Goal: Task Accomplishment & Management: Manage account settings

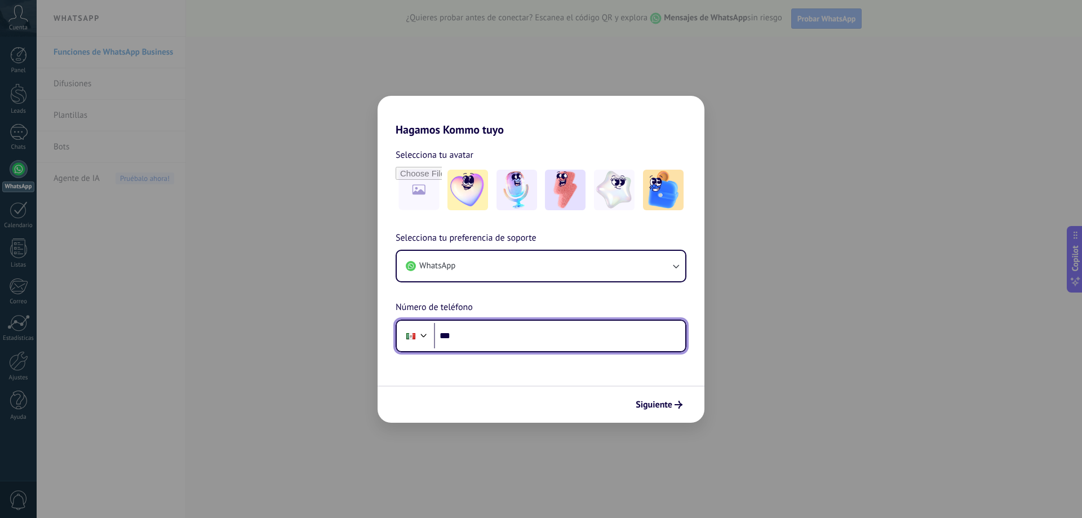
click at [502, 341] on input "***" at bounding box center [559, 336] width 251 height 26
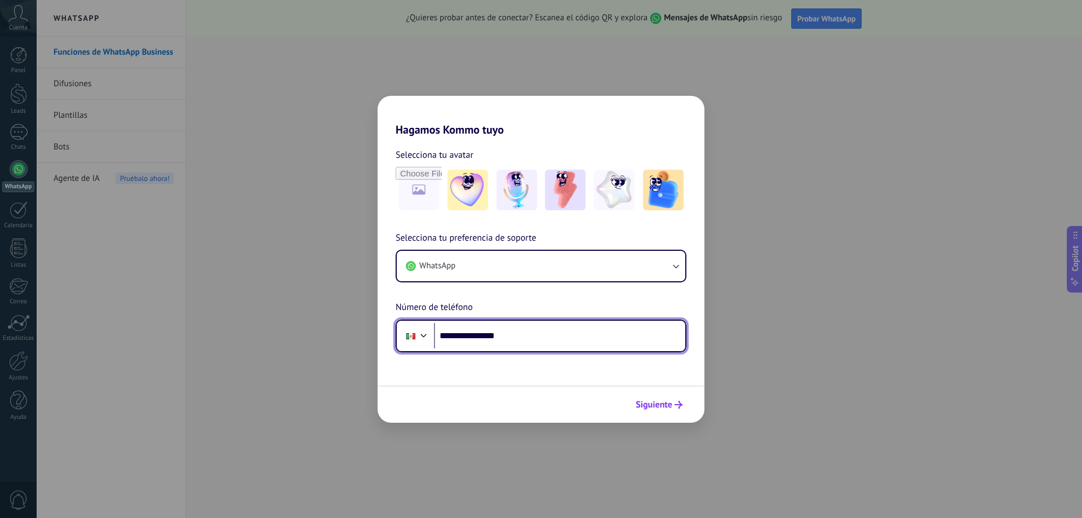
type input "**********"
click at [669, 406] on span "Siguiente" at bounding box center [654, 405] width 37 height 8
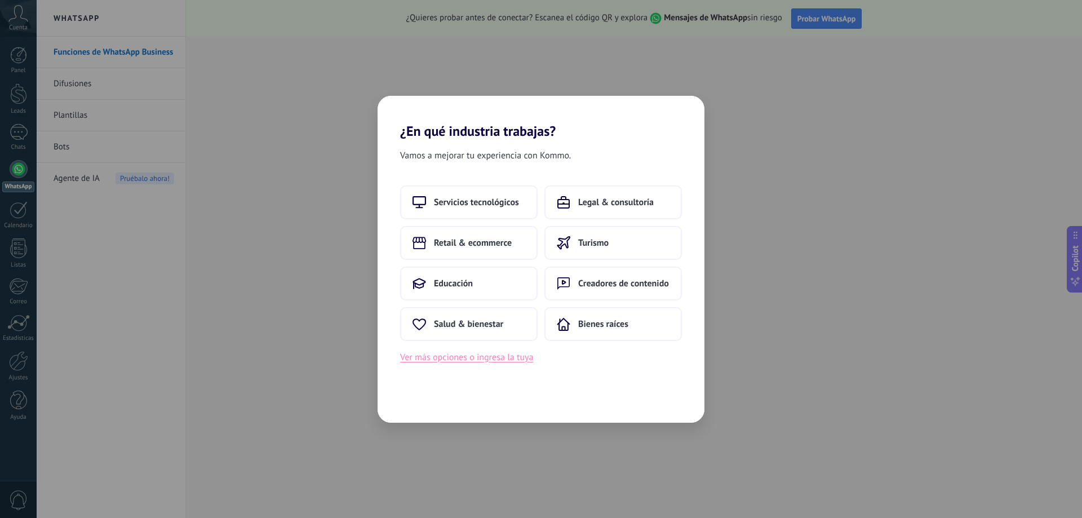
click at [444, 361] on button "Ver más opciones o ingresa la tuya" at bounding box center [466, 357] width 133 height 15
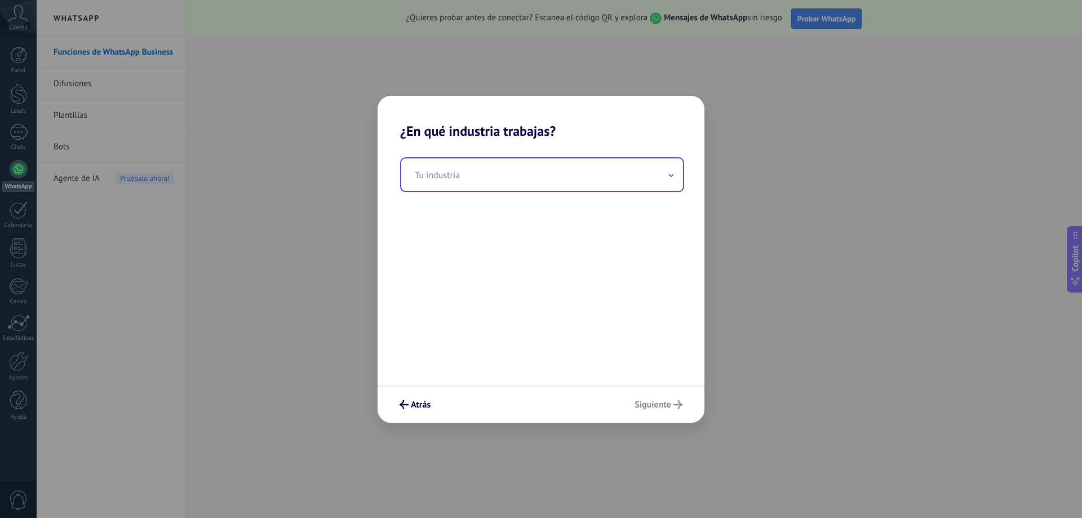
click at [477, 180] on input "text" at bounding box center [542, 174] width 282 height 33
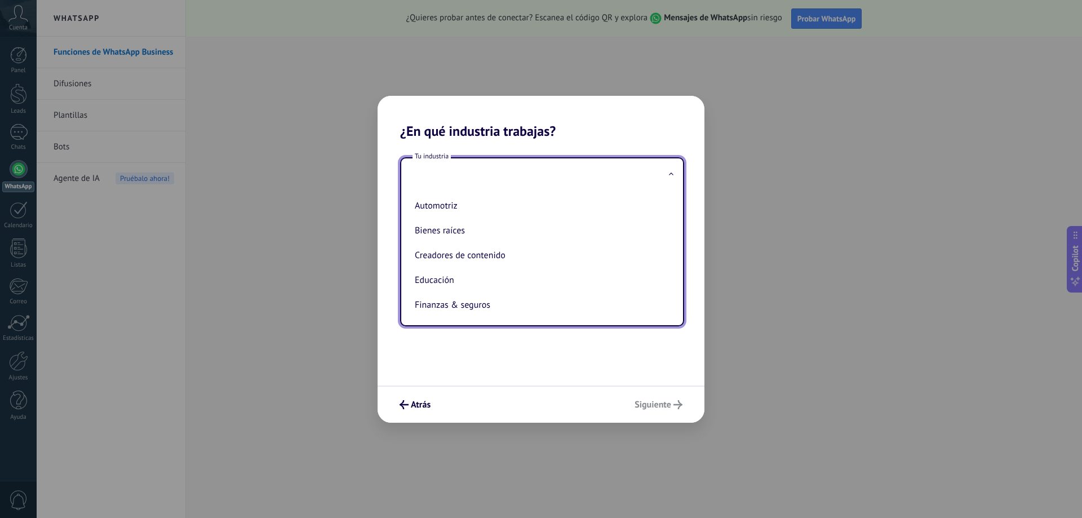
click at [550, 176] on input "text" at bounding box center [542, 174] width 282 height 33
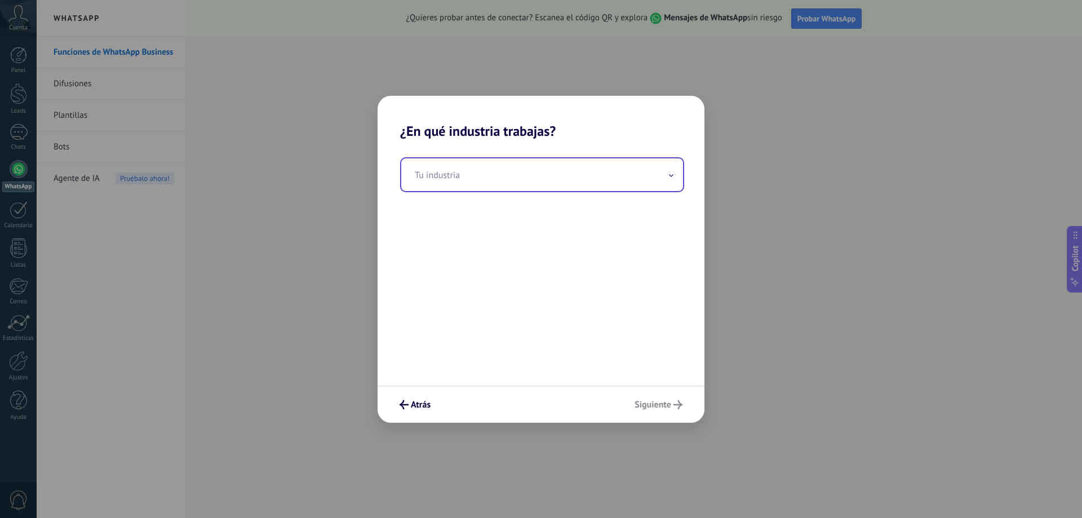
click at [550, 176] on input "text" at bounding box center [542, 174] width 282 height 33
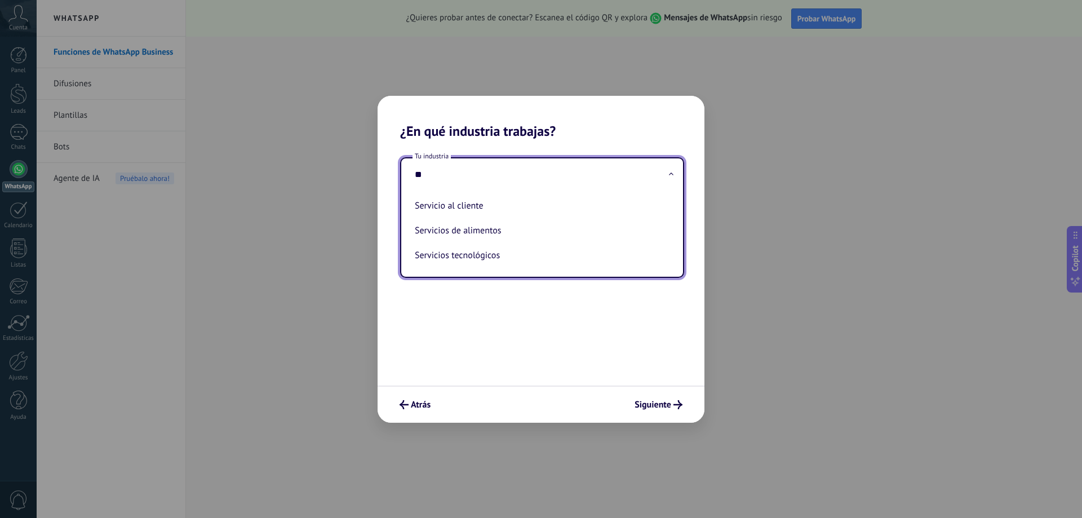
type input "*"
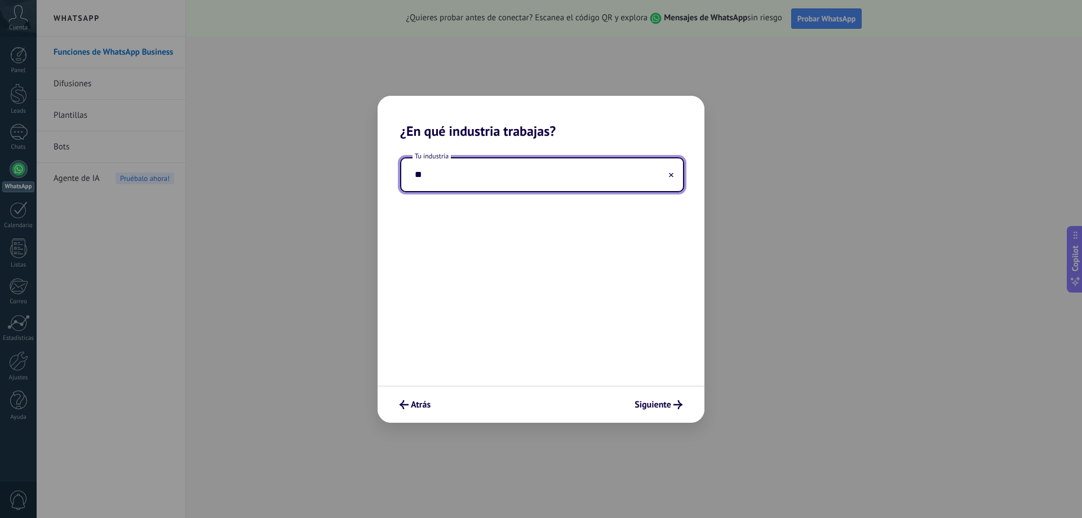
type input "*"
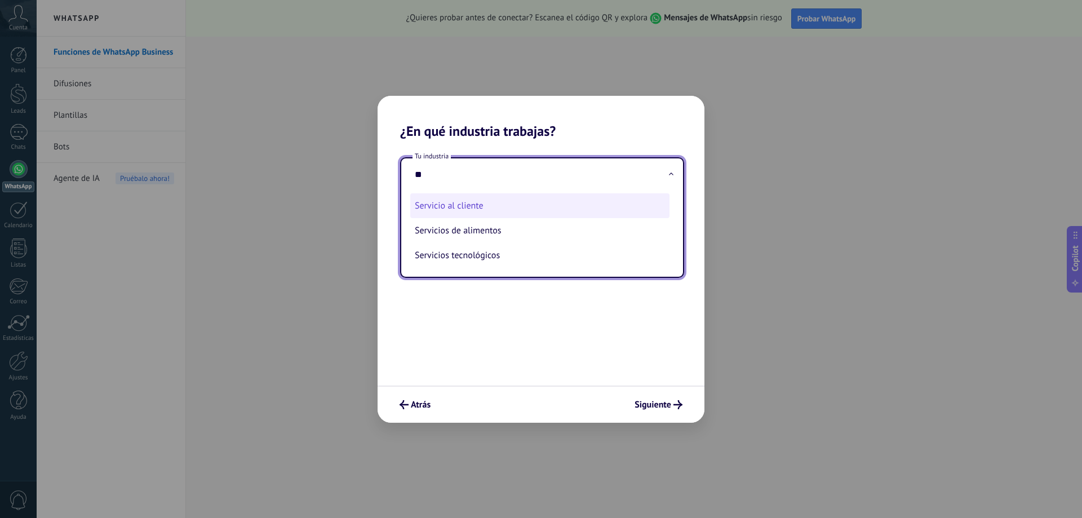
type input "*"
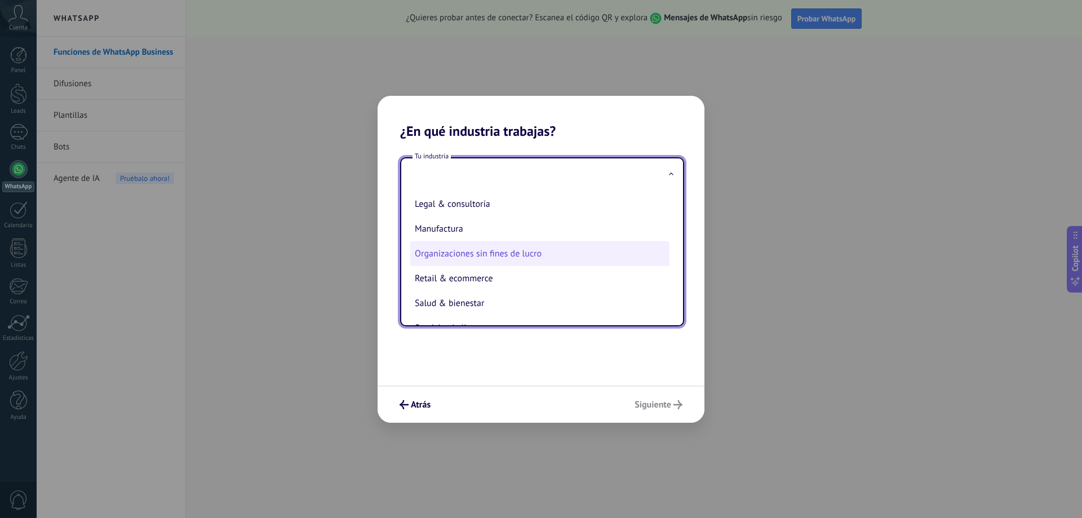
scroll to position [226, 0]
click at [461, 258] on li "Servicio al cliente" at bounding box center [539, 253] width 259 height 25
type input "**********"
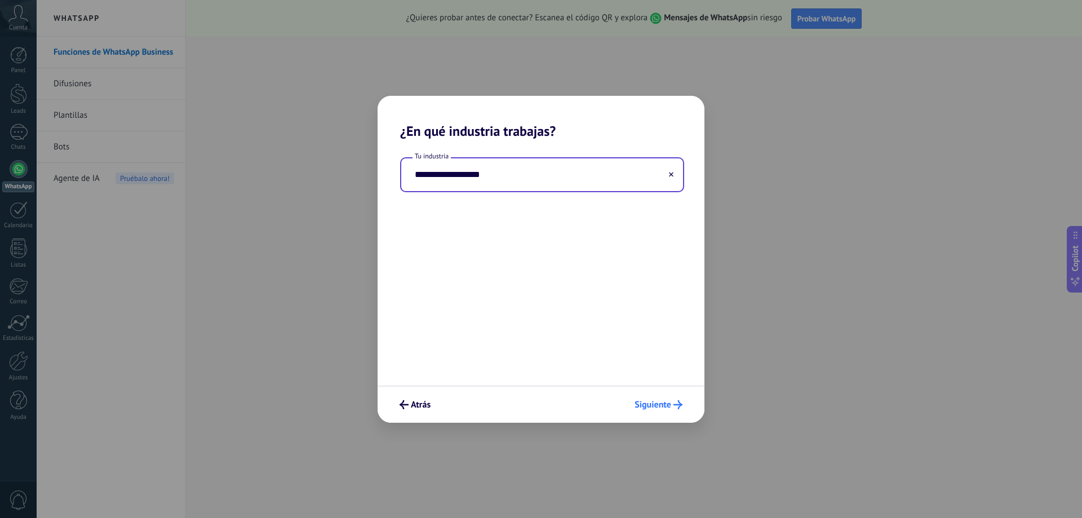
click at [668, 404] on span "Siguiente" at bounding box center [653, 405] width 37 height 8
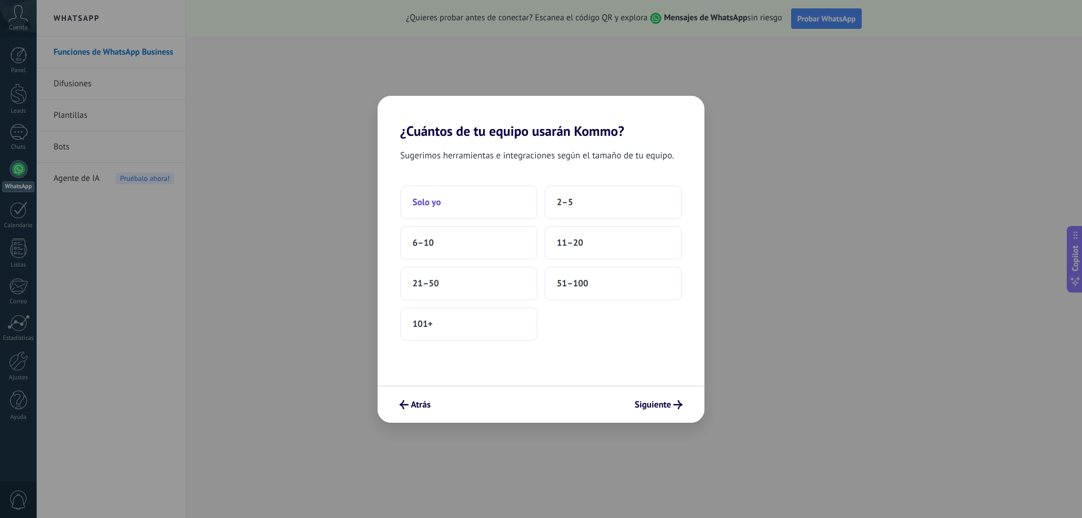
click at [447, 201] on button "Solo yo" at bounding box center [469, 202] width 138 height 34
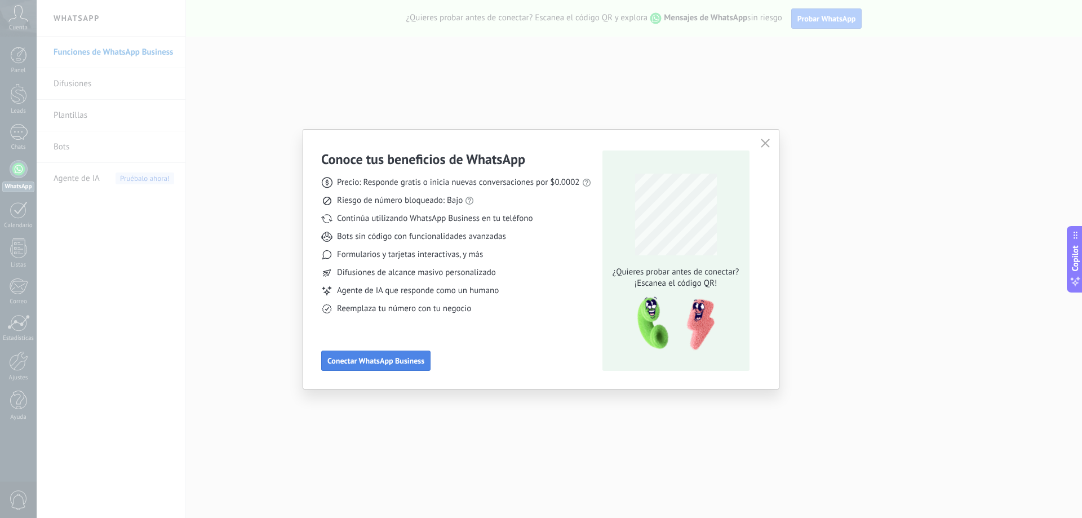
click at [391, 361] on span "Conectar WhatsApp Business" at bounding box center [376, 361] width 97 height 8
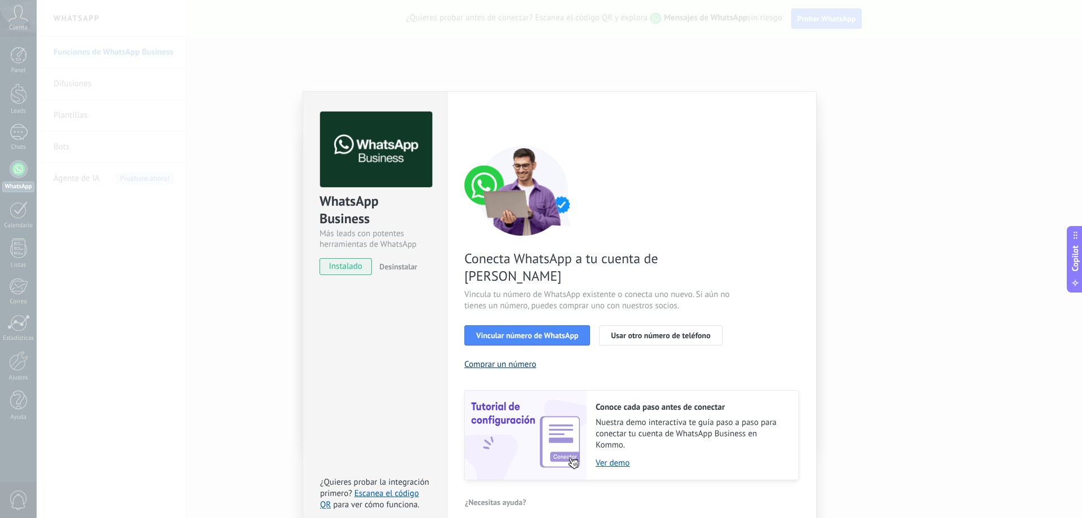
click at [514, 359] on button "Comprar un número" at bounding box center [501, 364] width 72 height 11
click at [779, 339] on div "Conecta WhatsApp a tu cuenta de Kommo Vincula tu número de WhatsApp existente o…" at bounding box center [632, 312] width 335 height 335
click at [857, 404] on div "WhatsApp Business Más leads con potentes herramientas de WhatsApp instalado Des…" at bounding box center [560, 259] width 1046 height 518
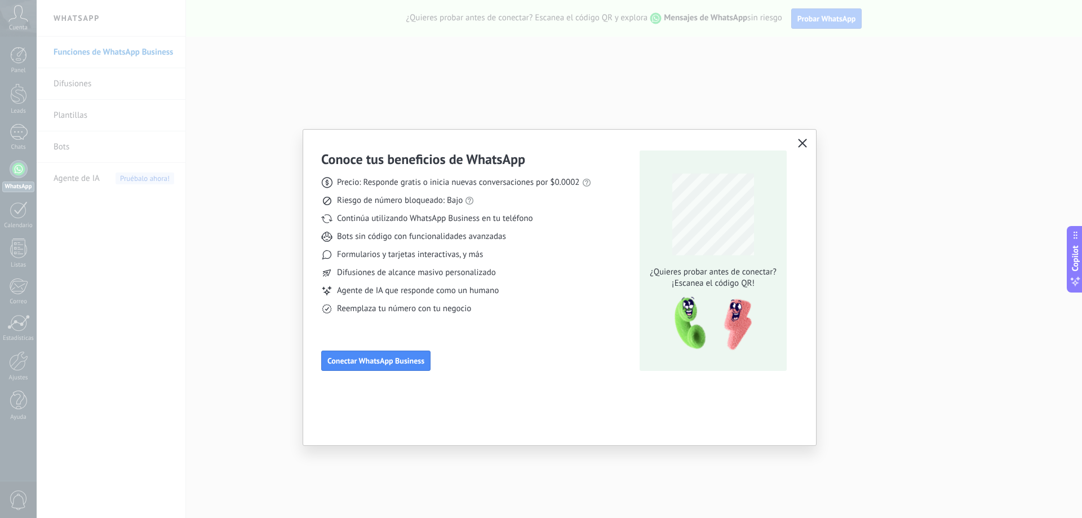
click at [798, 142] on icon "button" at bounding box center [802, 143] width 9 height 9
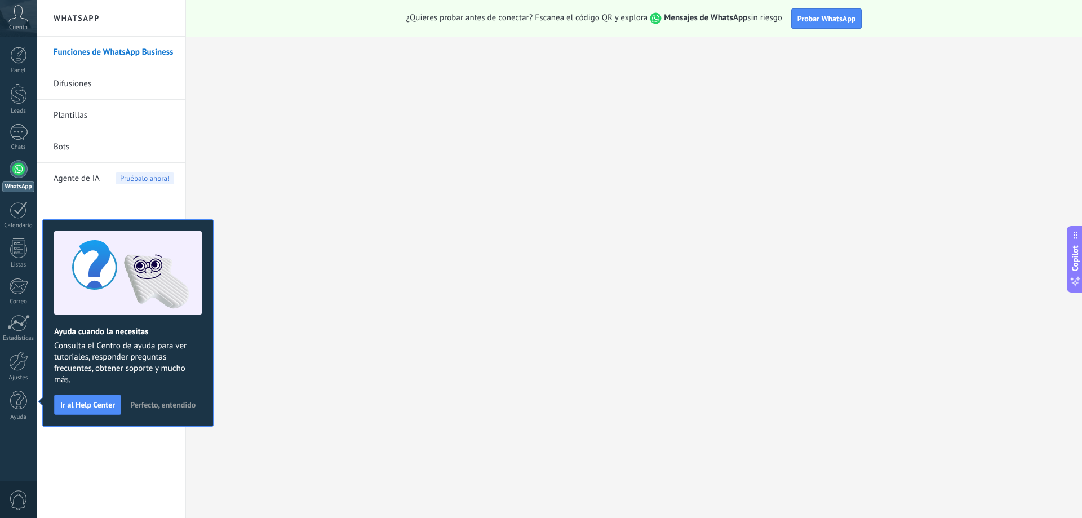
click at [169, 408] on span "Perfecto, entendido" at bounding box center [162, 405] width 65 height 8
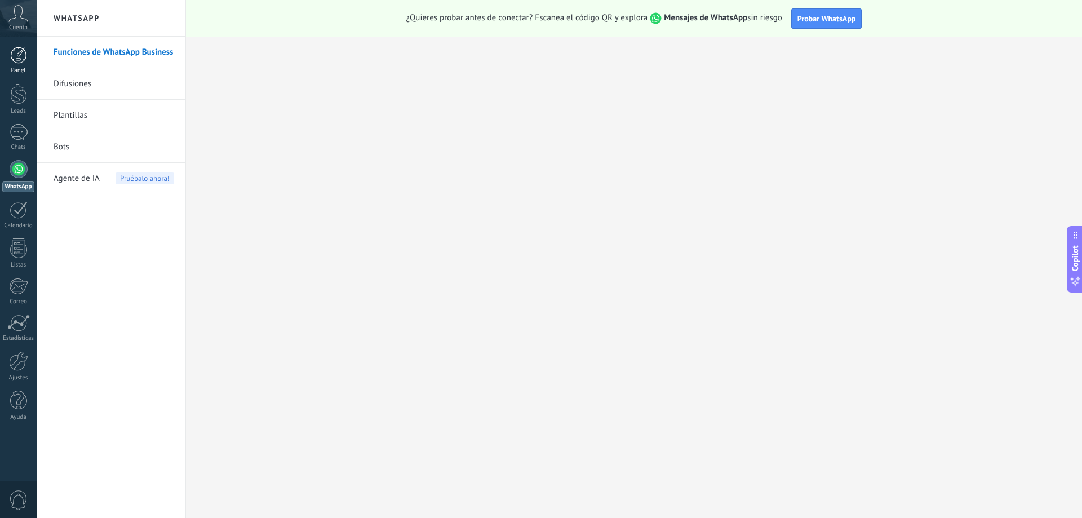
click at [23, 67] on link "Panel" at bounding box center [18, 61] width 37 height 28
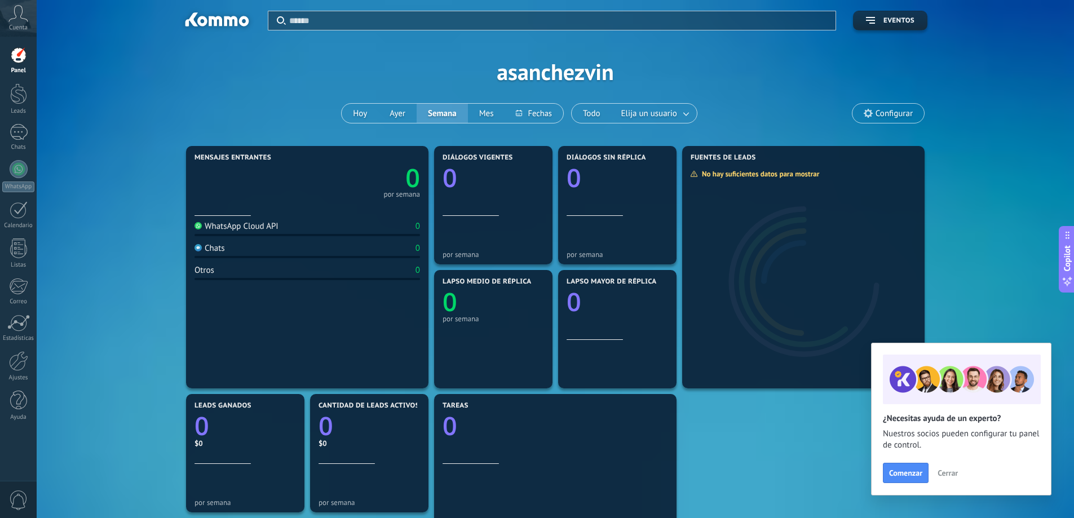
click at [950, 474] on span "Cerrar" at bounding box center [948, 473] width 20 height 8
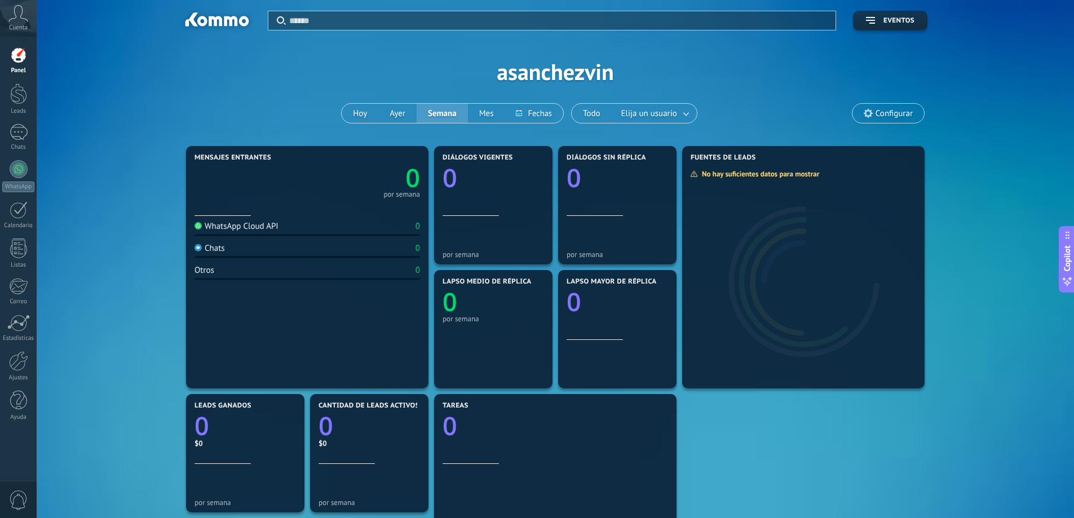
click at [16, 25] on span "Cuenta" at bounding box center [18, 27] width 19 height 7
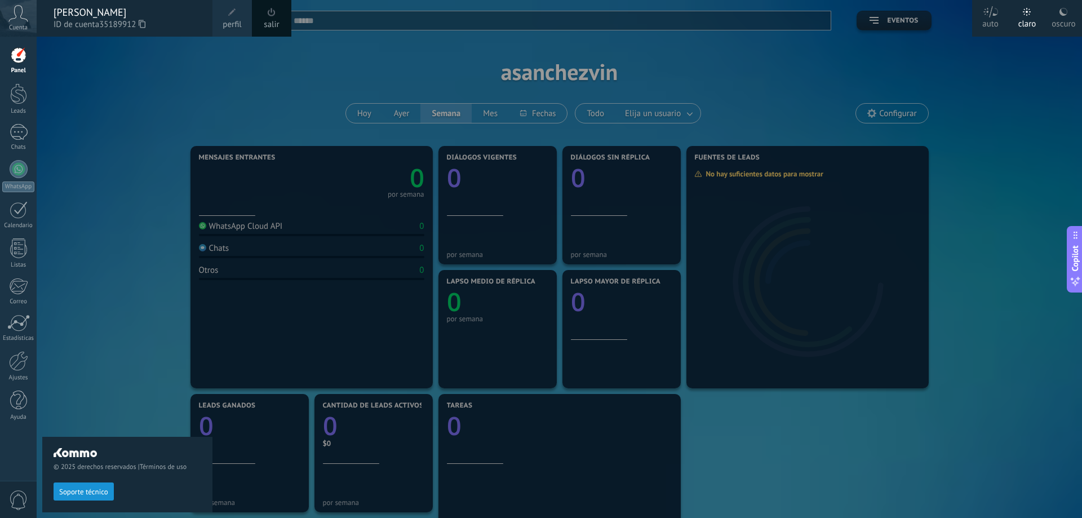
click at [1065, 23] on div "oscuro" at bounding box center [1064, 21] width 24 height 29
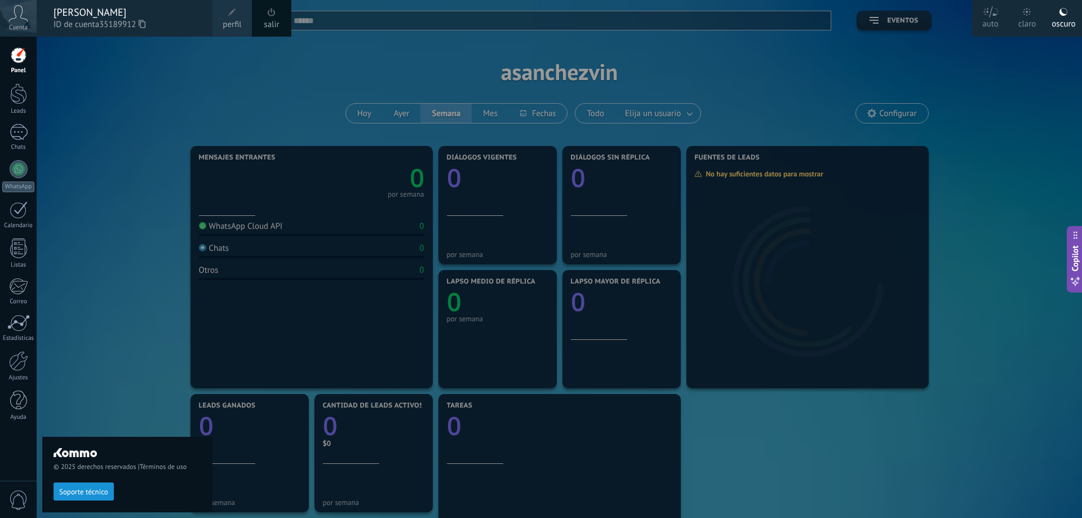
click at [76, 67] on div "© 2025 derechos reservados | Términos de uso Soporte técnico" at bounding box center [127, 277] width 170 height 481
click at [19, 103] on div at bounding box center [18, 93] width 17 height 21
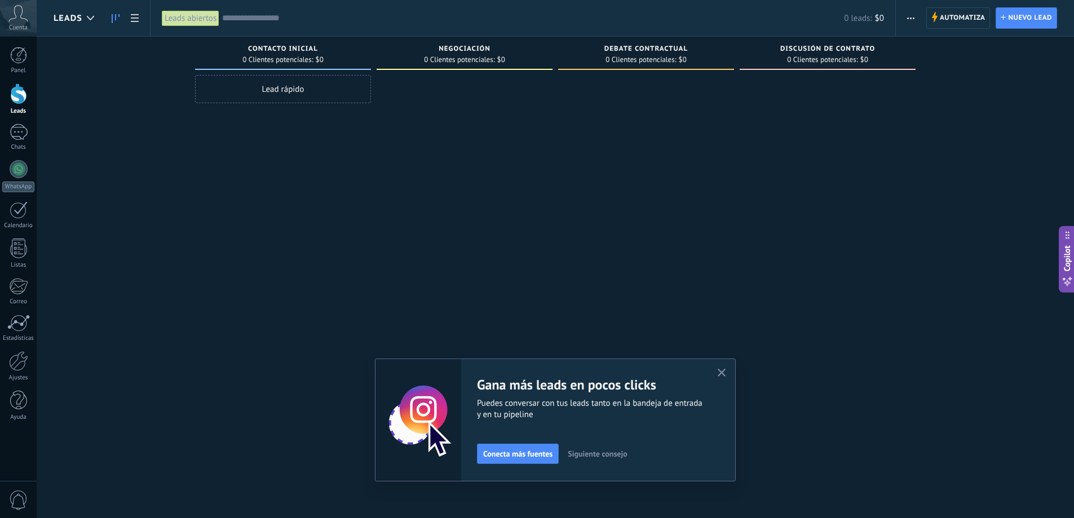
click at [722, 380] on button "button" at bounding box center [722, 373] width 14 height 15
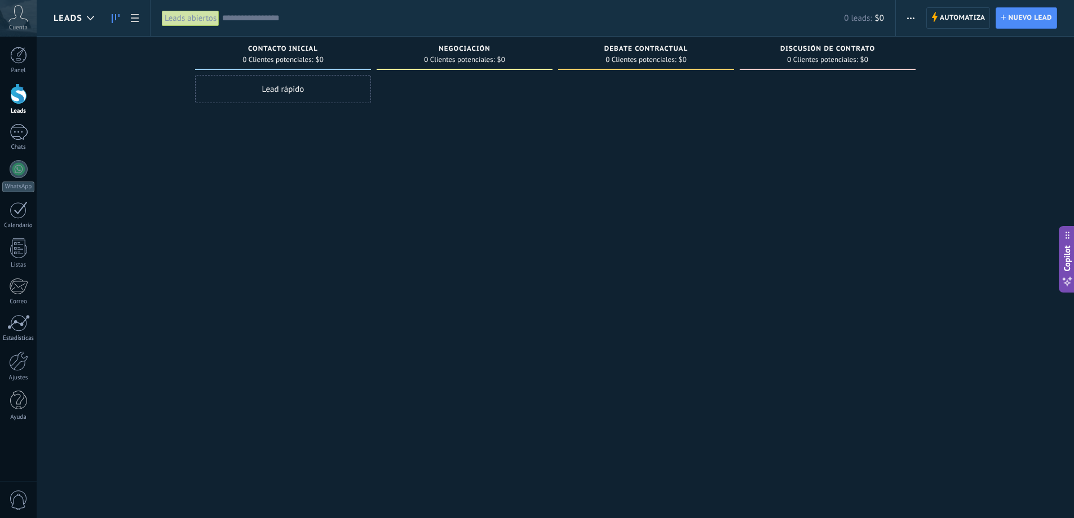
click at [373, 67] on div "Contacto inicial 0 Clientes potenciales: $0 Lead rápido" at bounding box center [286, 241] width 182 height 409
click at [363, 69] on span at bounding box center [283, 69] width 176 height 1
click at [16, 218] on div at bounding box center [19, 209] width 18 height 17
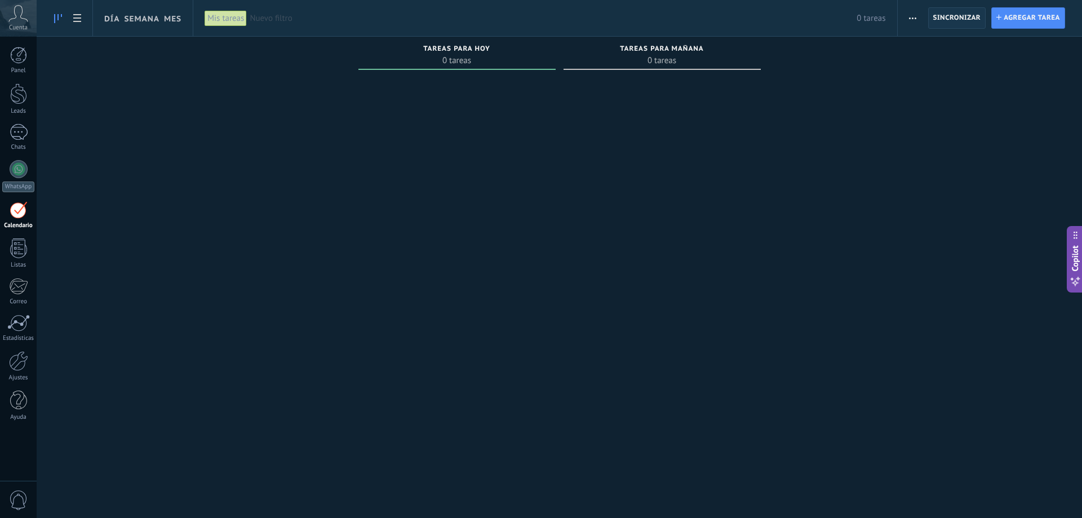
click at [952, 21] on span "Sincronizar" at bounding box center [958, 18] width 48 height 7
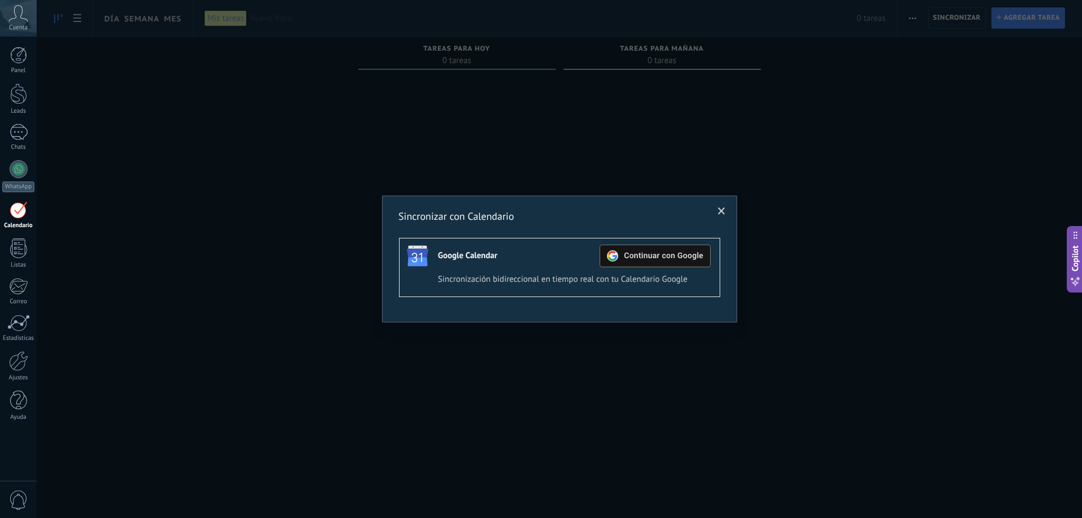
click at [663, 262] on div "Continuar con Google" at bounding box center [655, 255] width 96 height 21
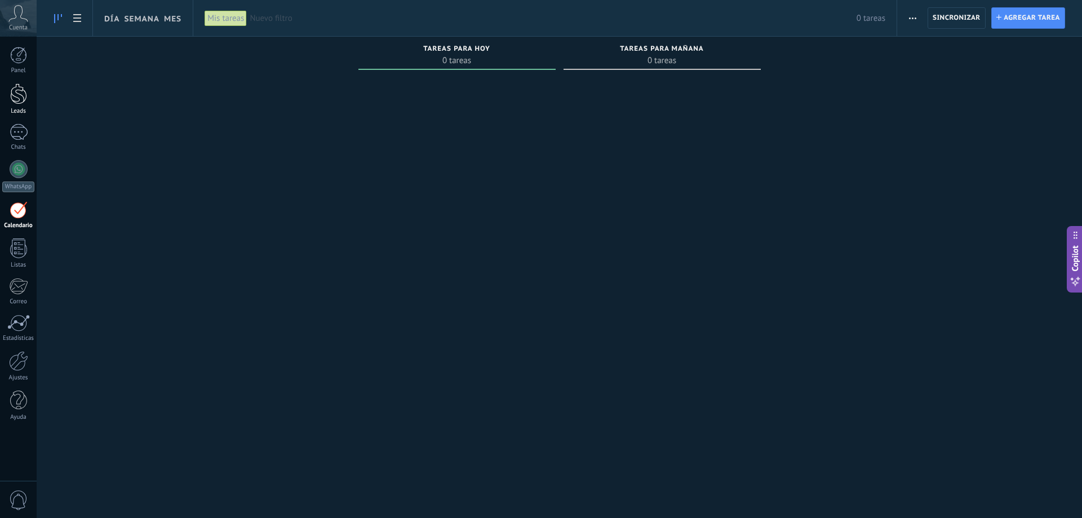
click at [16, 93] on div at bounding box center [18, 93] width 17 height 21
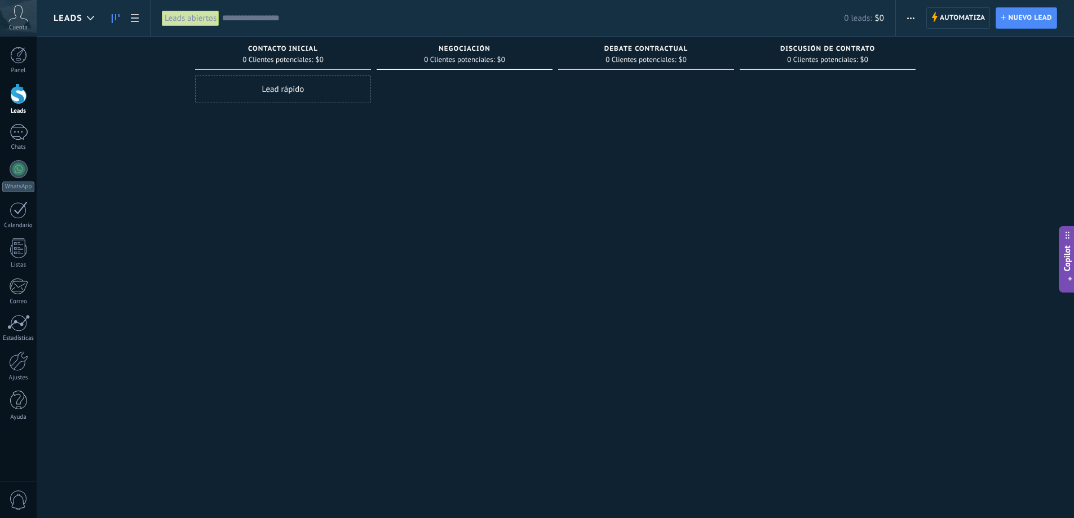
click at [452, 48] on span "Negociación" at bounding box center [465, 49] width 52 height 8
click at [464, 52] on span "Negociación" at bounding box center [465, 49] width 52 height 8
click at [456, 54] on div "Negociación" at bounding box center [464, 50] width 165 height 10
click at [195, 20] on div "Leads abiertos" at bounding box center [191, 18] width 58 height 16
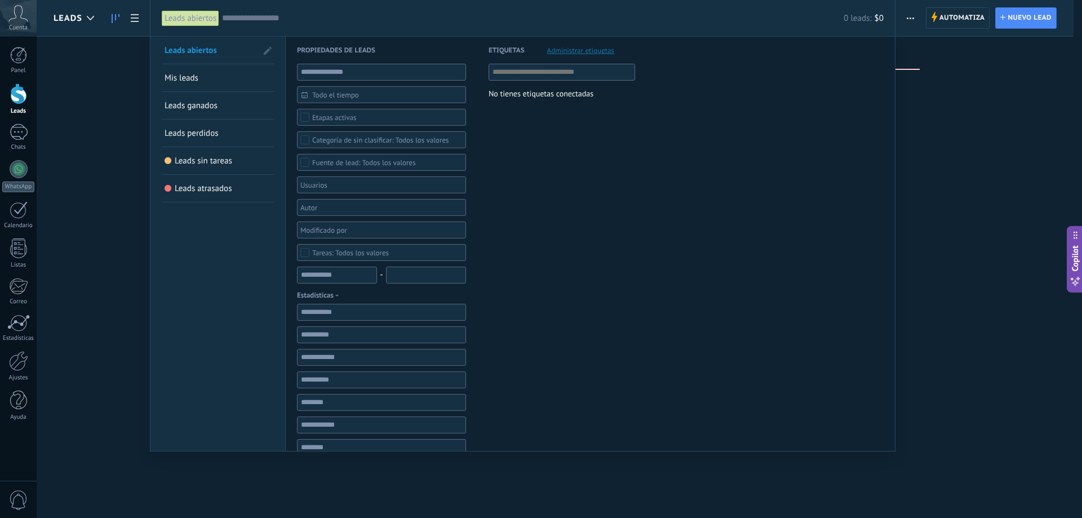
click at [195, 20] on div "Leads abiertos" at bounding box center [191, 18] width 58 height 16
click at [78, 59] on div at bounding box center [541, 259] width 1082 height 518
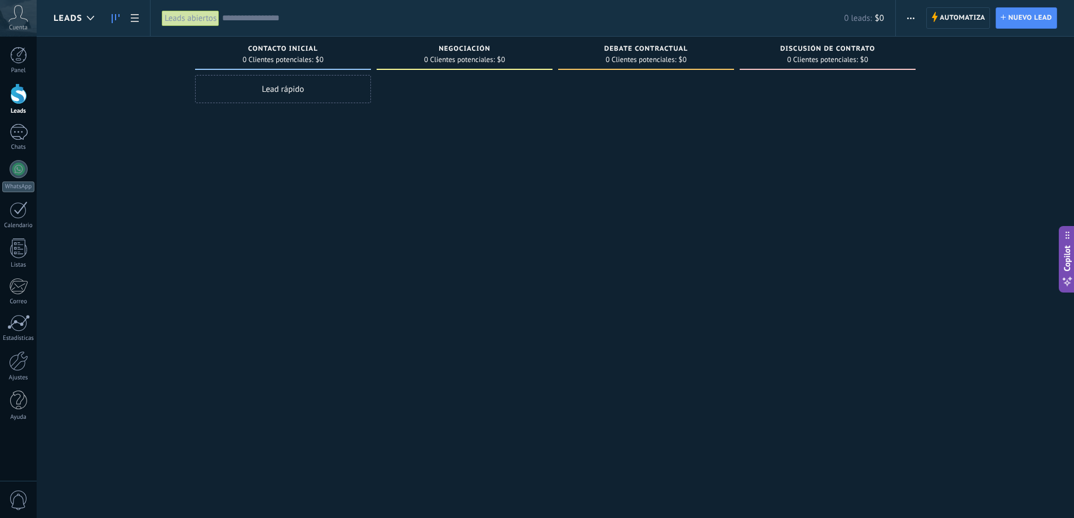
click at [449, 59] on span "0 Clientes potenciales:" at bounding box center [459, 59] width 70 height 7
click at [469, 56] on span "0 Clientes potenciales:" at bounding box center [459, 59] width 70 height 7
click at [469, 49] on span "Negociación" at bounding box center [465, 49] width 52 height 8
click at [914, 19] on span "button" at bounding box center [910, 17] width 7 height 21
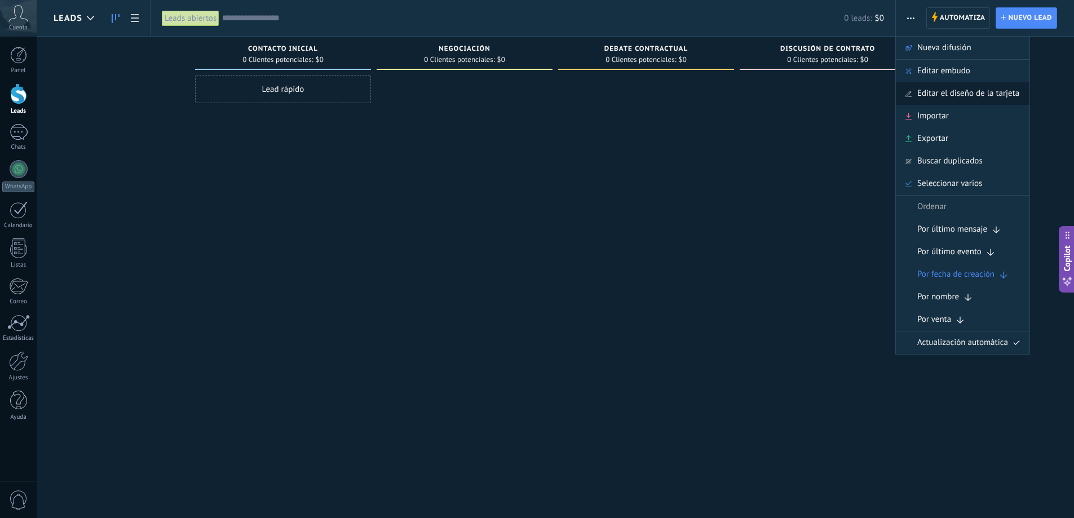
click at [981, 90] on span "Editar el diseño de la tarjeta" at bounding box center [968, 93] width 102 height 23
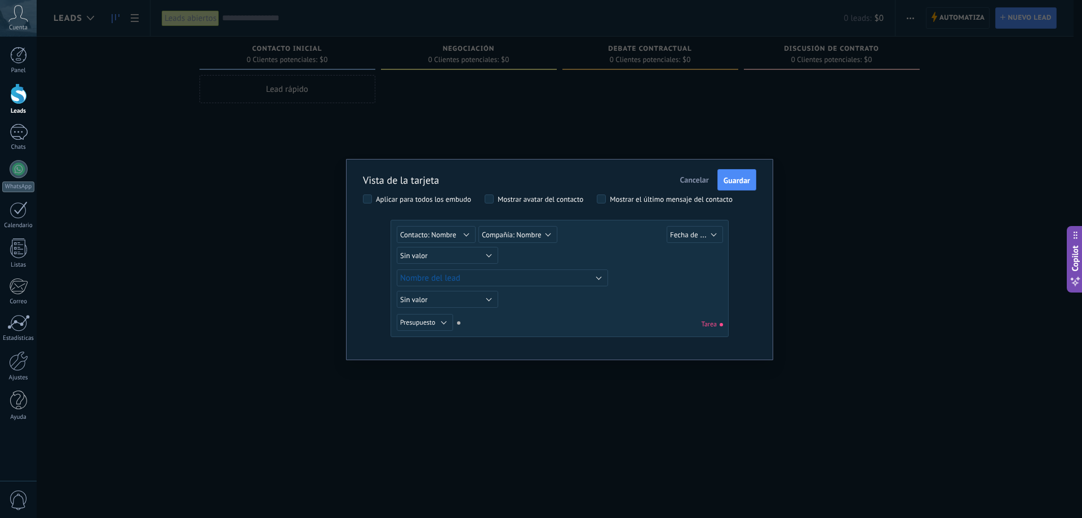
click at [825, 129] on div "Vista de la tarjeta Cancelar Guardar Aplicar para todos los embudo Mostrar avat…" at bounding box center [560, 259] width 1046 height 518
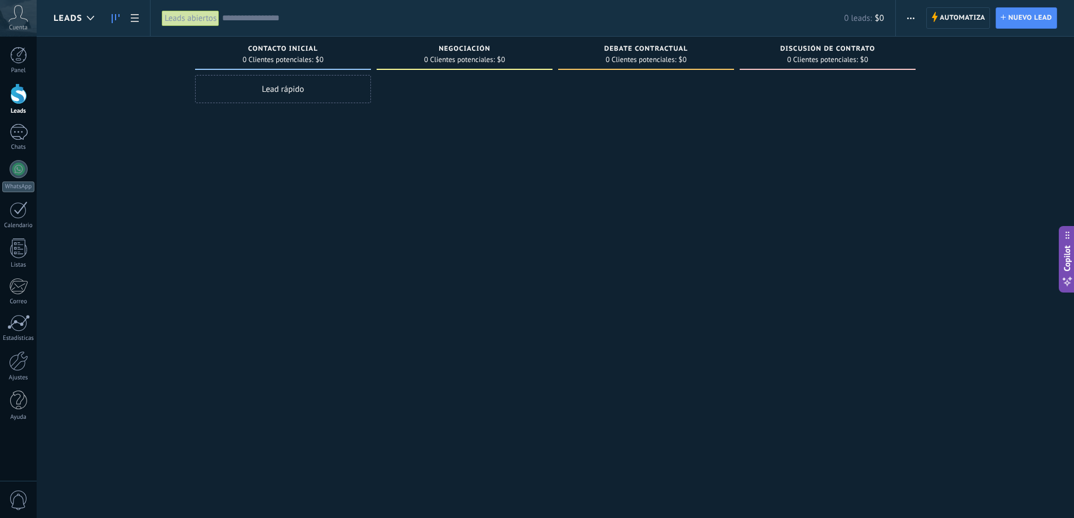
click at [905, 21] on button "button" at bounding box center [911, 17] width 16 height 21
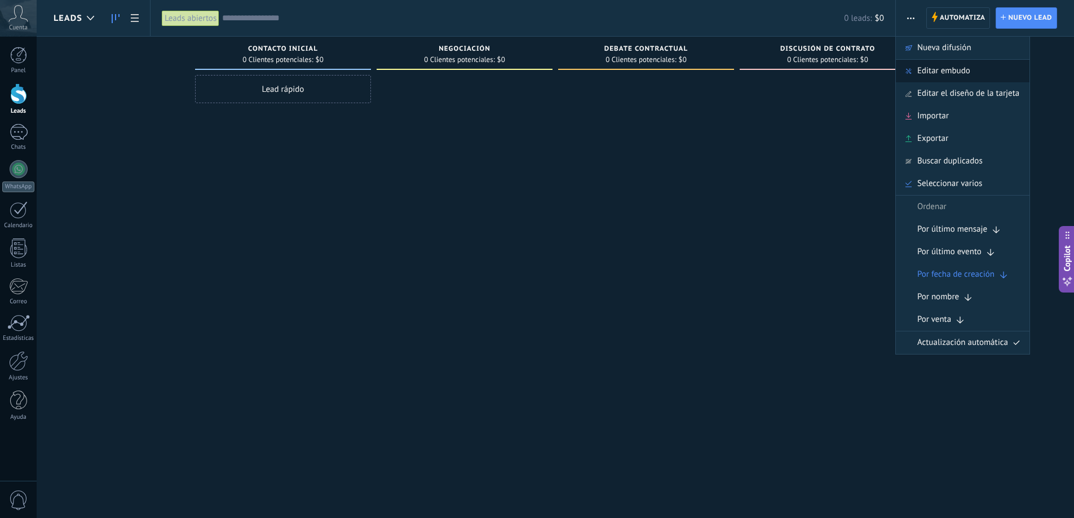
click at [957, 73] on span "Editar embudo" at bounding box center [943, 71] width 53 height 23
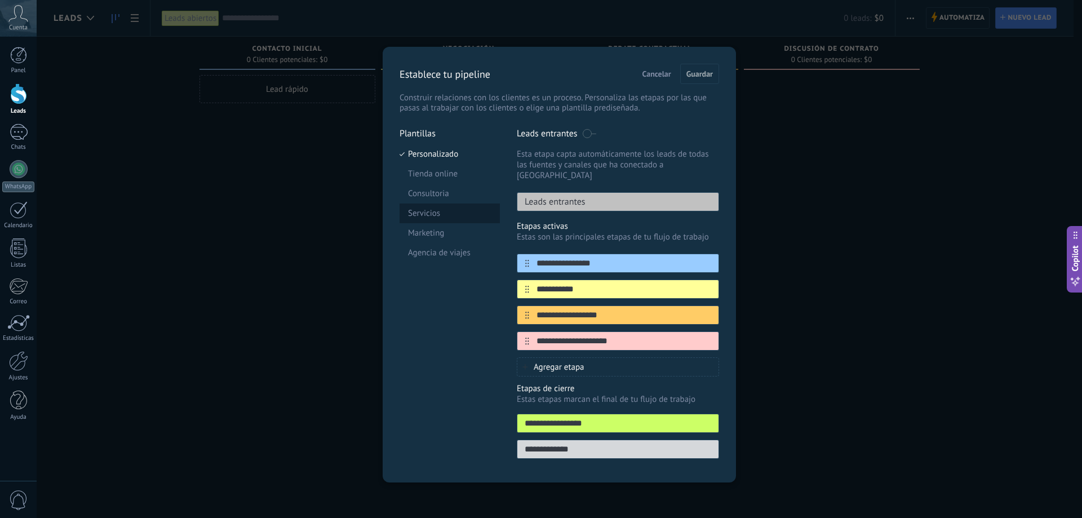
click at [439, 209] on li "Servicios" at bounding box center [450, 214] width 100 height 20
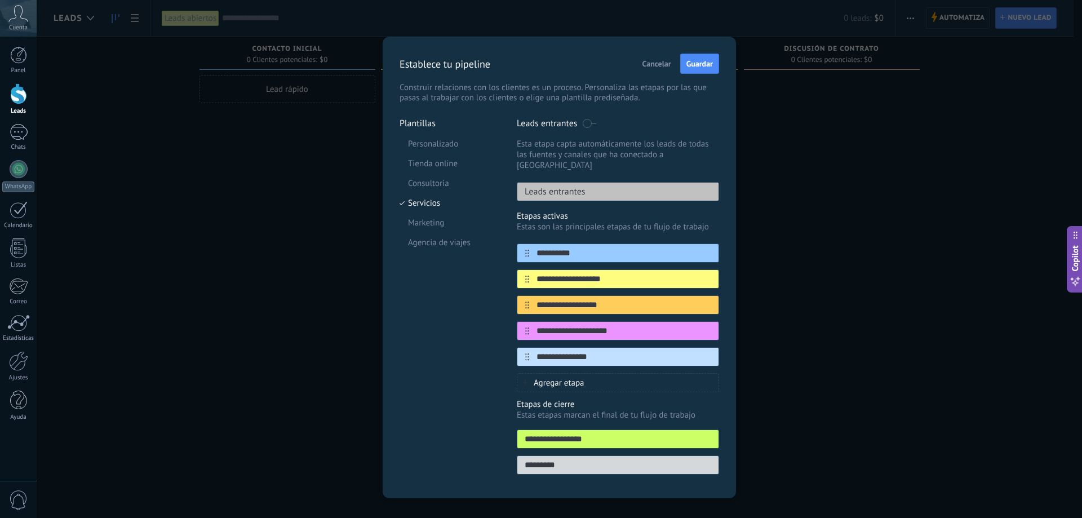
scroll to position [6, 0]
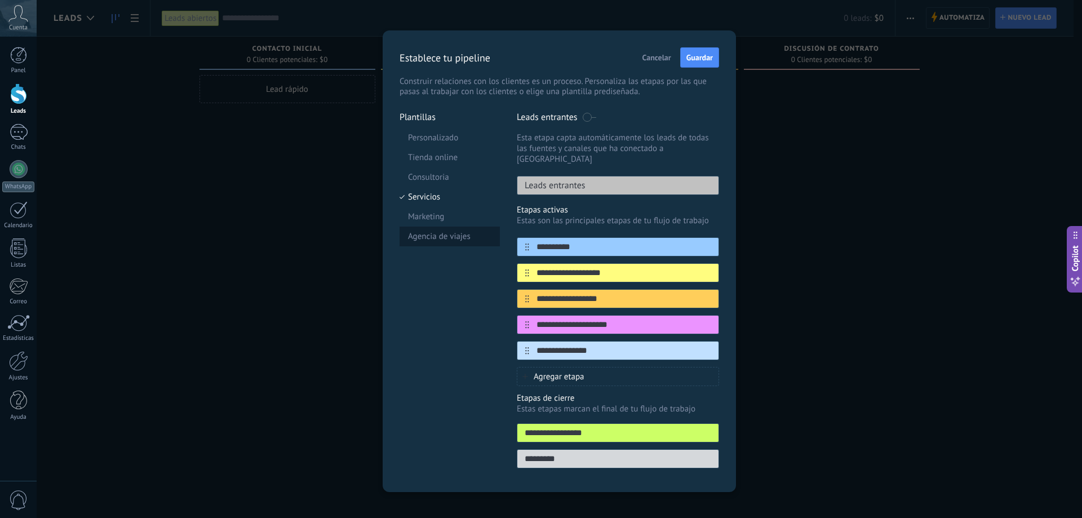
click at [443, 234] on li "Agencia de viajes" at bounding box center [450, 237] width 100 height 20
click at [418, 202] on li "Servicios" at bounding box center [450, 197] width 100 height 20
click at [657, 58] on span "Cancelar" at bounding box center [657, 58] width 29 height 8
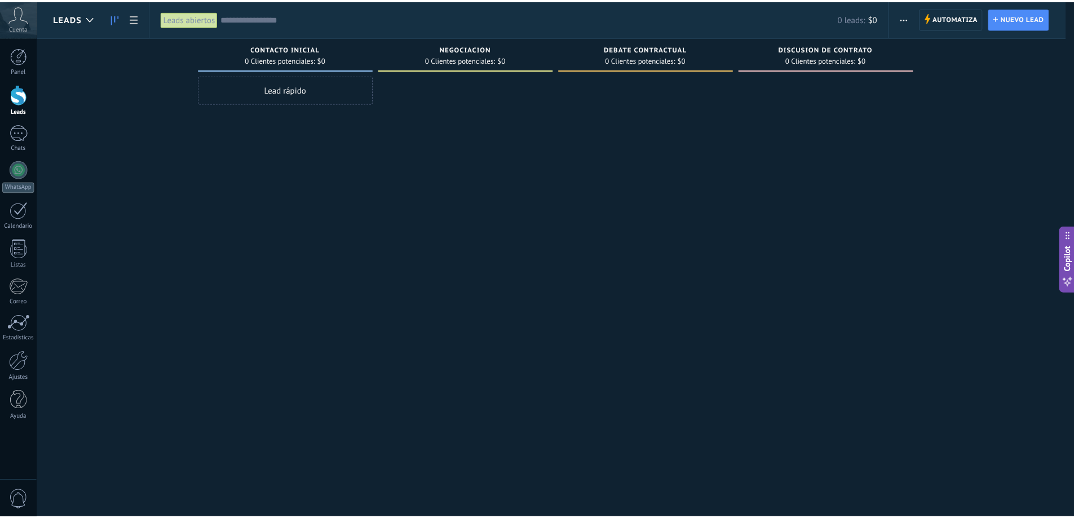
scroll to position [0, 0]
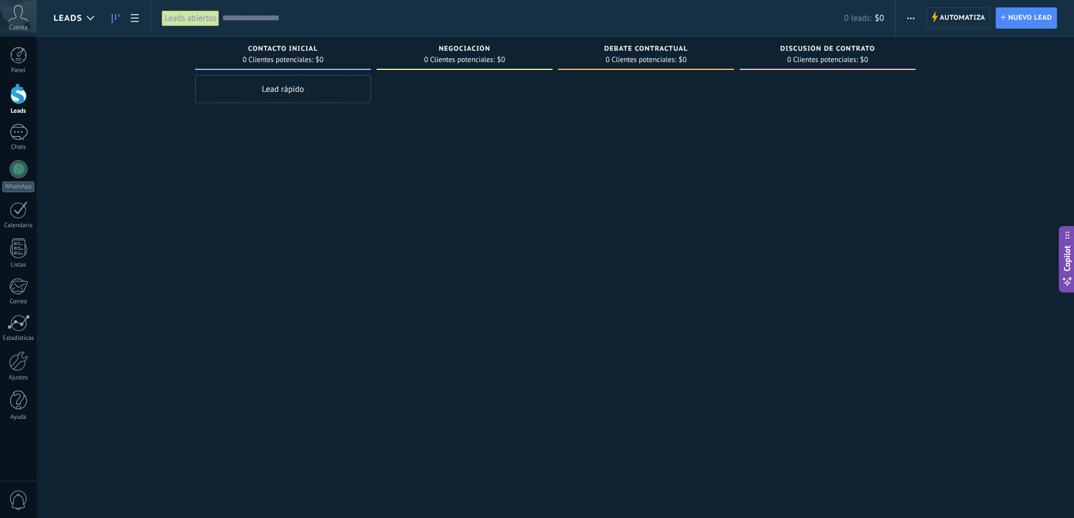
click at [914, 11] on span "button" at bounding box center [910, 17] width 7 height 21
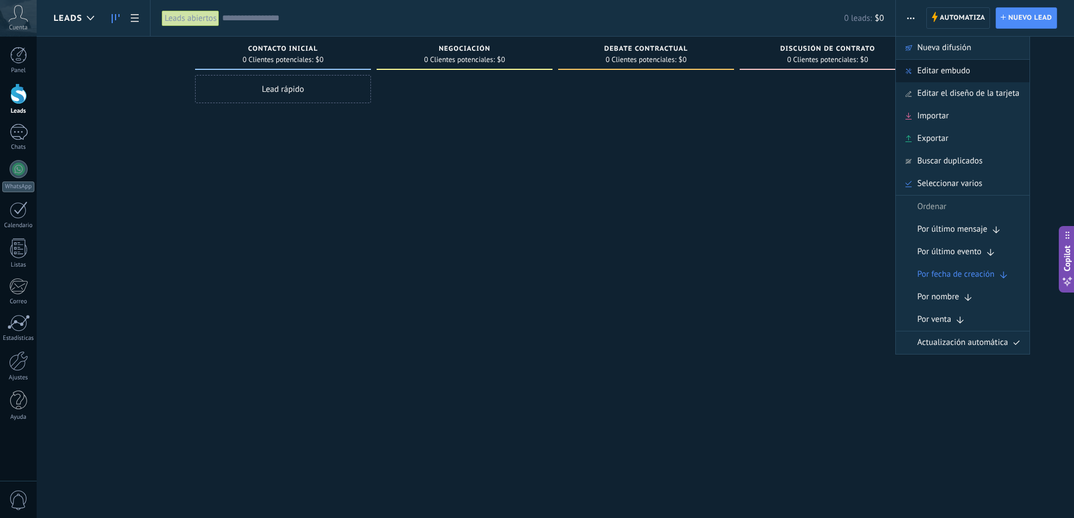
click at [957, 75] on span "Editar embudo" at bounding box center [943, 71] width 53 height 23
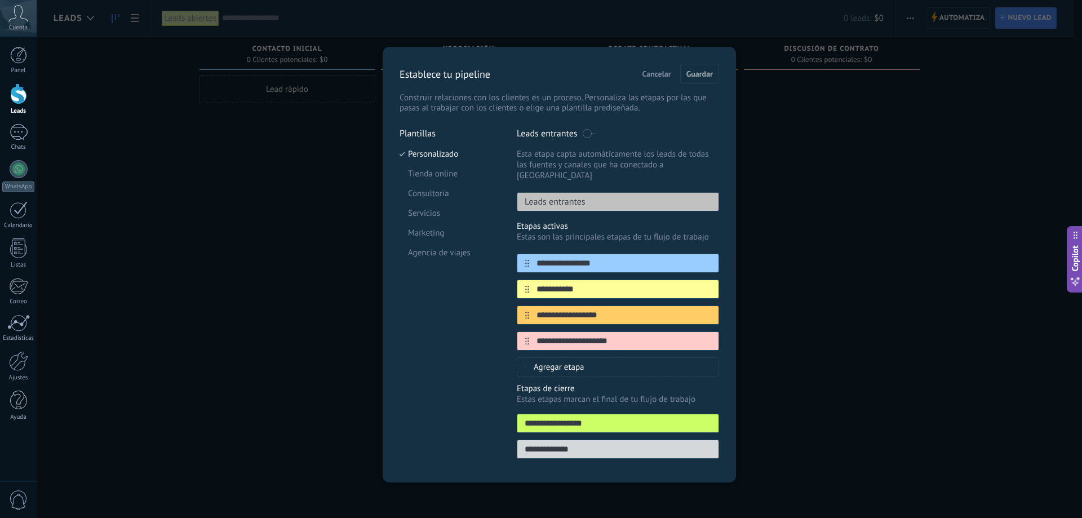
click at [662, 72] on span "Cancelar" at bounding box center [657, 74] width 29 height 8
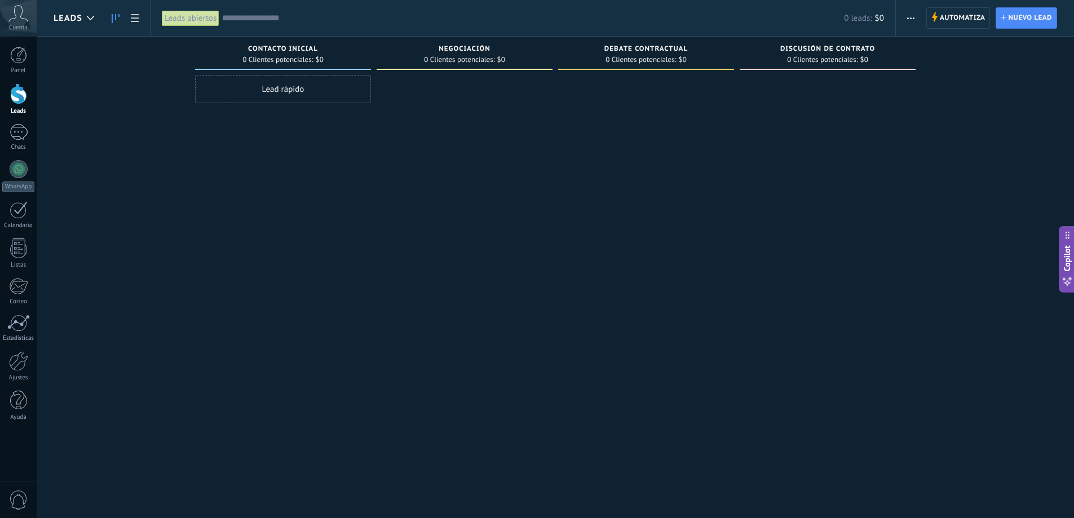
click at [914, 19] on span "button" at bounding box center [910, 17] width 7 height 21
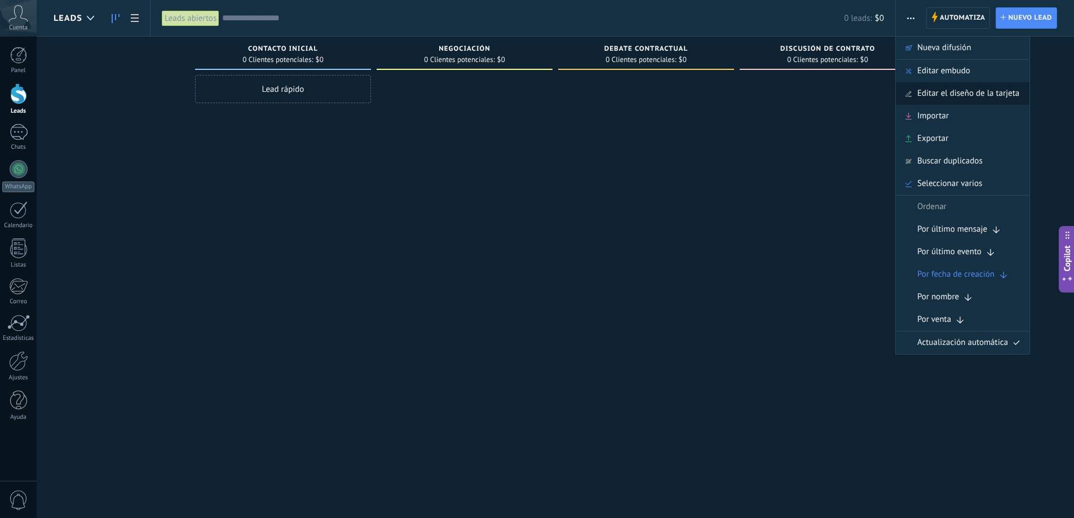
click at [948, 93] on span "Editar el diseño de la tarjeta" at bounding box center [968, 93] width 102 height 23
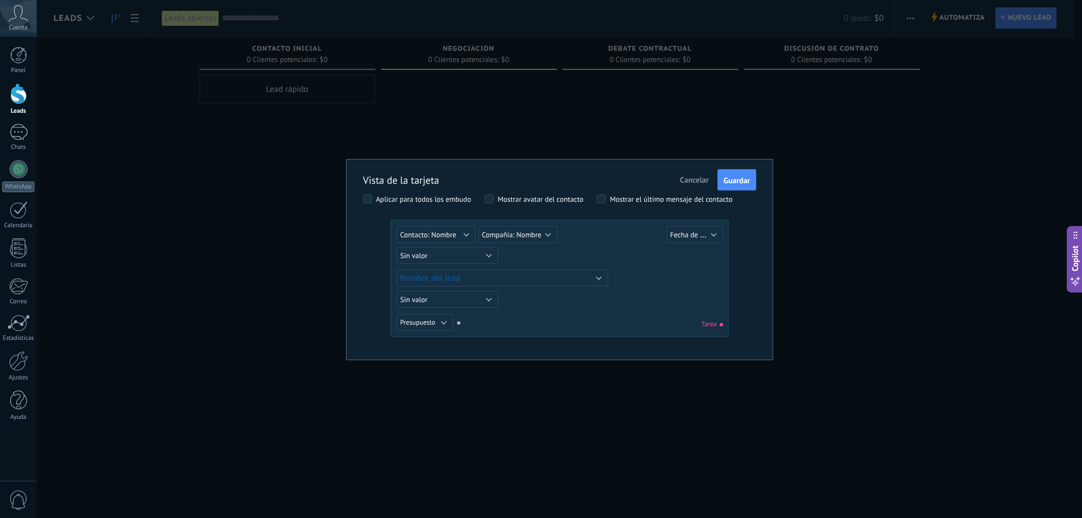
click at [811, 98] on div "Vista de la tarjeta Cancelar Guardar Aplicar para todos los embudo Mostrar avat…" at bounding box center [560, 259] width 1046 height 518
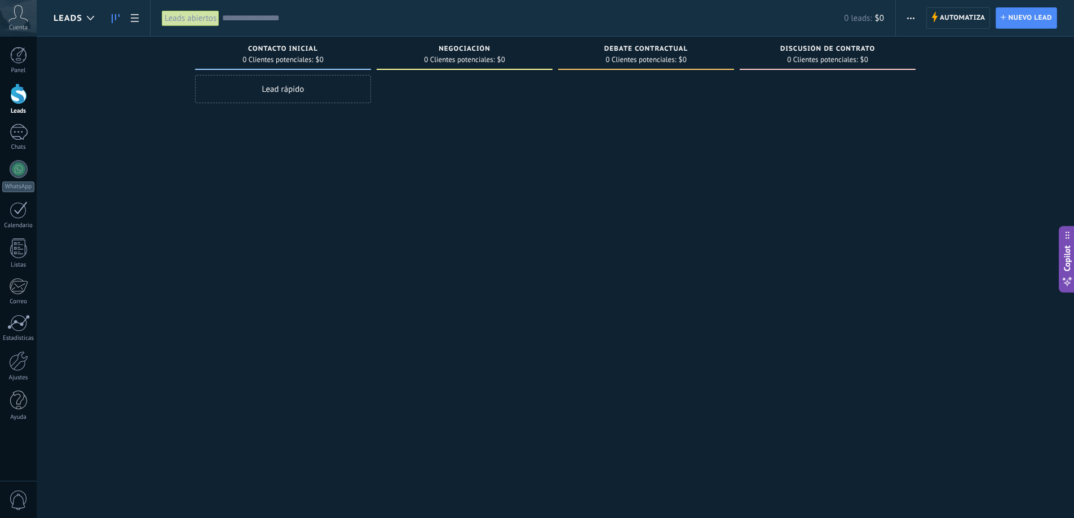
click at [911, 19] on span "button" at bounding box center [910, 17] width 7 height 21
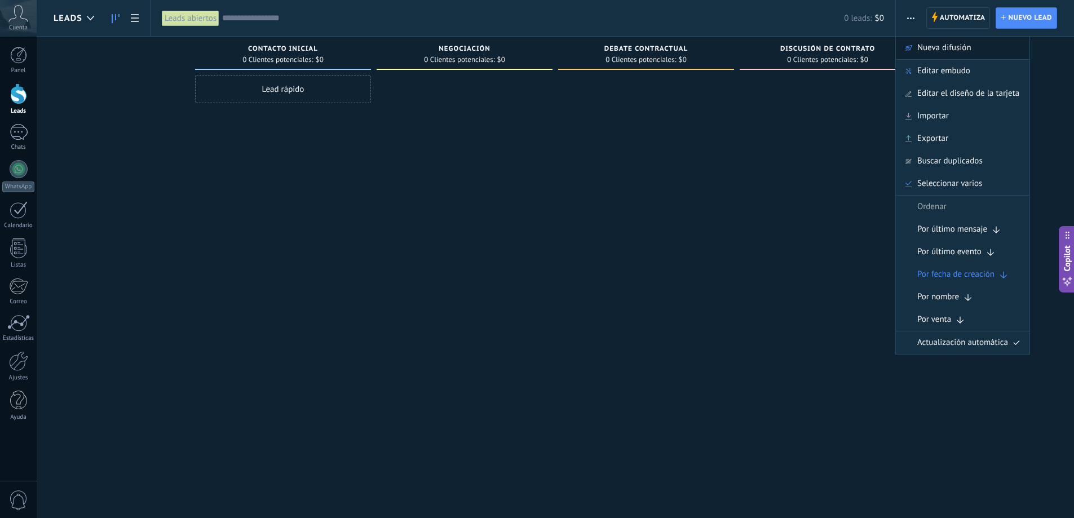
click at [929, 47] on span "Nueva difusión" at bounding box center [944, 48] width 54 height 23
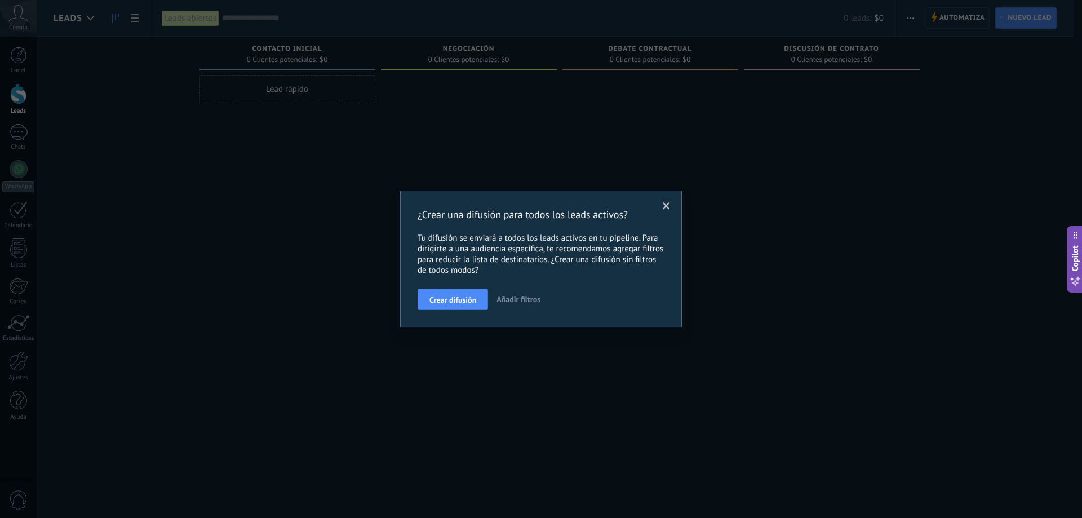
click at [673, 201] on span at bounding box center [666, 206] width 19 height 19
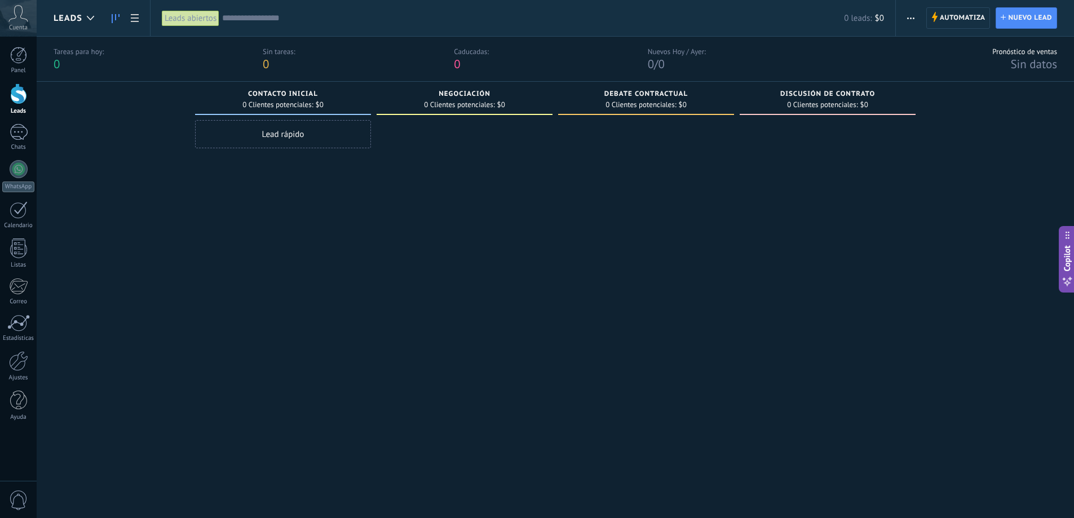
click at [282, 60] on div "Sin tareas: 0" at bounding box center [279, 59] width 33 height 25
click at [1017, 55] on div "Pronóstico de ventas" at bounding box center [1024, 52] width 65 height 10
click at [130, 17] on link at bounding box center [134, 18] width 19 height 22
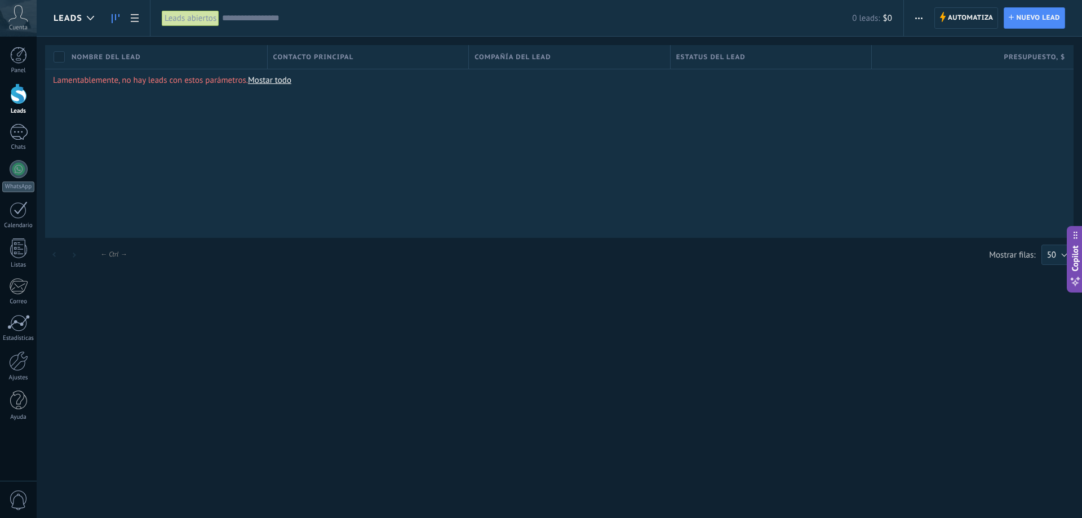
click at [117, 16] on icon at bounding box center [116, 18] width 8 height 9
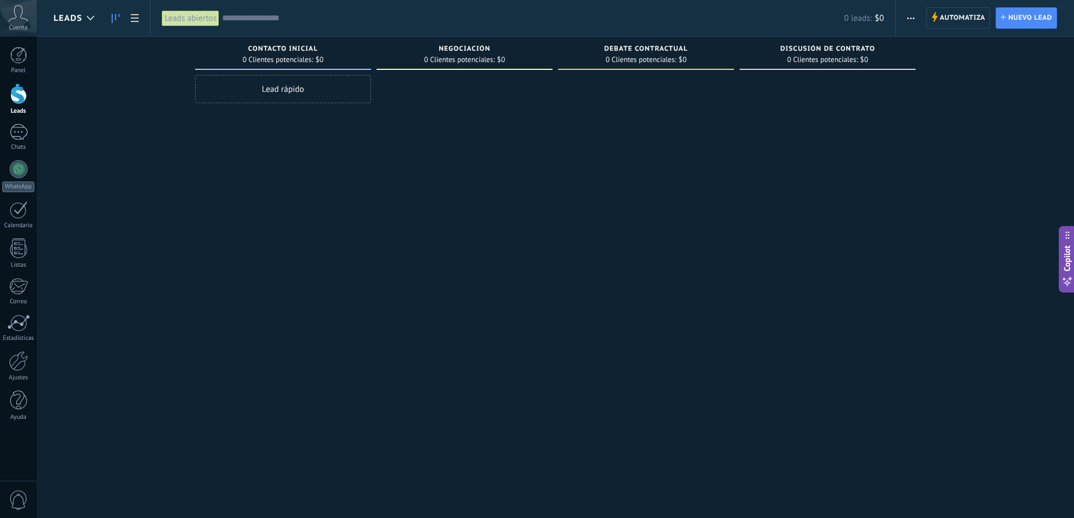
click at [381, 61] on div "Negociación 0 Clientes potenciales: $0" at bounding box center [465, 53] width 176 height 33
click at [343, 53] on div "Contacto inicial" at bounding box center [283, 50] width 165 height 10
click at [284, 47] on span "Contacto inicial" at bounding box center [283, 49] width 70 height 8
click at [1014, 24] on span "Nuevo lead" at bounding box center [1030, 18] width 44 height 20
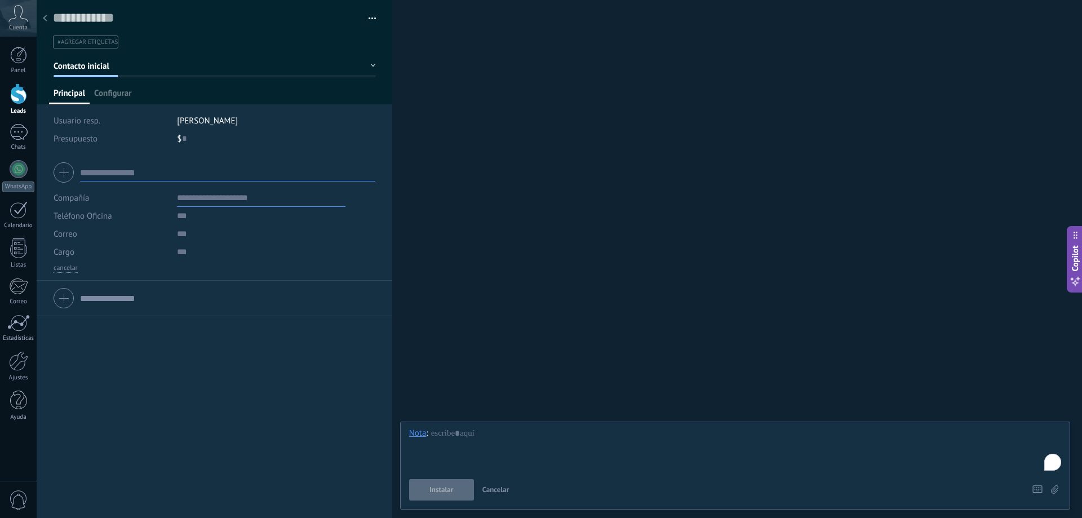
click at [45, 20] on icon at bounding box center [45, 18] width 5 height 7
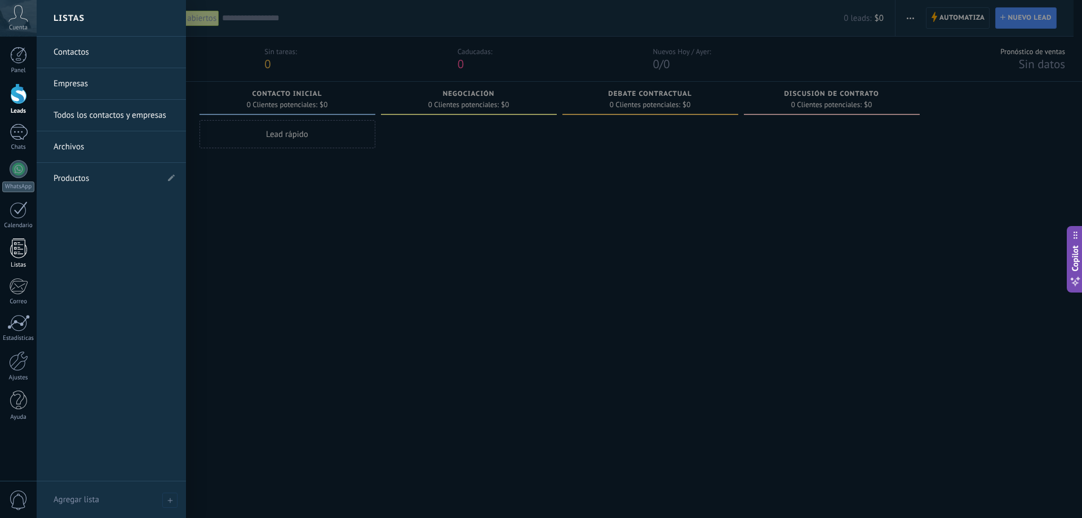
click at [20, 251] on div at bounding box center [18, 248] width 17 height 20
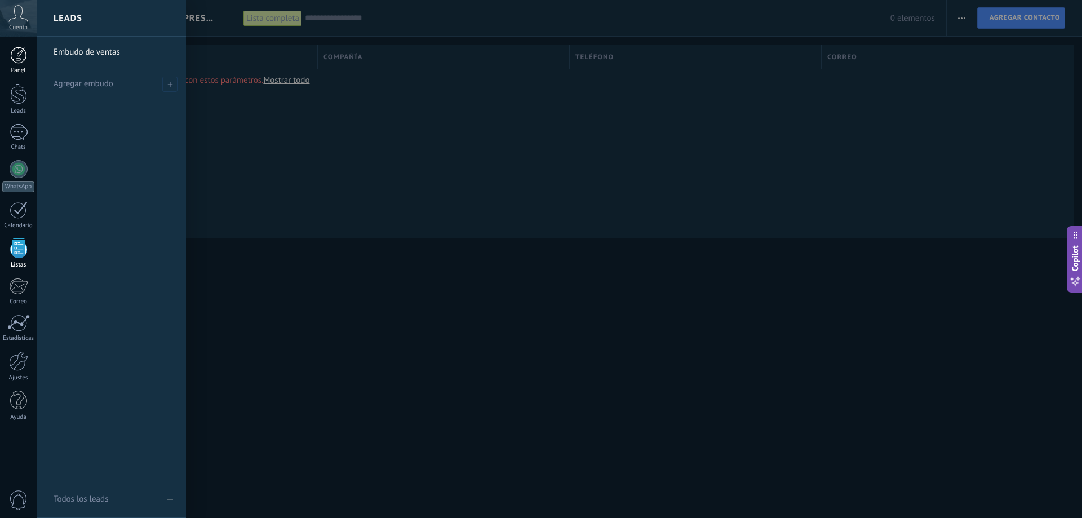
click at [21, 63] on div at bounding box center [18, 55] width 17 height 17
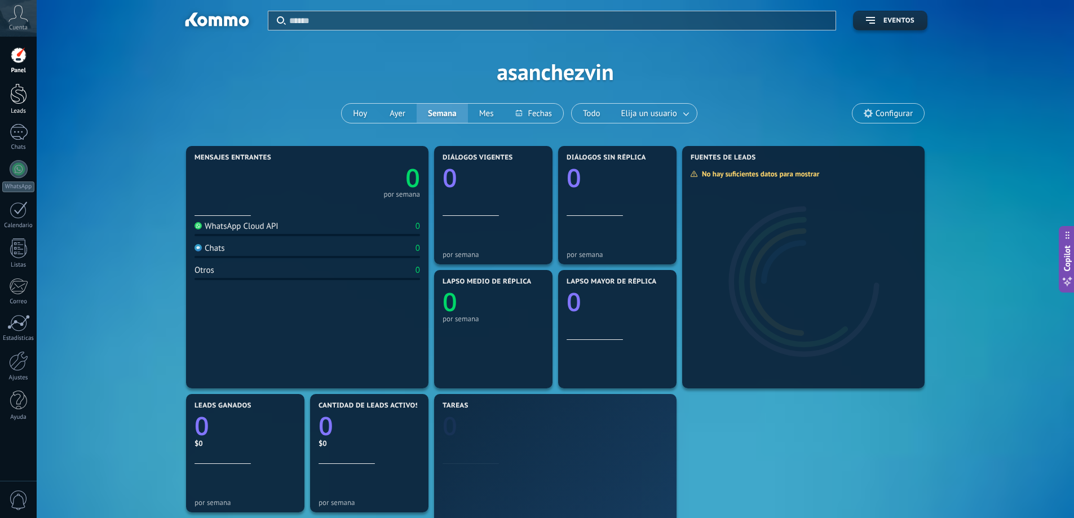
click at [17, 91] on div at bounding box center [18, 93] width 17 height 21
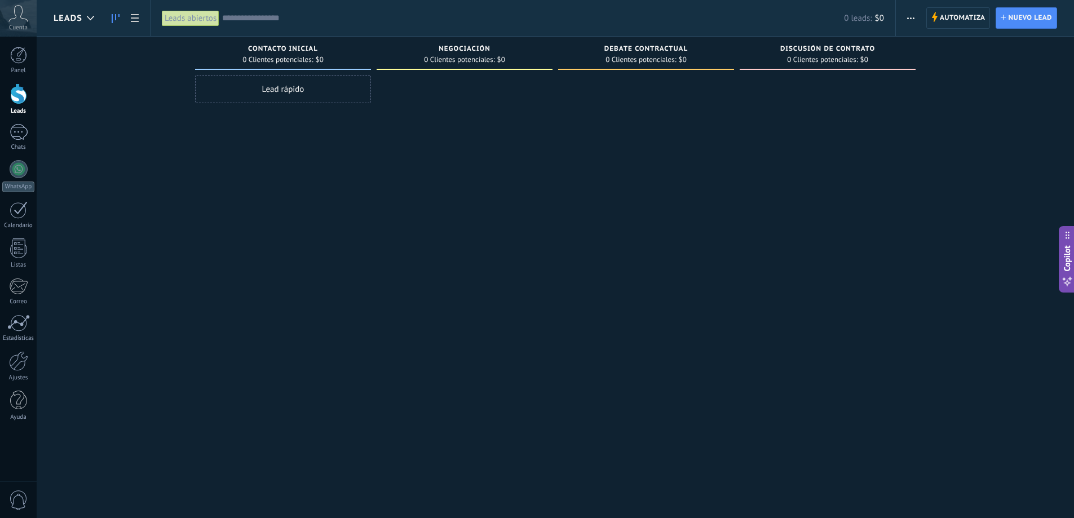
click at [324, 59] on div "0 Clientes potenciales: $0" at bounding box center [283, 60] width 165 height 10
click at [294, 52] on span "Contacto inicial" at bounding box center [283, 49] width 70 height 8
click at [332, 52] on div "Contacto inicial" at bounding box center [283, 50] width 165 height 10
click at [94, 19] on icon at bounding box center [90, 18] width 7 height 5
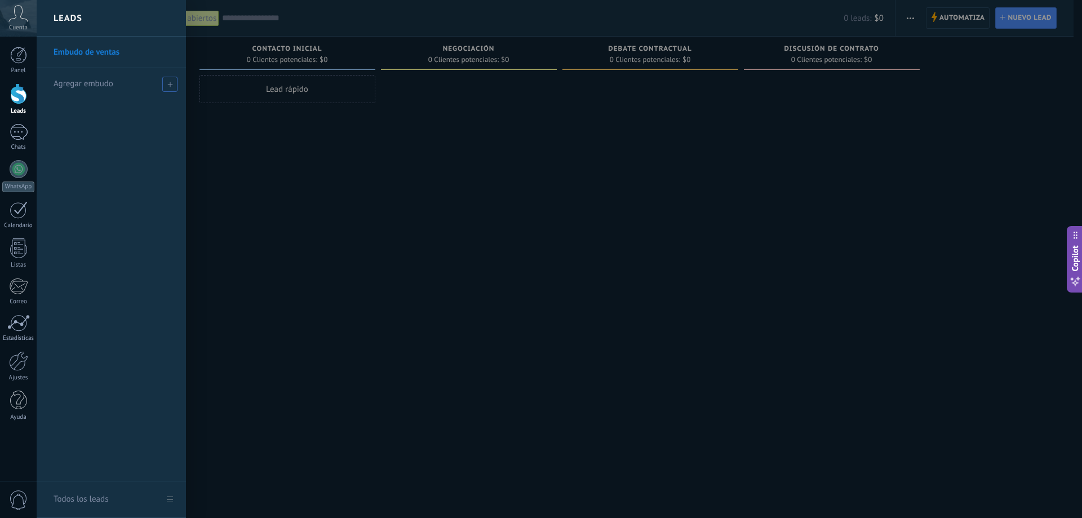
click at [166, 85] on span at bounding box center [169, 84] width 15 height 15
click at [116, 86] on input "text" at bounding box center [107, 84] width 106 height 18
type input "**********"
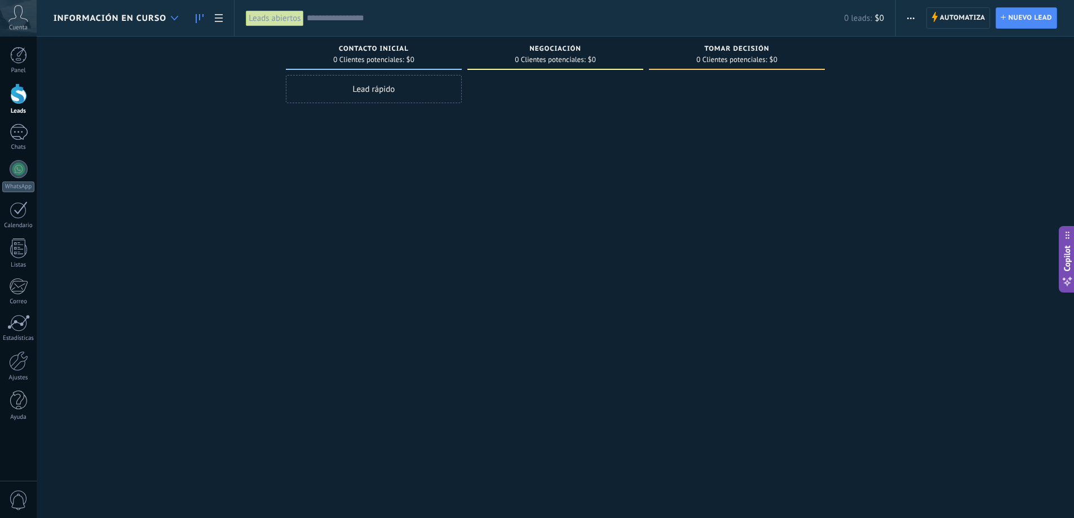
click at [172, 24] on div at bounding box center [174, 18] width 19 height 22
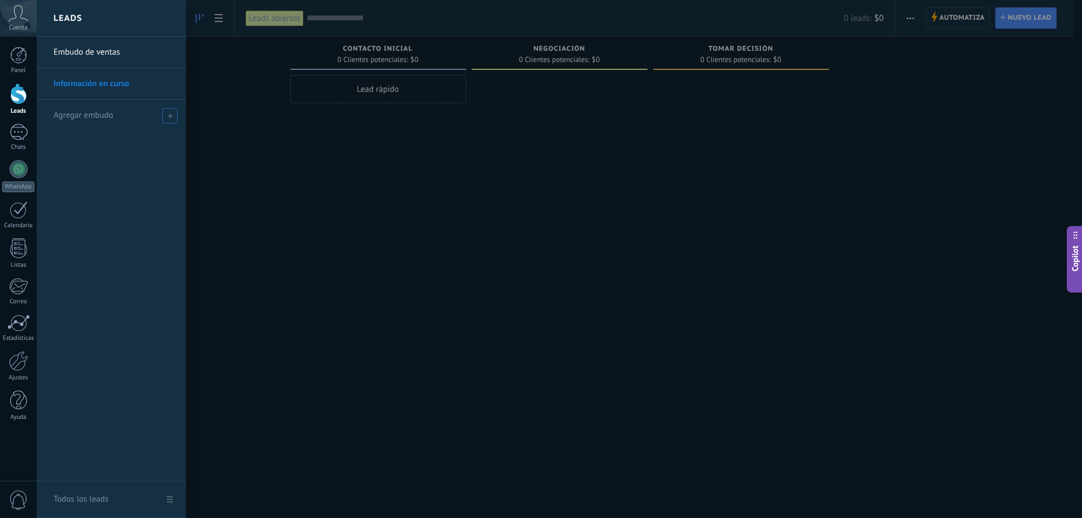
click at [167, 116] on use at bounding box center [169, 115] width 5 height 5
type input "**********"
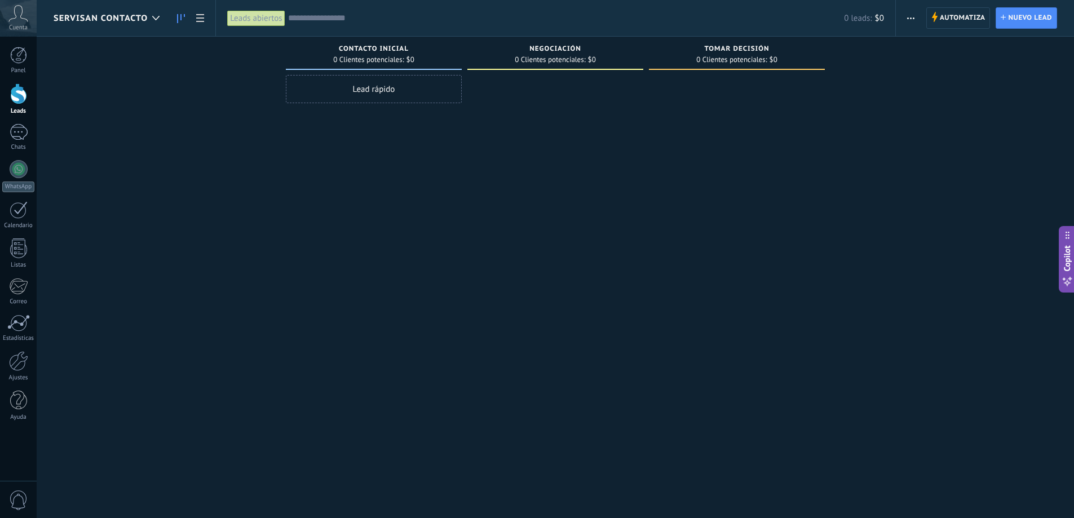
click at [420, 54] on div "Contacto inicial" at bounding box center [373, 50] width 165 height 10
drag, startPoint x: 388, startPoint y: 51, endPoint x: 367, endPoint y: 50, distance: 20.9
click at [367, 50] on span "Contacto inicial" at bounding box center [374, 49] width 70 height 8
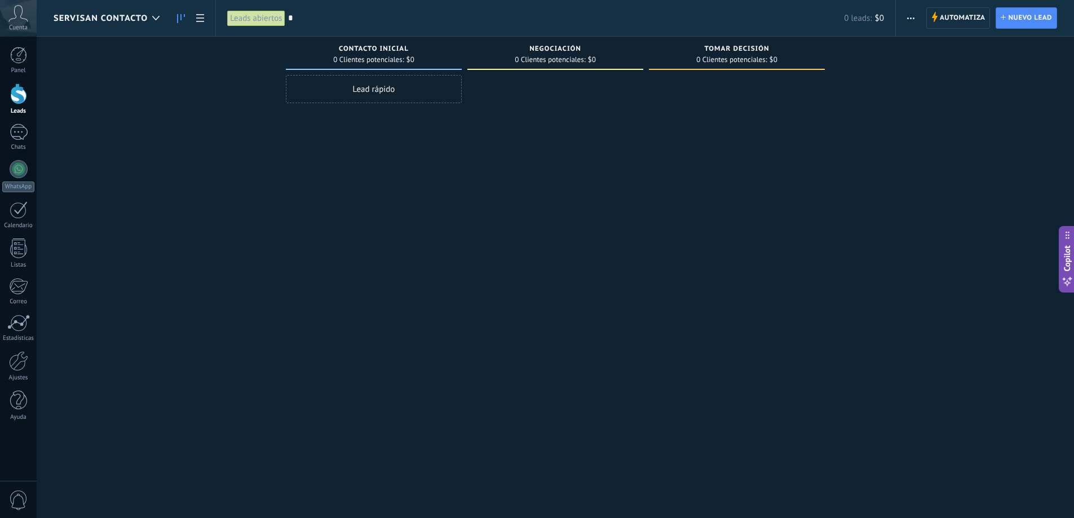
type input "*"
click at [367, 49] on span "Contacto inicial" at bounding box center [374, 49] width 70 height 8
click at [308, 25] on div "* 0 leads: $0" at bounding box center [586, 18] width 596 height 36
click at [303, 19] on input "*" at bounding box center [560, 18] width 544 height 12
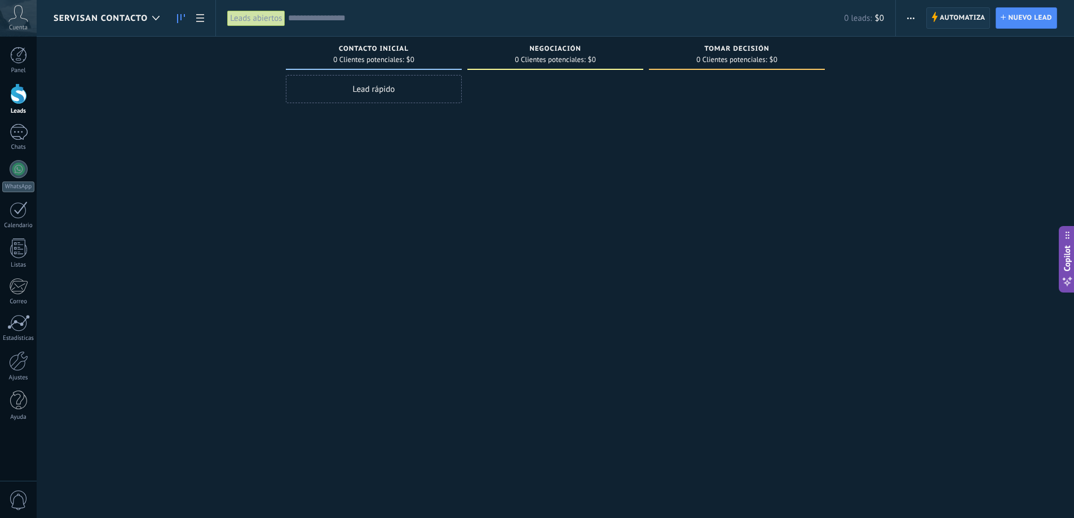
click at [934, 19] on use at bounding box center [935, 17] width 6 height 10
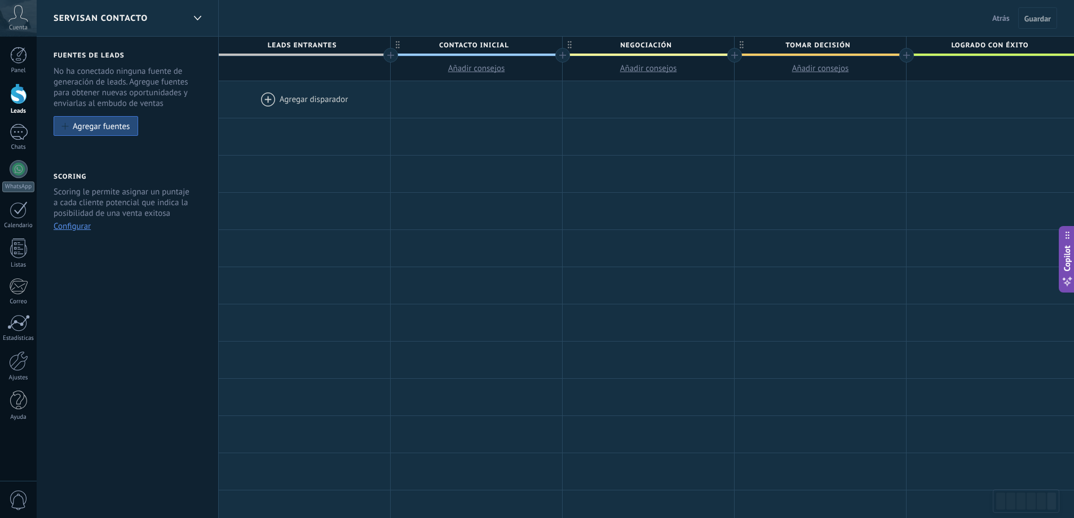
click at [666, 42] on span "Negociación" at bounding box center [646, 45] width 166 height 17
click at [664, 45] on input "**********" at bounding box center [645, 45] width 149 height 17
type input "**********"
click at [644, 125] on div at bounding box center [648, 136] width 171 height 37
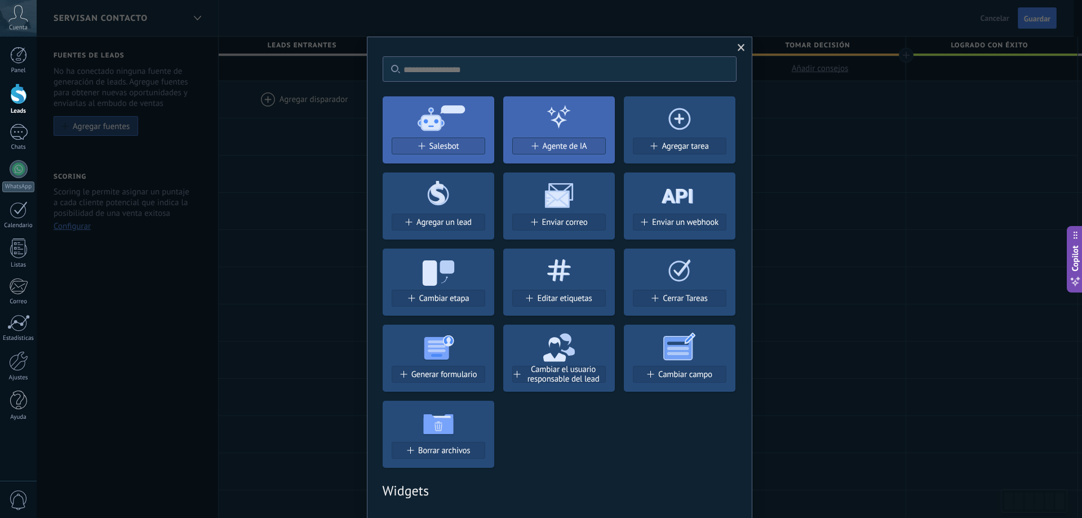
click at [738, 51] on span at bounding box center [741, 48] width 7 height 8
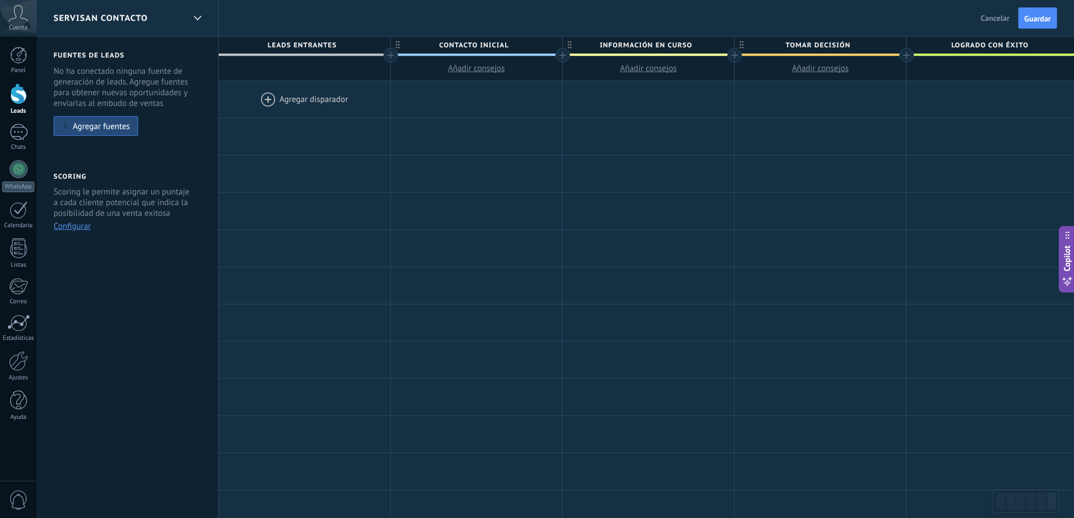
click at [849, 45] on span "Tomar decisión" at bounding box center [818, 45] width 166 height 17
drag, startPoint x: 859, startPoint y: 46, endPoint x: 774, endPoint y: 38, distance: 84.9
click at [774, 38] on input "**********" at bounding box center [817, 45] width 149 height 17
type input "**********"
click at [1011, 42] on span "Logrado con éxito" at bounding box center [990, 45] width 166 height 17
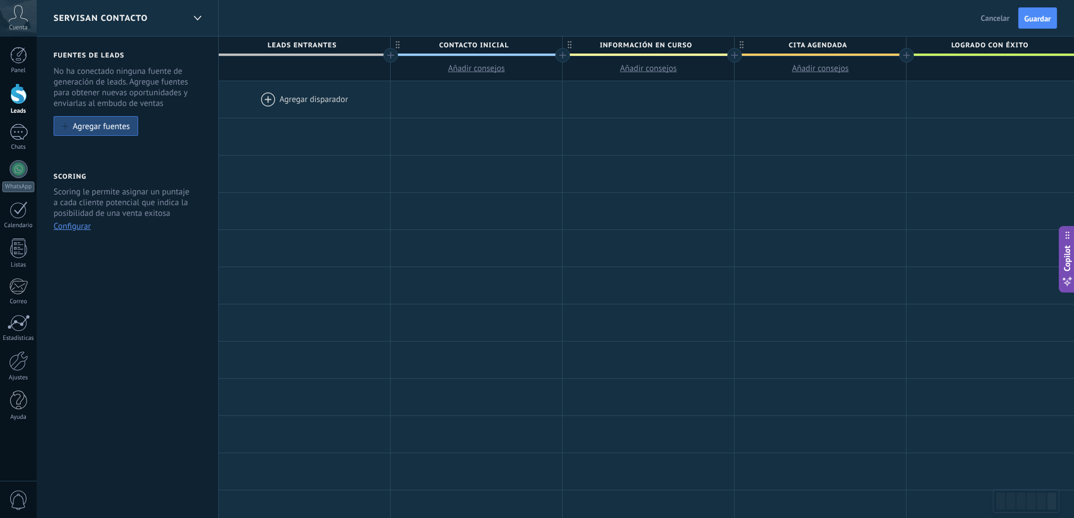
click at [902, 53] on div at bounding box center [906, 55] width 15 height 15
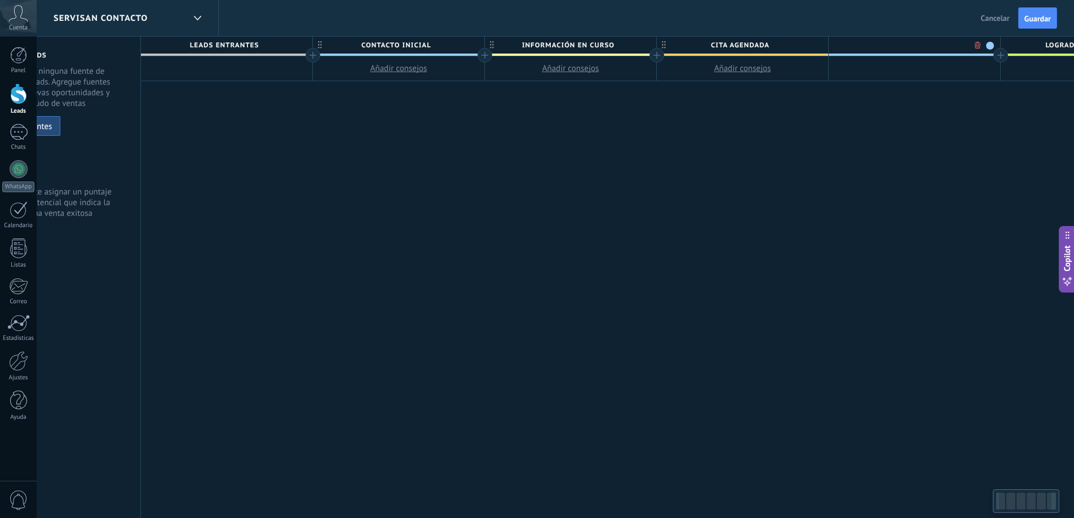
scroll to position [0, 83]
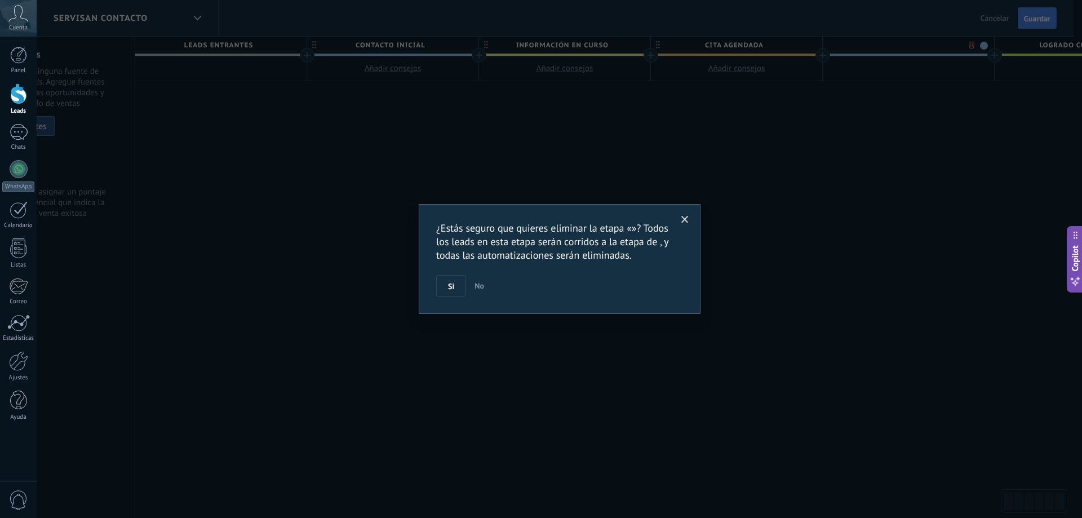
click at [970, 45] on body ".abccls-1,.abccls-2{fill-rule:evenodd}.abccls-2{fill:#fff} .abfcls-1{fill:none}…" at bounding box center [541, 259] width 1082 height 518
click at [456, 291] on button "Si" at bounding box center [451, 285] width 30 height 21
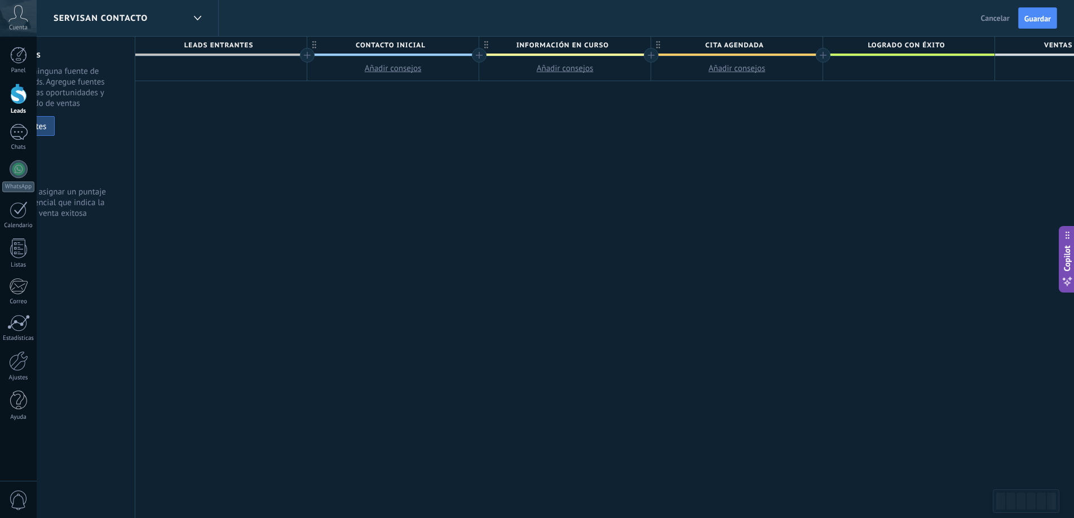
click at [752, 40] on span "Cita Agendada" at bounding box center [734, 45] width 166 height 17
click at [814, 43] on span at bounding box center [812, 46] width 8 height 8
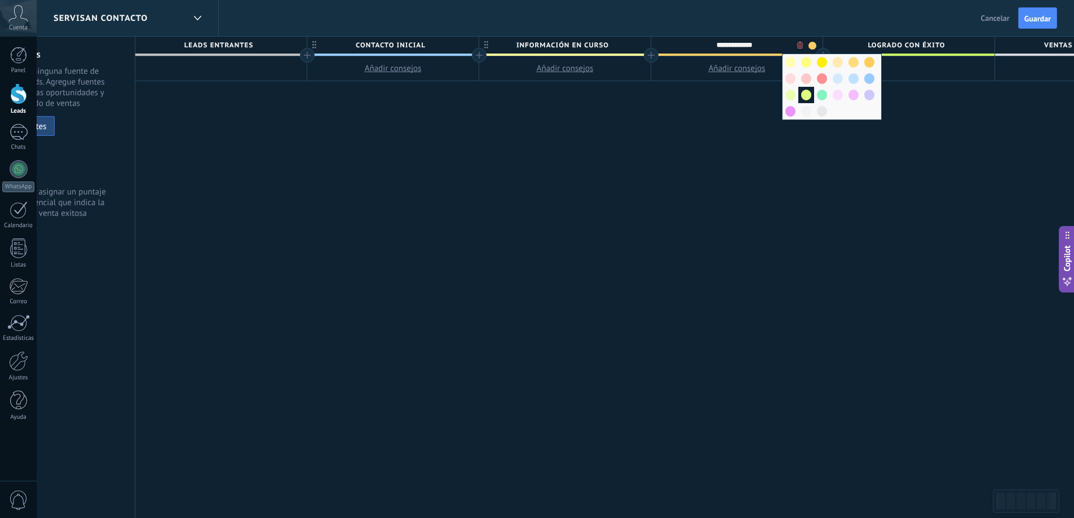
click at [810, 96] on span at bounding box center [806, 95] width 10 height 11
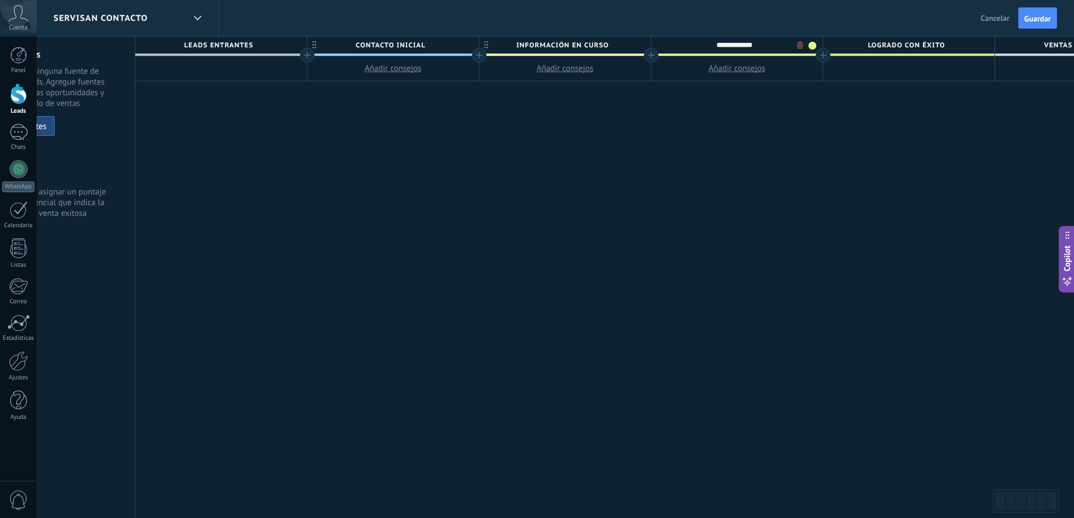
click at [810, 43] on span at bounding box center [812, 46] width 8 height 8
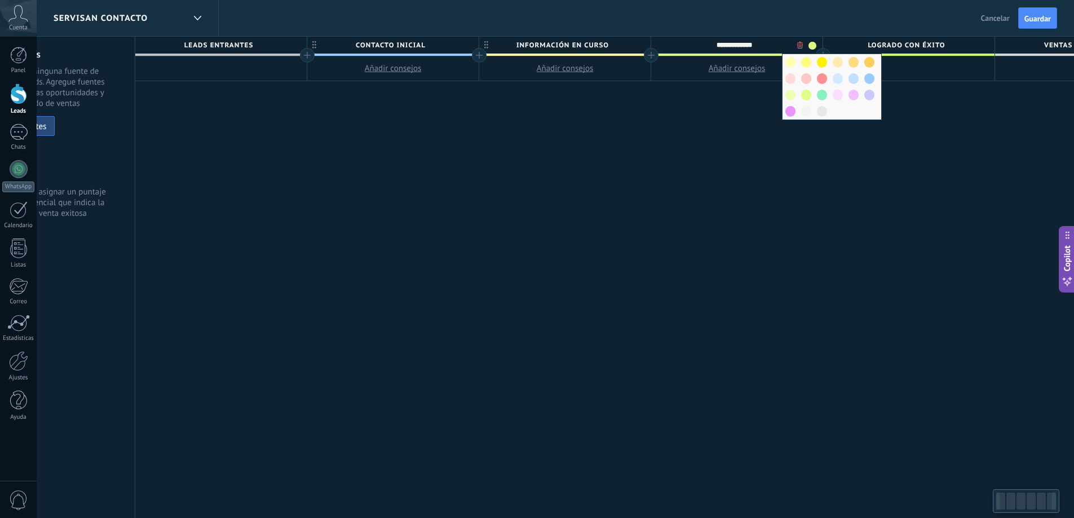
click at [500, 118] on div "**********" at bounding box center [651, 278] width 1032 height 482
click at [877, 83] on div at bounding box center [873, 78] width 16 height 16
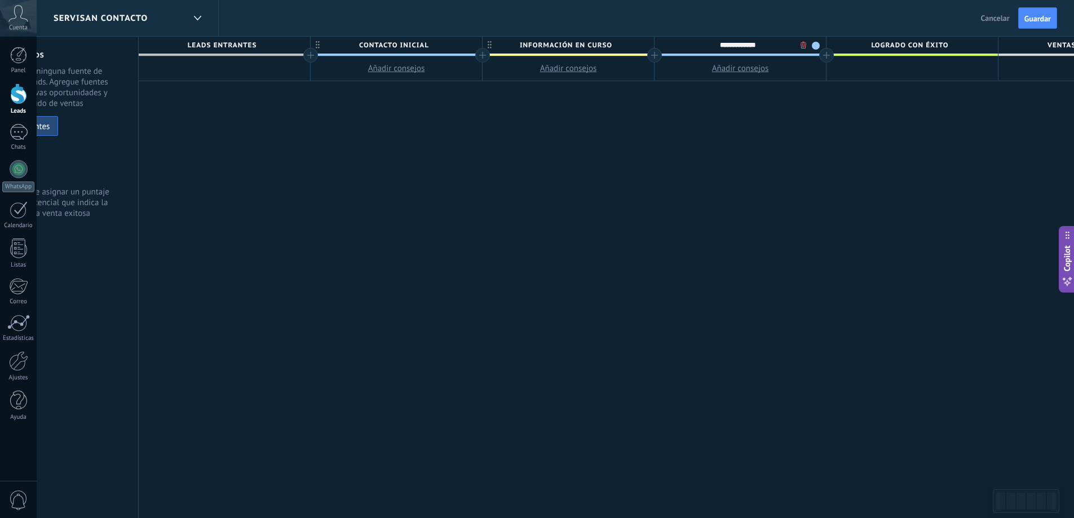
click at [817, 44] on span at bounding box center [816, 46] width 8 height 8
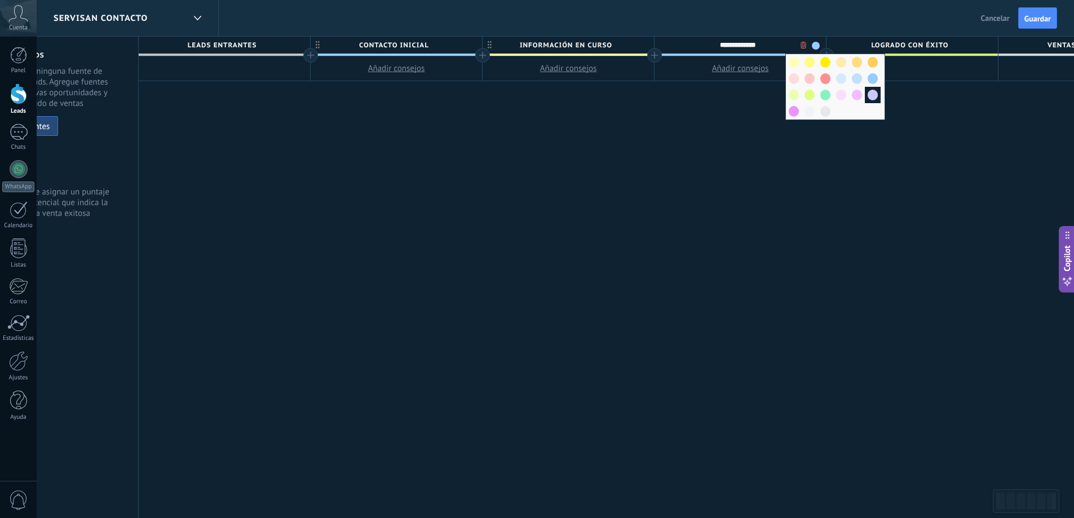
click at [871, 91] on span at bounding box center [873, 95] width 10 height 11
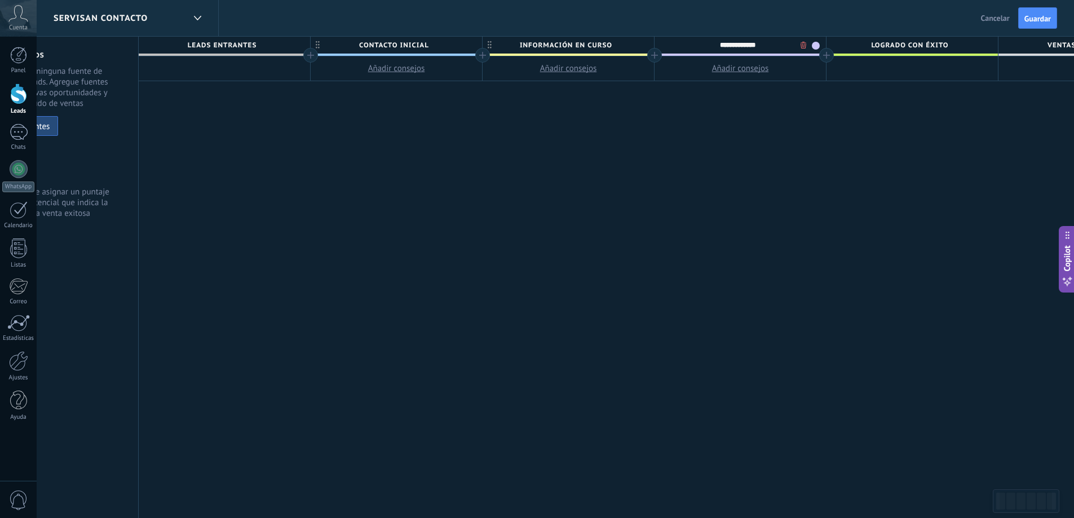
click at [453, 48] on span "Contacto inicial" at bounding box center [394, 45] width 166 height 17
click at [470, 45] on span at bounding box center [472, 46] width 8 height 8
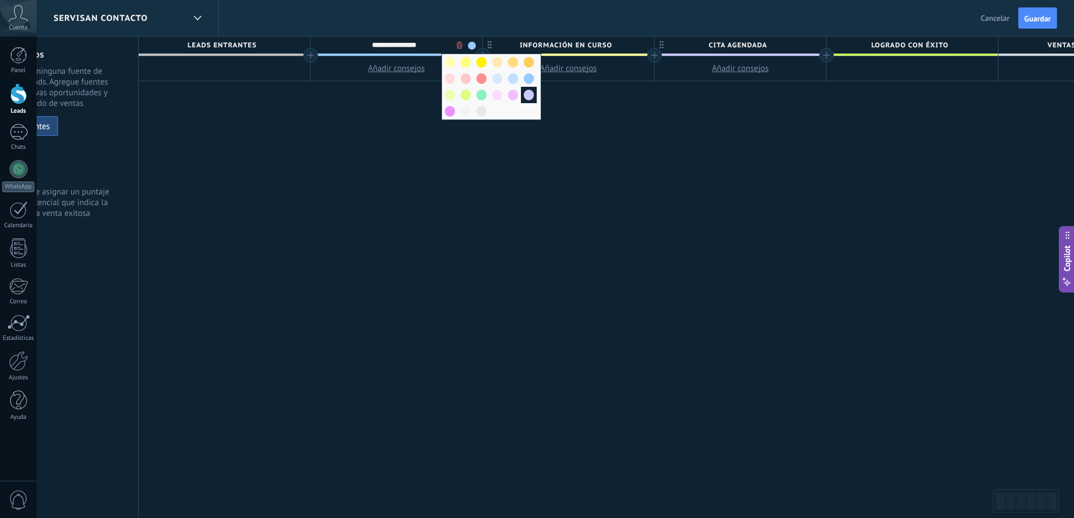
click at [533, 95] on span at bounding box center [529, 95] width 10 height 11
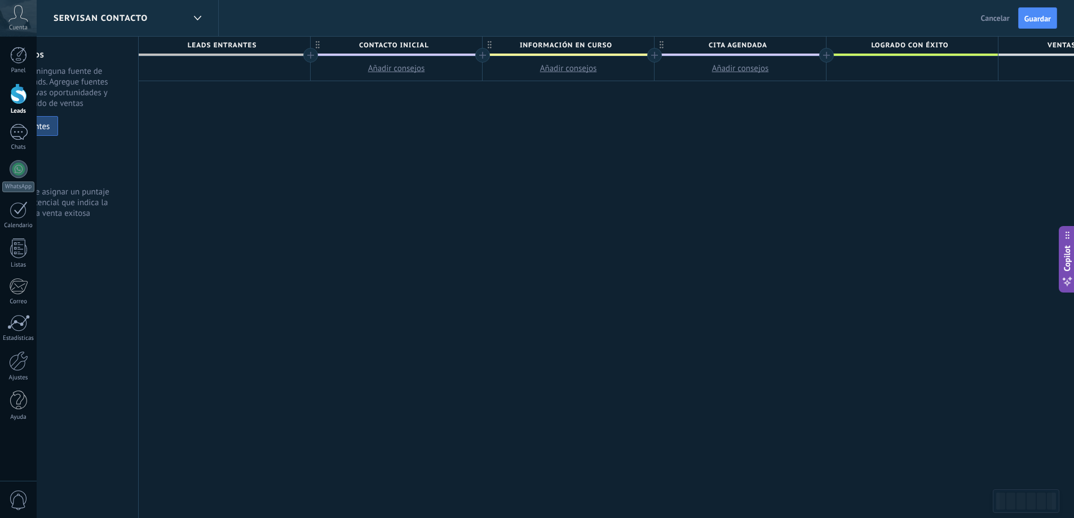
click at [526, 120] on div "**********" at bounding box center [655, 278] width 1032 height 482
click at [475, 43] on span "Contacto inicial" at bounding box center [396, 45] width 166 height 17
click at [471, 45] on span at bounding box center [474, 46] width 8 height 8
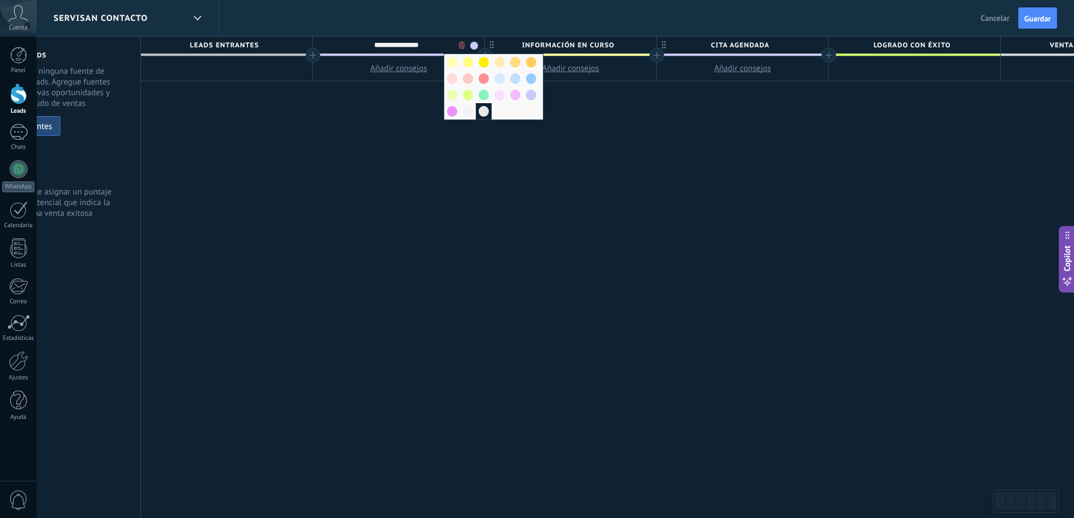
click at [480, 113] on span at bounding box center [484, 111] width 10 height 11
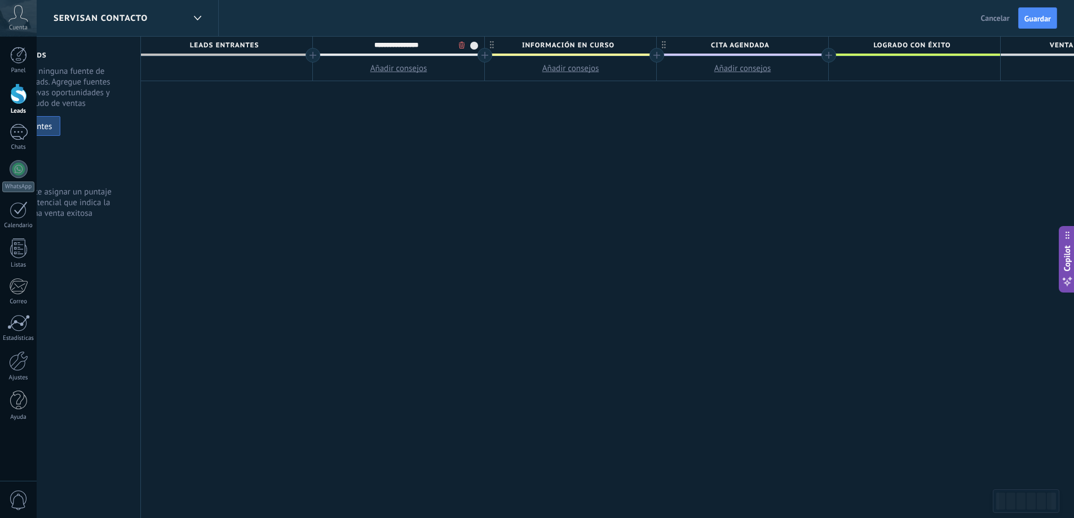
click at [479, 42] on div "**********" at bounding box center [398, 46] width 171 height 19
click at [465, 39] on span "Contacto inicial" at bounding box center [396, 45] width 166 height 17
click at [467, 45] on body ".abccls-1,.abccls-2{fill-rule:evenodd}.abccls-2{fill:#fff} .abfcls-1{fill:none}…" at bounding box center [537, 259] width 1074 height 518
click at [476, 44] on span "Contacto inicial" at bounding box center [396, 45] width 166 height 17
click at [476, 44] on span at bounding box center [474, 46] width 8 height 8
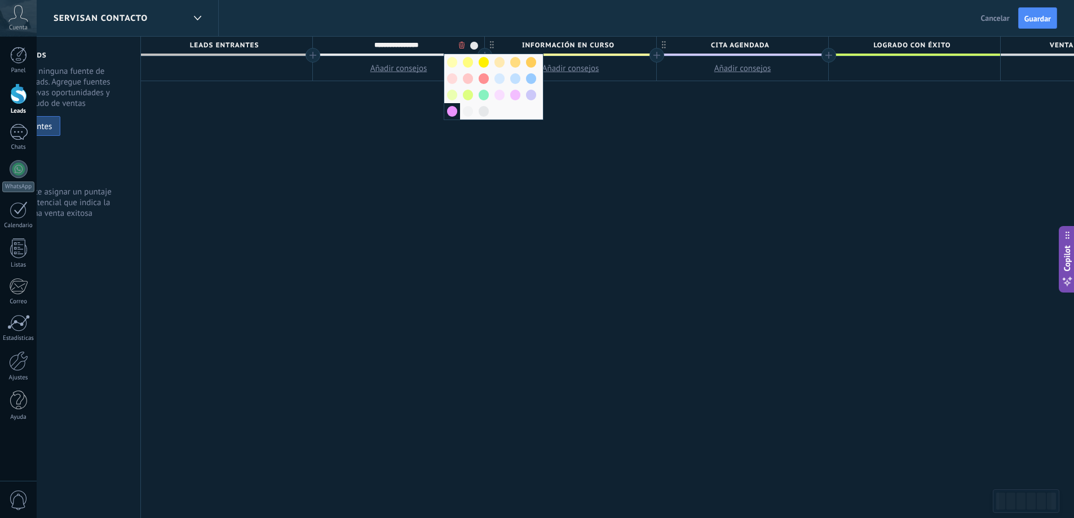
click at [450, 111] on span at bounding box center [452, 111] width 10 height 11
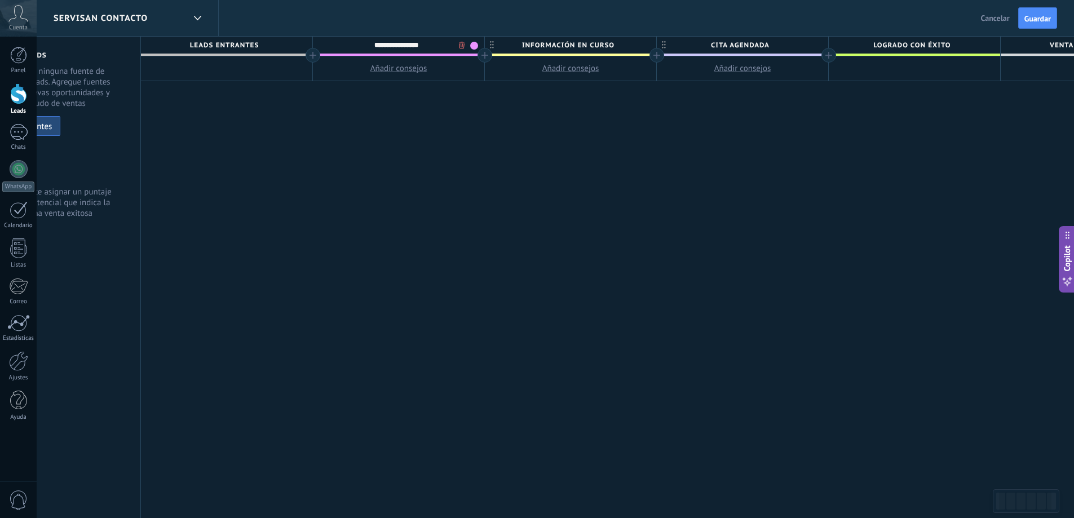
click at [646, 42] on span "Información en curso" at bounding box center [568, 45] width 166 height 17
click at [646, 45] on span at bounding box center [646, 46] width 8 height 8
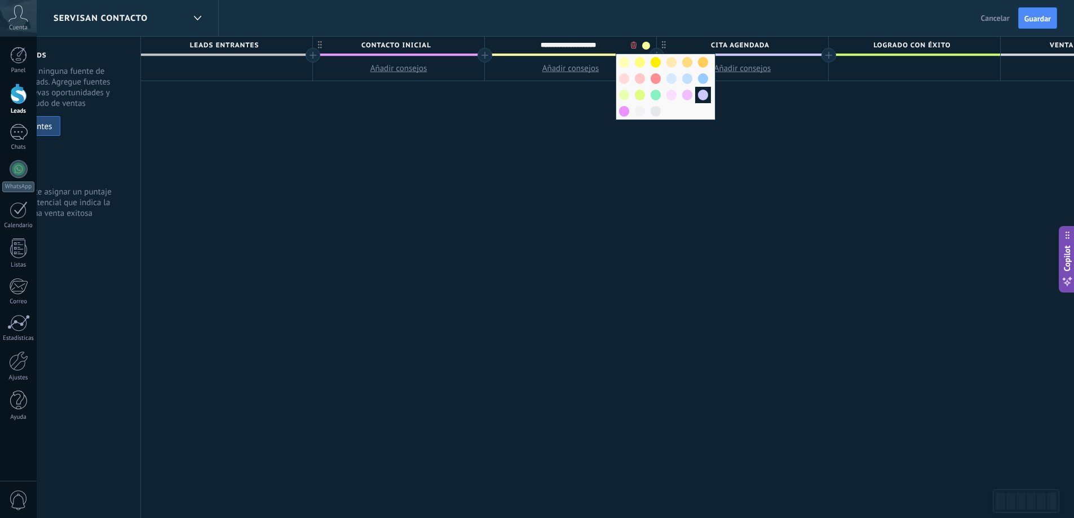
click at [705, 100] on span at bounding box center [703, 95] width 10 height 11
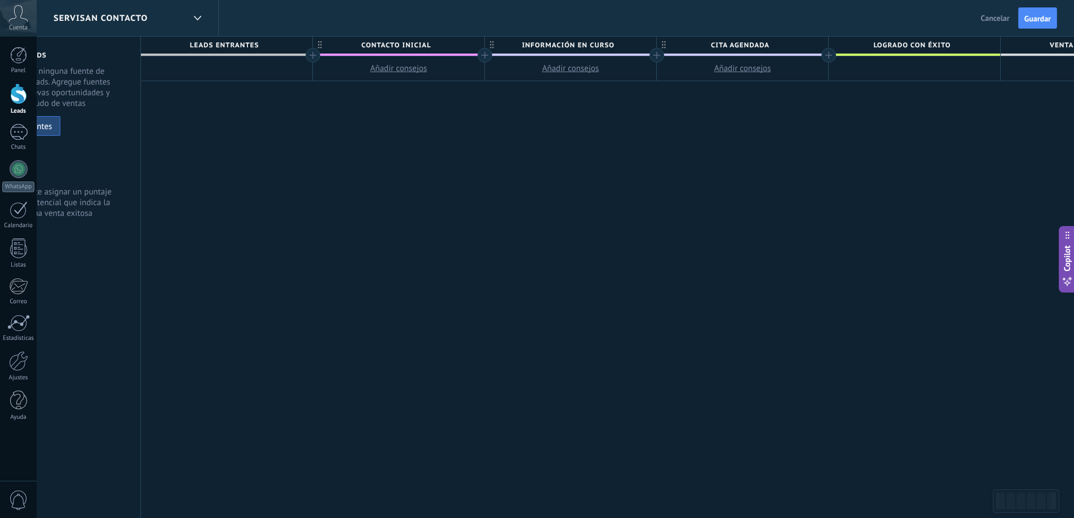
click at [647, 39] on span "Información en curso" at bounding box center [568, 45] width 166 height 17
click at [644, 47] on span at bounding box center [646, 46] width 8 height 8
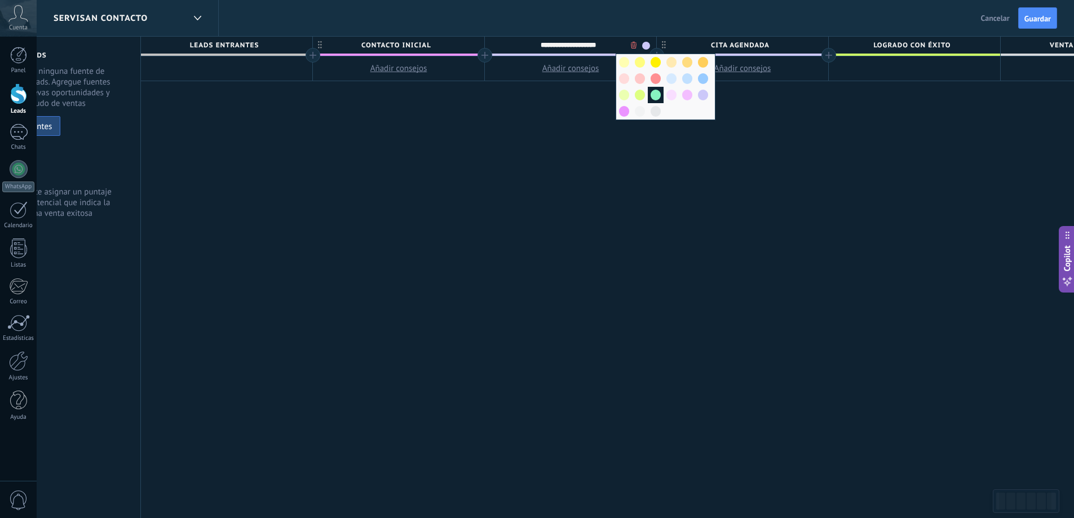
click at [656, 94] on span at bounding box center [656, 95] width 10 height 11
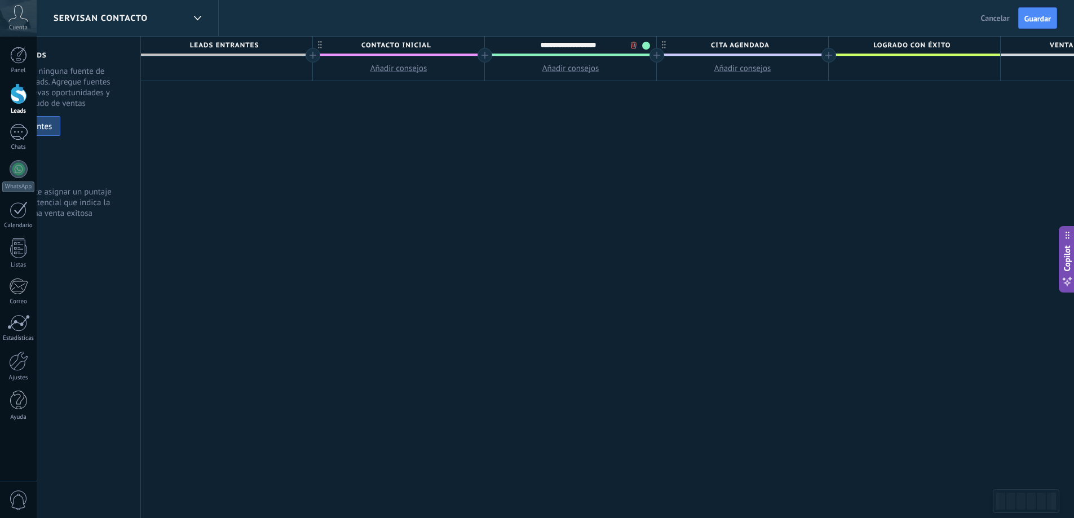
click at [816, 46] on span "Cita Agendada" at bounding box center [740, 45] width 166 height 17
click at [825, 41] on div "**********" at bounding box center [742, 46] width 171 height 19
click at [815, 46] on span at bounding box center [818, 46] width 8 height 8
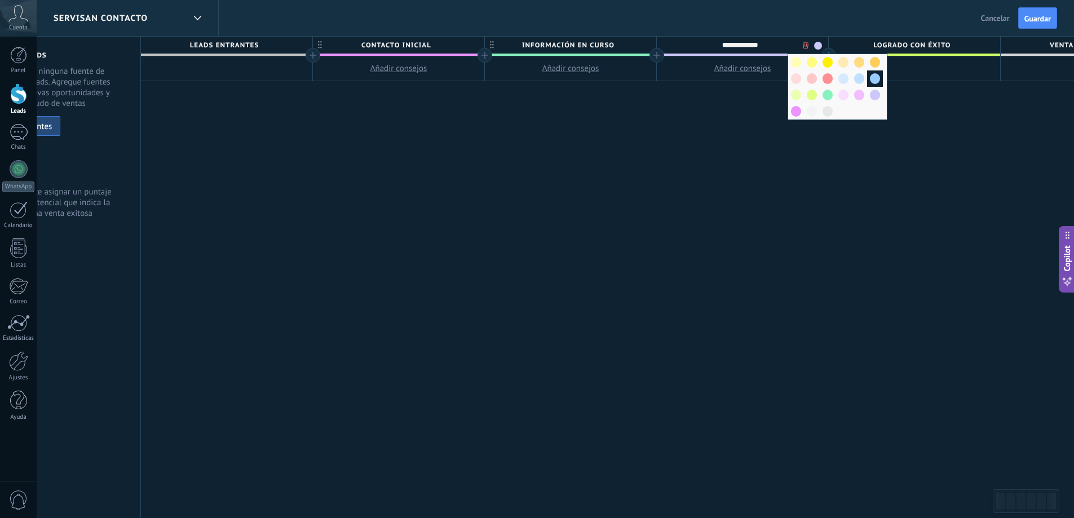
click at [876, 77] on span at bounding box center [875, 78] width 10 height 11
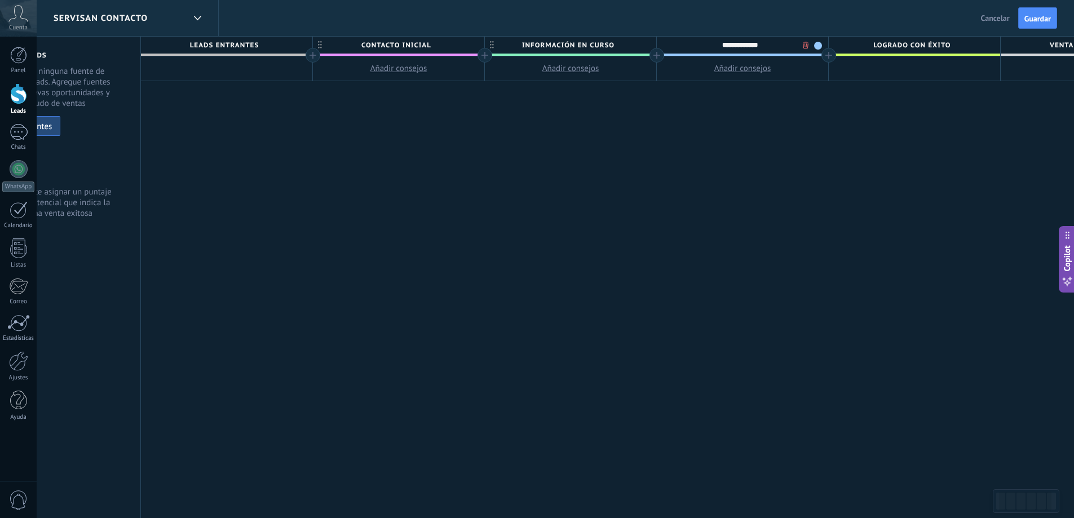
click at [850, 140] on div "**********" at bounding box center [657, 278] width 1032 height 482
click at [983, 45] on span "Logrado con éxito" at bounding box center [912, 45] width 166 height 17
click at [995, 43] on div "**********" at bounding box center [914, 46] width 171 height 19
click at [991, 44] on span "Logrado con éxito" at bounding box center [912, 45] width 166 height 17
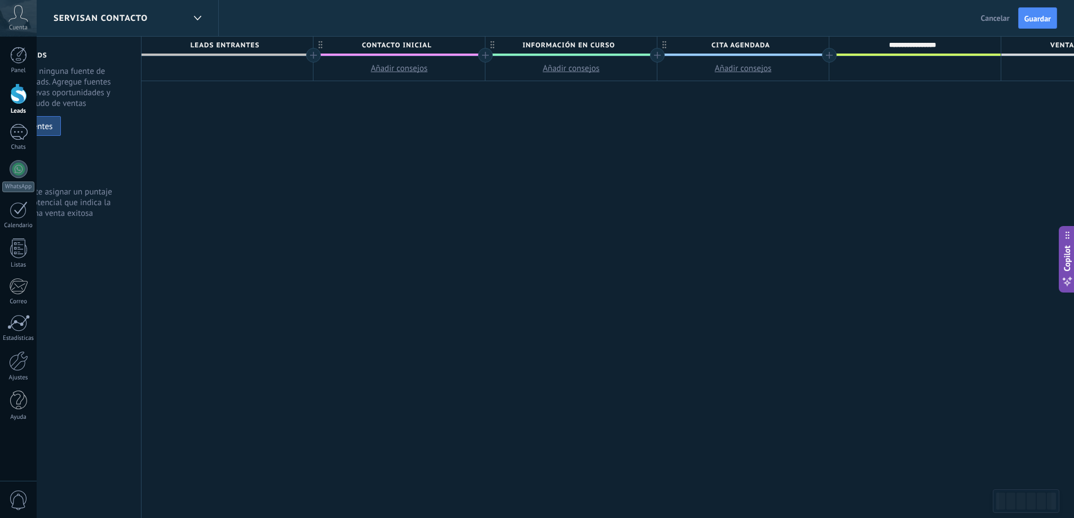
click at [954, 43] on input "**********" at bounding box center [912, 45] width 149 height 17
click at [917, 106] on div "**********" at bounding box center [658, 278] width 1032 height 482
click at [891, 39] on span "Logrado con éxito" at bounding box center [912, 45] width 166 height 17
click at [949, 45] on input "**********" at bounding box center [912, 45] width 149 height 17
click at [978, 46] on input "**********" at bounding box center [912, 45] width 149 height 17
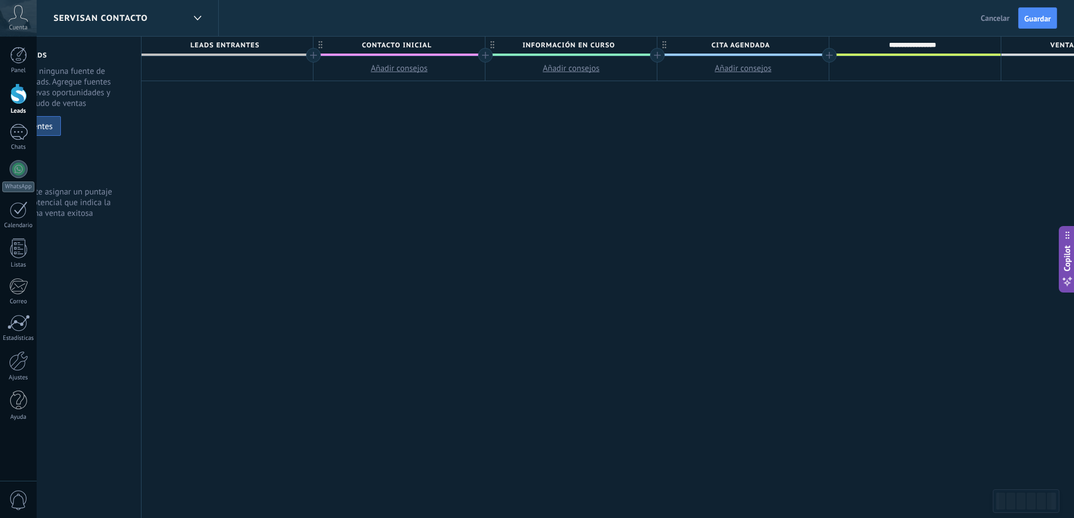
click at [1008, 48] on span "Ventas Perdidos" at bounding box center [1084, 45] width 166 height 17
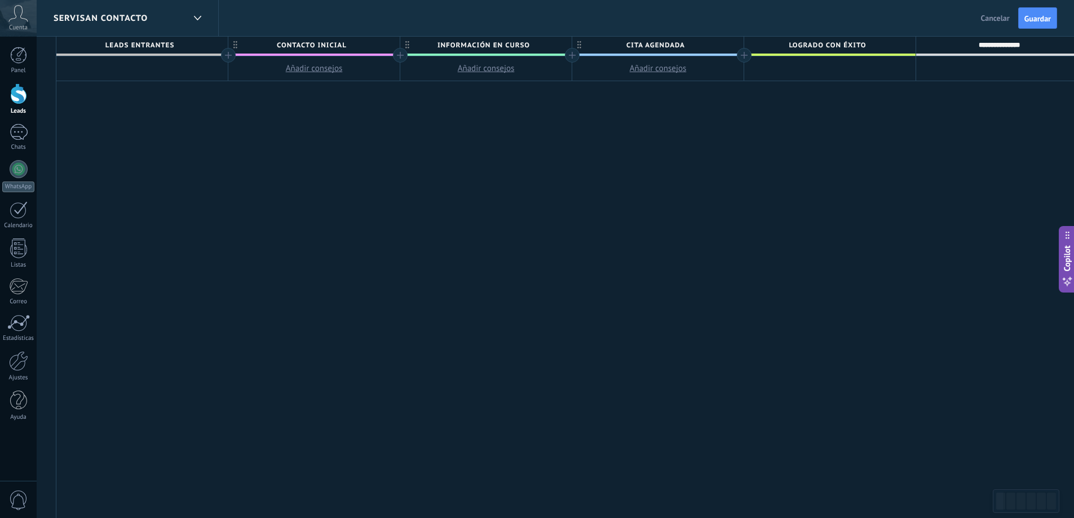
click at [942, 156] on div "**********" at bounding box center [572, 278] width 1032 height 482
click at [1050, 42] on span "Ventas Perdidos" at bounding box center [999, 45] width 166 height 17
click at [1065, 53] on div "**********" at bounding box center [1002, 46] width 172 height 19
click at [833, 134] on div "**********" at bounding box center [572, 278] width 1032 height 482
click at [1039, 16] on span "Guardar" at bounding box center [1037, 19] width 26 height 8
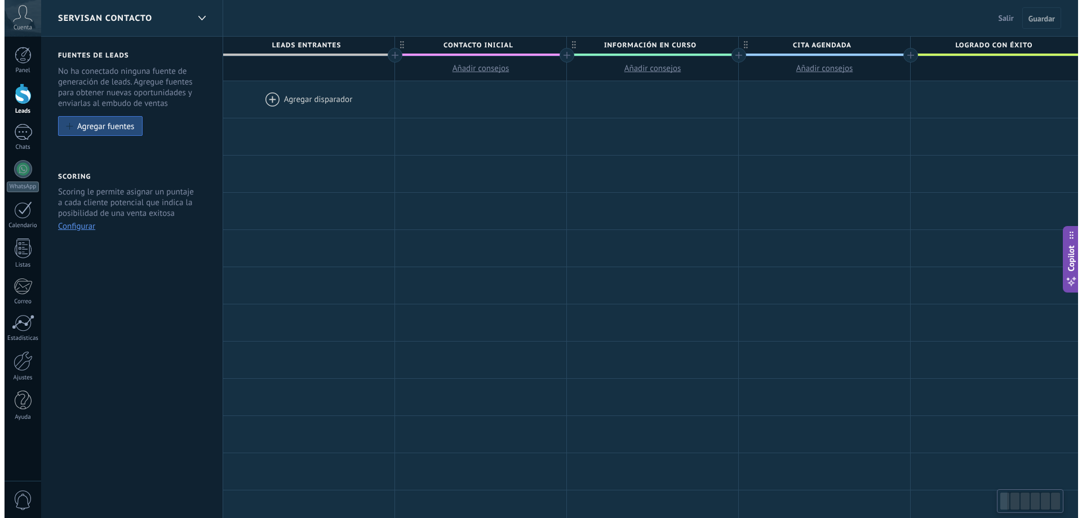
scroll to position [0, 162]
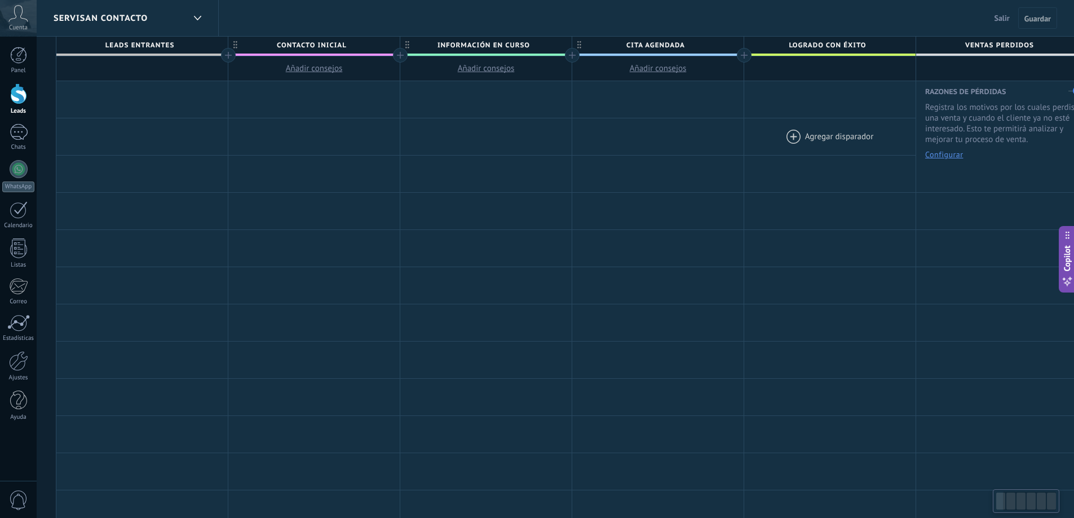
click at [860, 133] on div at bounding box center [829, 136] width 171 height 37
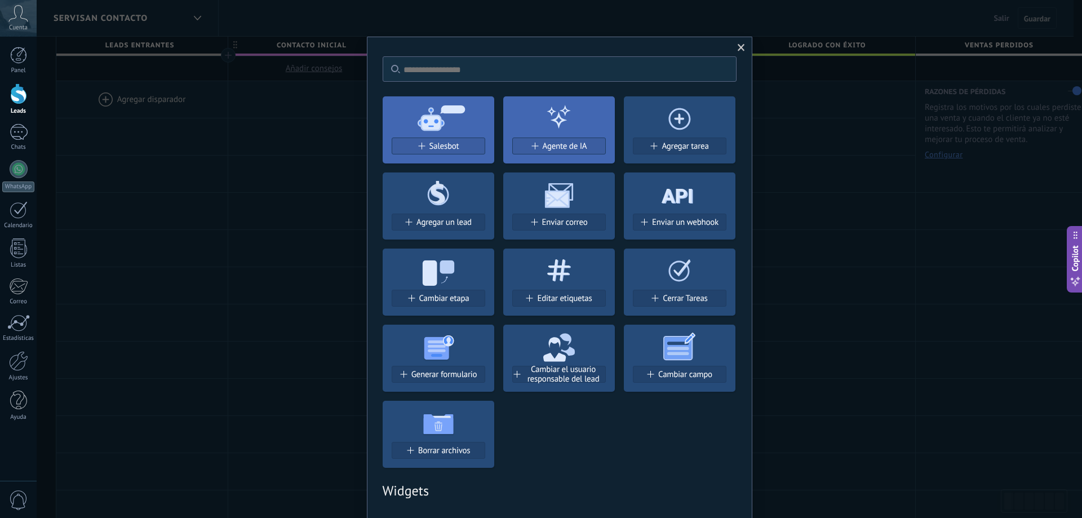
click at [744, 45] on span at bounding box center [741, 47] width 19 height 19
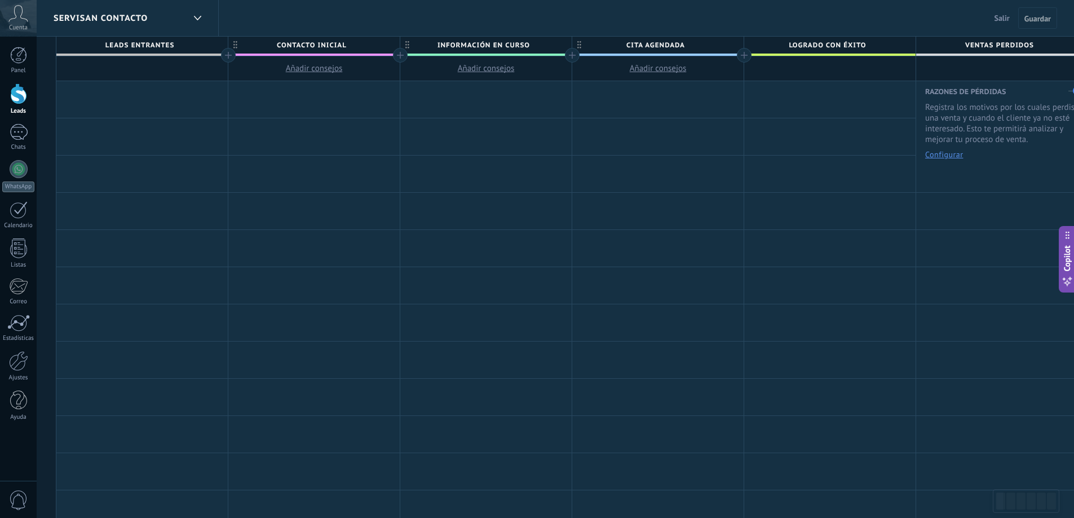
click at [1070, 89] on label at bounding box center [1075, 91] width 14 height 18
click at [1034, 19] on span "Guardar" at bounding box center [1037, 19] width 26 height 8
click at [998, 16] on span "Salir" at bounding box center [1002, 18] width 15 height 10
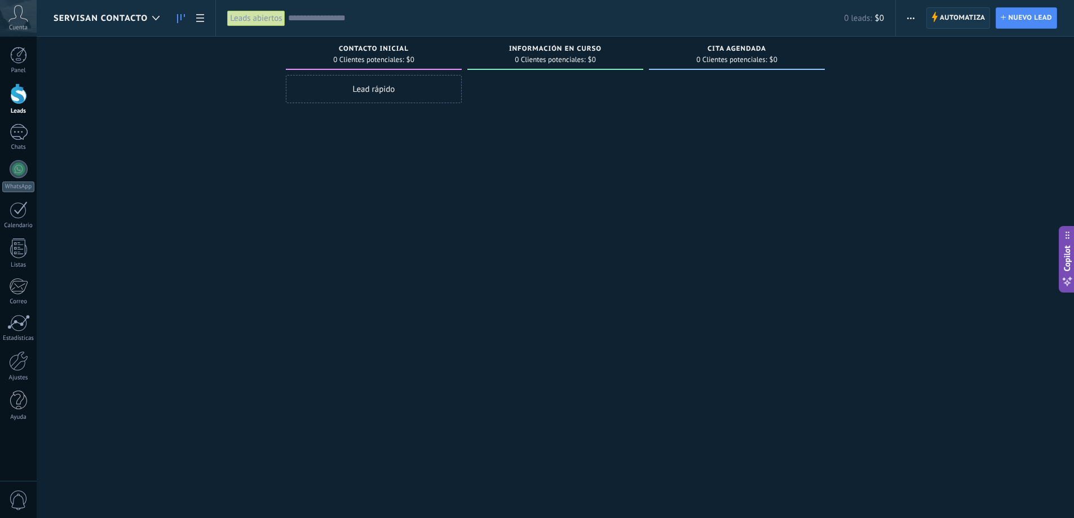
click at [950, 14] on span "Automatiza" at bounding box center [963, 18] width 46 height 20
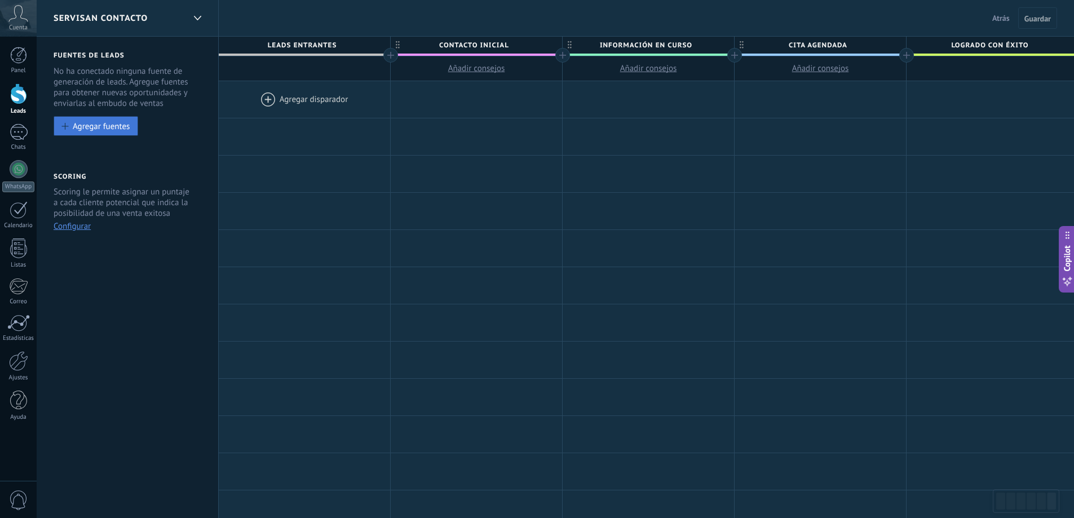
click at [122, 129] on div "Agregar fuentes" at bounding box center [101, 126] width 57 height 10
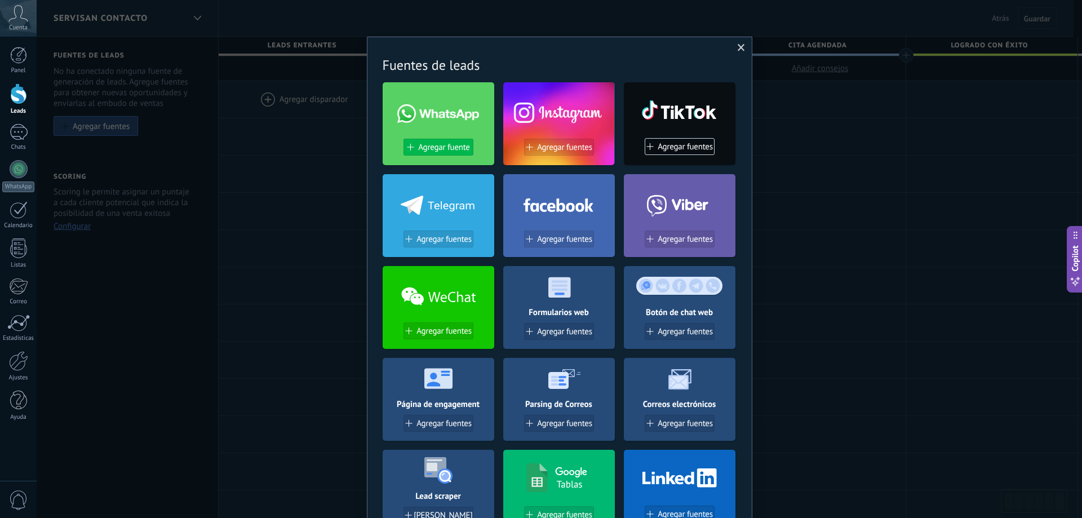
click at [426, 144] on span "Agregar fuente" at bounding box center [443, 148] width 51 height 10
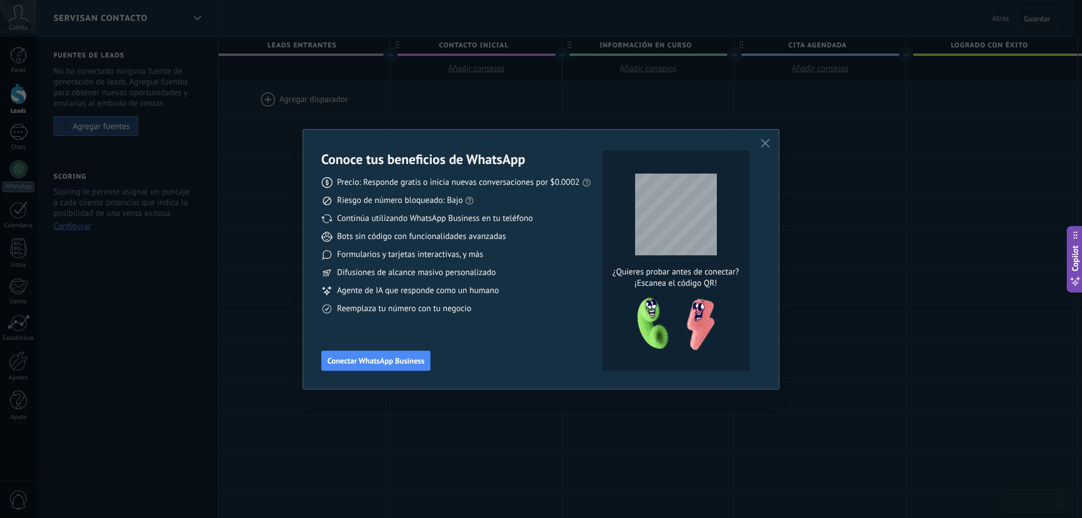
click at [768, 135] on div "Conoce tus beneficios de WhatsApp Precio: Responde gratis o inicia nuevas conve…" at bounding box center [541, 259] width 476 height 259
click at [762, 144] on icon "button" at bounding box center [765, 143] width 9 height 9
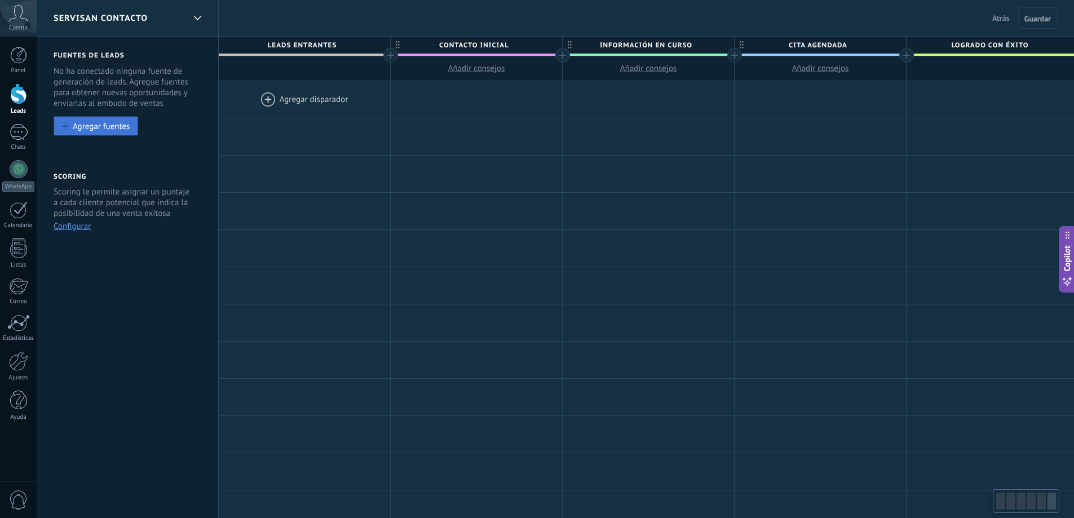
click at [116, 126] on div "Agregar fuentes" at bounding box center [101, 126] width 57 height 10
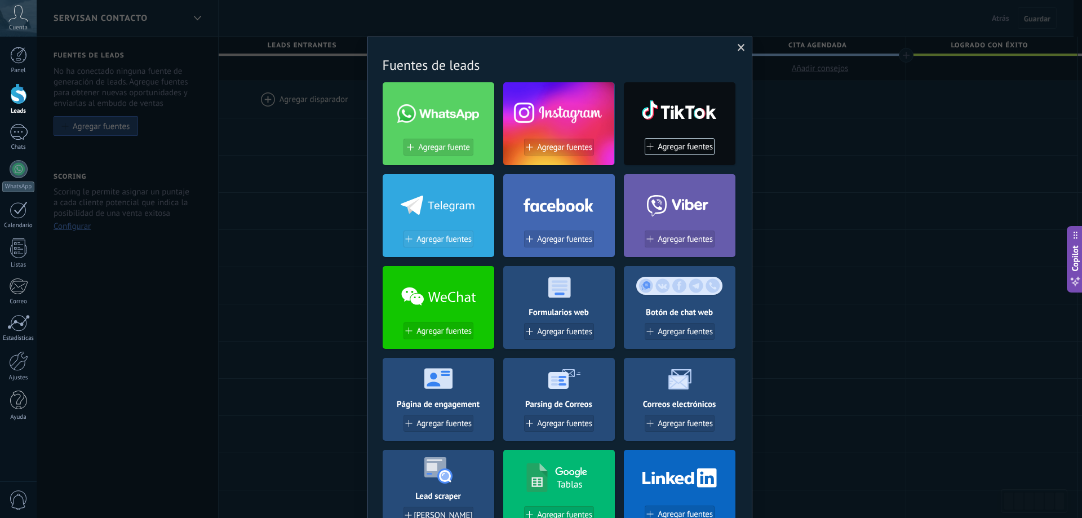
click at [431, 239] on span "Agregar fuentes" at bounding box center [444, 240] width 55 height 10
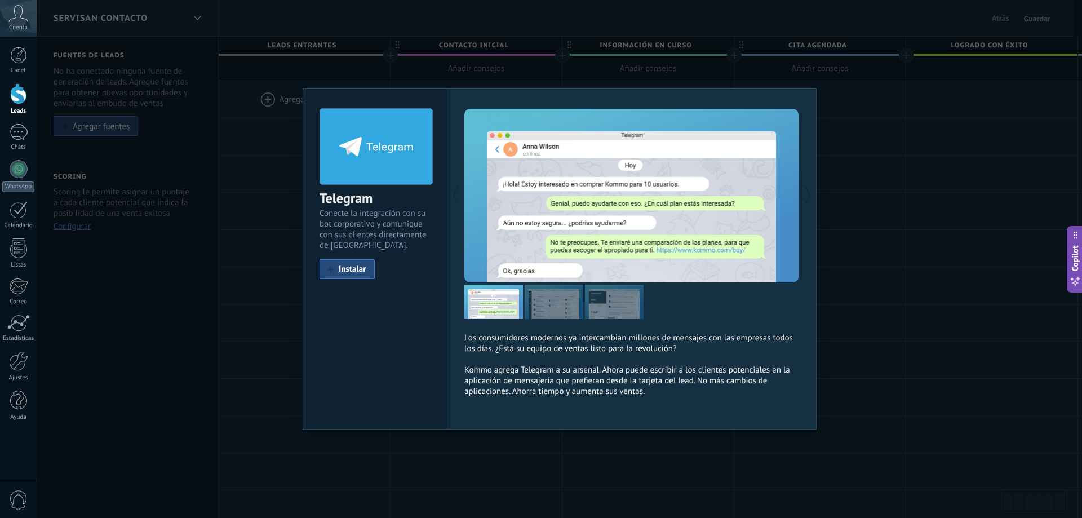
click at [222, 147] on div "Telegram Conecte la integración con su bot corporativo y comunique con sus clie…" at bounding box center [560, 259] width 1046 height 518
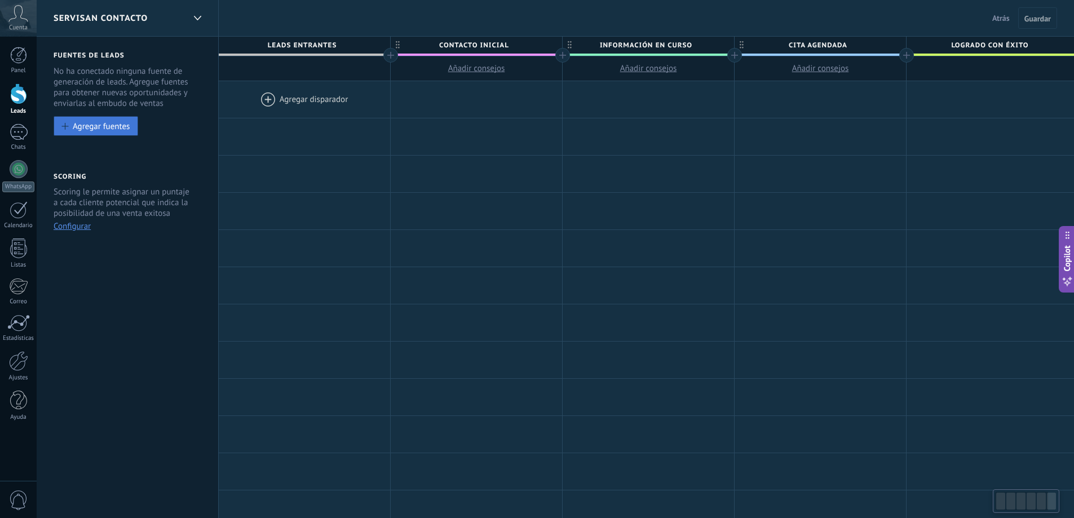
click at [108, 121] on button "Agregar fuentes" at bounding box center [96, 126] width 85 height 20
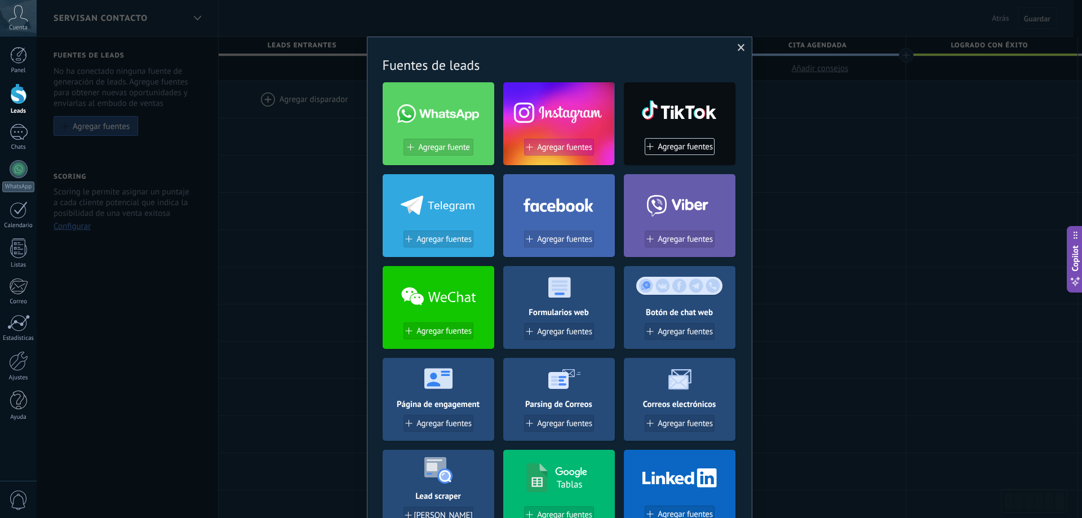
click at [562, 143] on span "Agregar fuentes" at bounding box center [564, 148] width 55 height 10
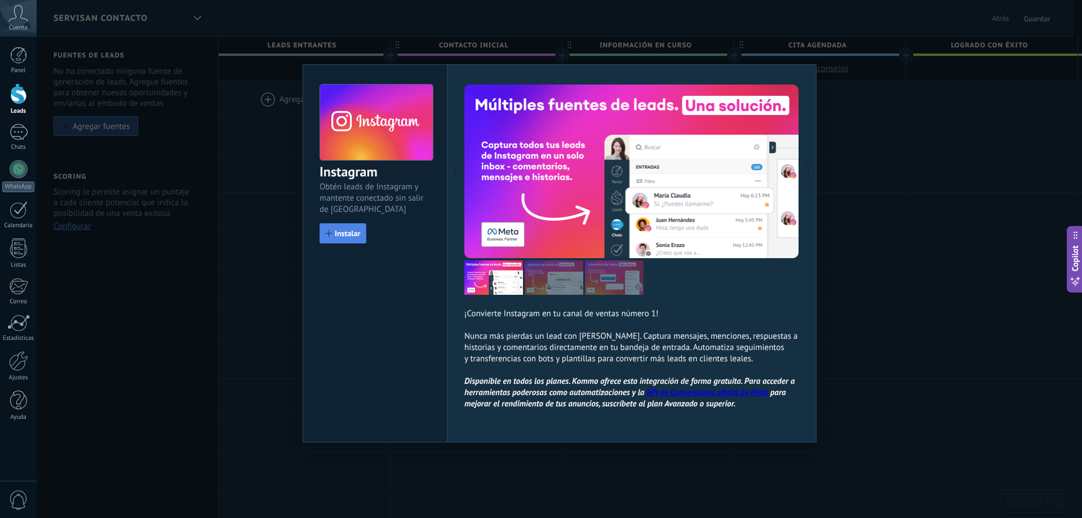
click at [342, 229] on span "Instalar" at bounding box center [347, 233] width 25 height 8
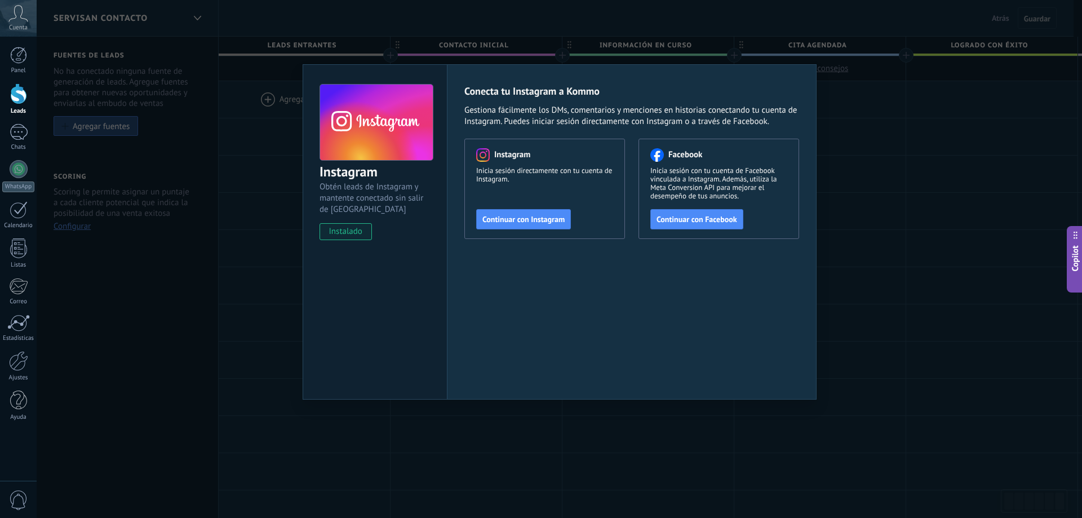
click at [550, 220] on span "Continuar con Instagram" at bounding box center [524, 219] width 82 height 8
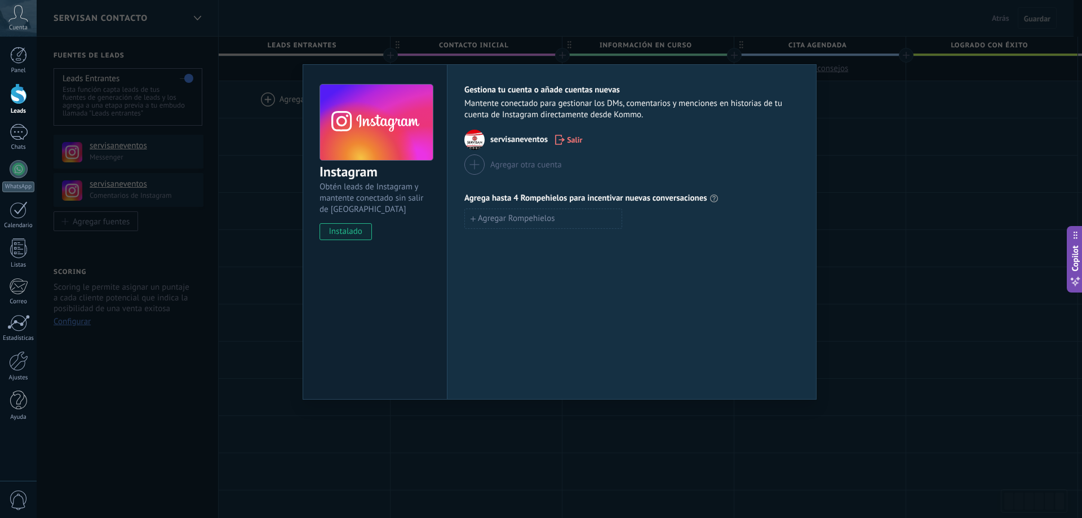
click at [866, 179] on div "Instagram Obtén leads de Instagram y mantente conectado sin salir de Kommo inst…" at bounding box center [560, 259] width 1046 height 518
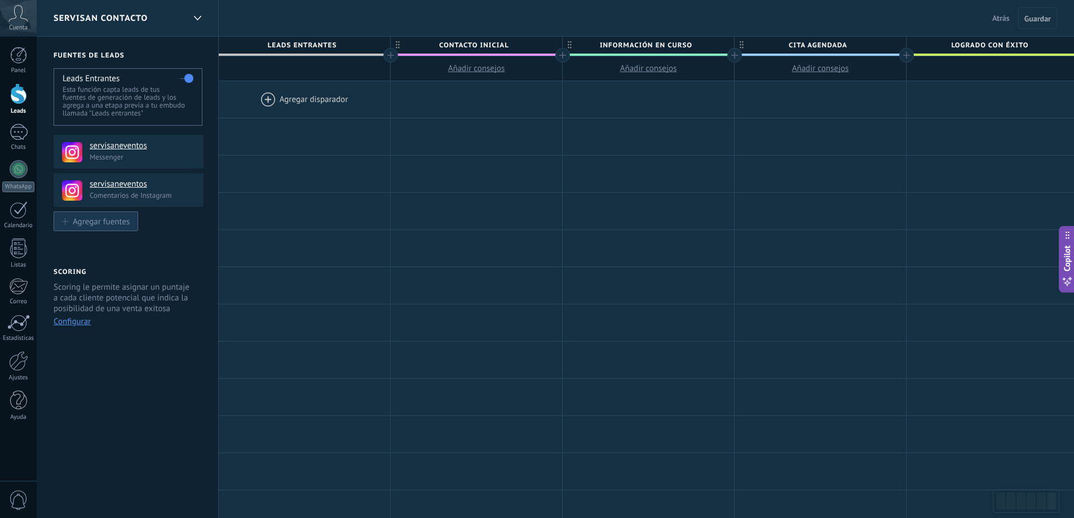
click at [115, 219] on div "Agregar fuentes" at bounding box center [101, 221] width 57 height 10
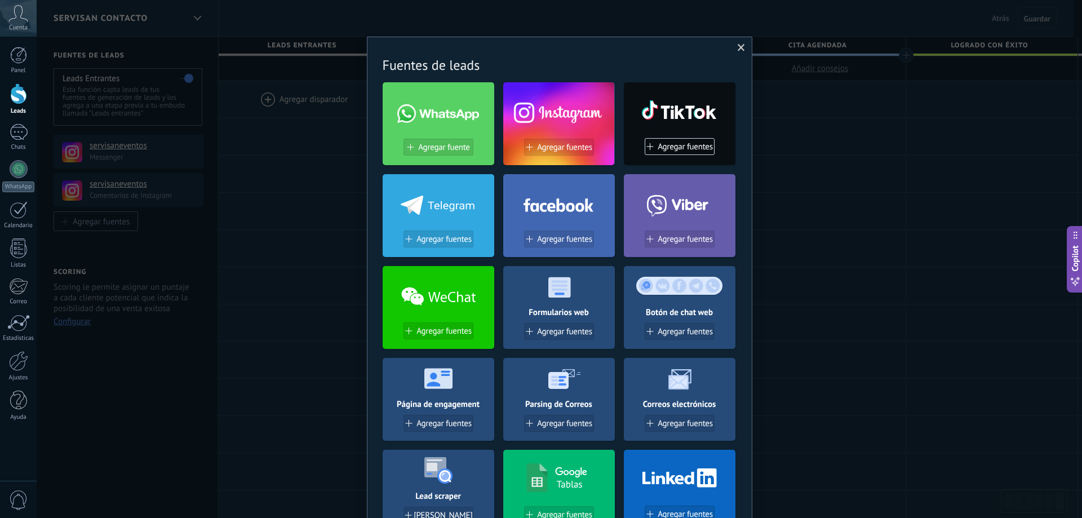
click at [440, 207] on use at bounding box center [438, 204] width 74 height 19
click at [435, 240] on span "Agregar fuentes" at bounding box center [444, 240] width 55 height 10
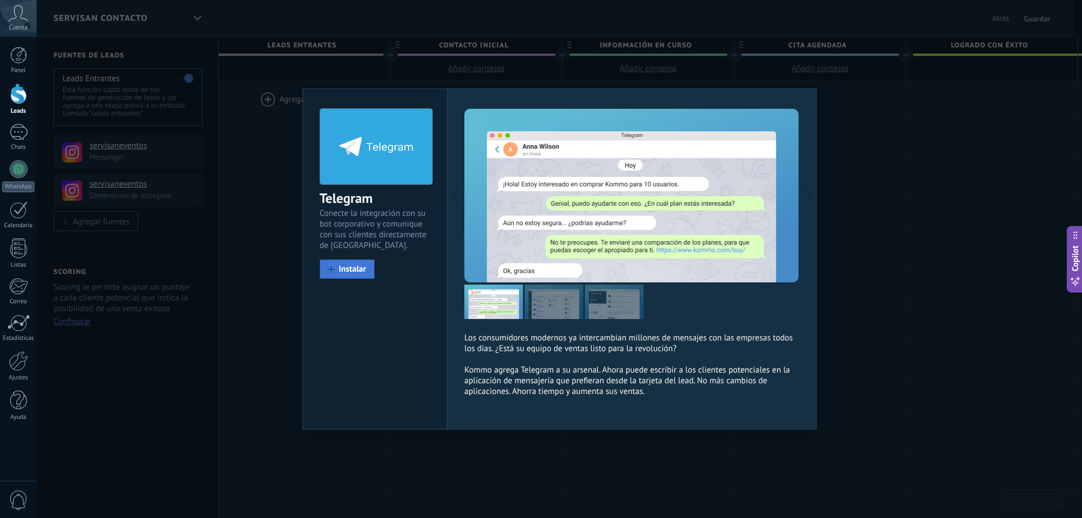
click at [359, 269] on span "Instalar" at bounding box center [353, 269] width 28 height 8
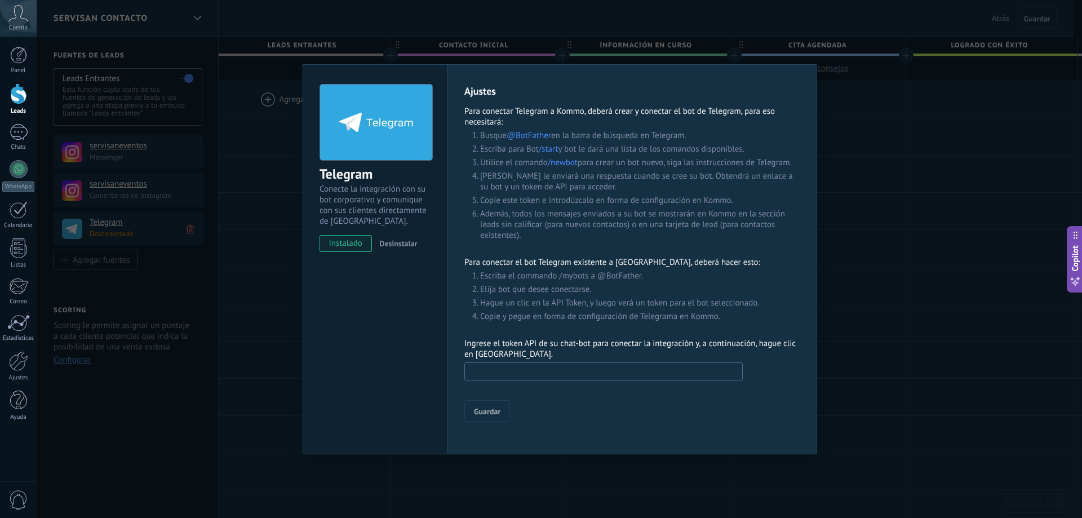
click at [540, 363] on input "text" at bounding box center [604, 372] width 279 height 18
paste input "**********"
type input "**********"
click at [486, 405] on button "Guardar" at bounding box center [488, 410] width 46 height 21
click at [470, 378] on input "text" at bounding box center [604, 372] width 279 height 18
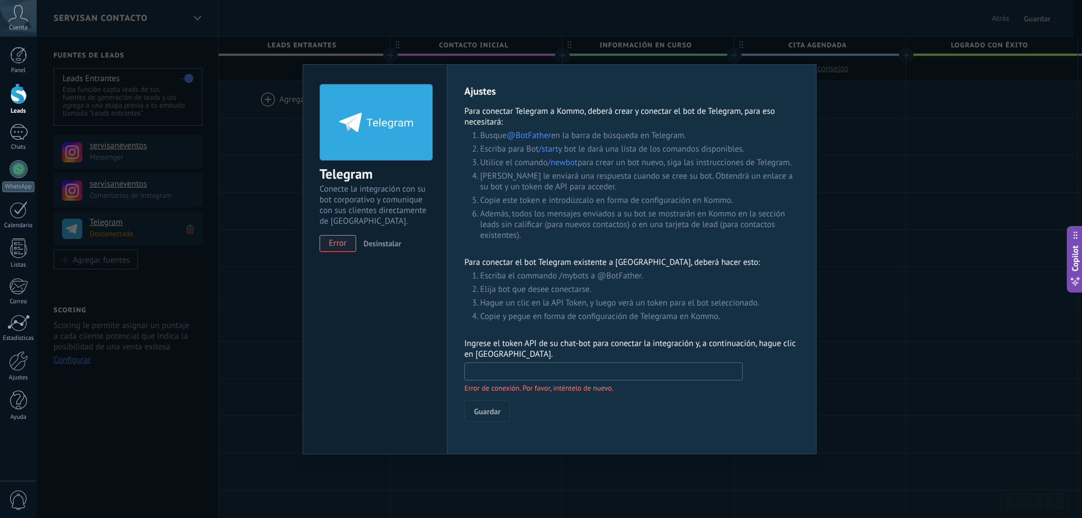
paste input "**********"
click at [472, 374] on input "**********" at bounding box center [604, 372] width 279 height 18
type input "**********"
click at [494, 413] on span "Guardar" at bounding box center [487, 412] width 26 height 8
click at [496, 372] on input "text" at bounding box center [604, 372] width 279 height 18
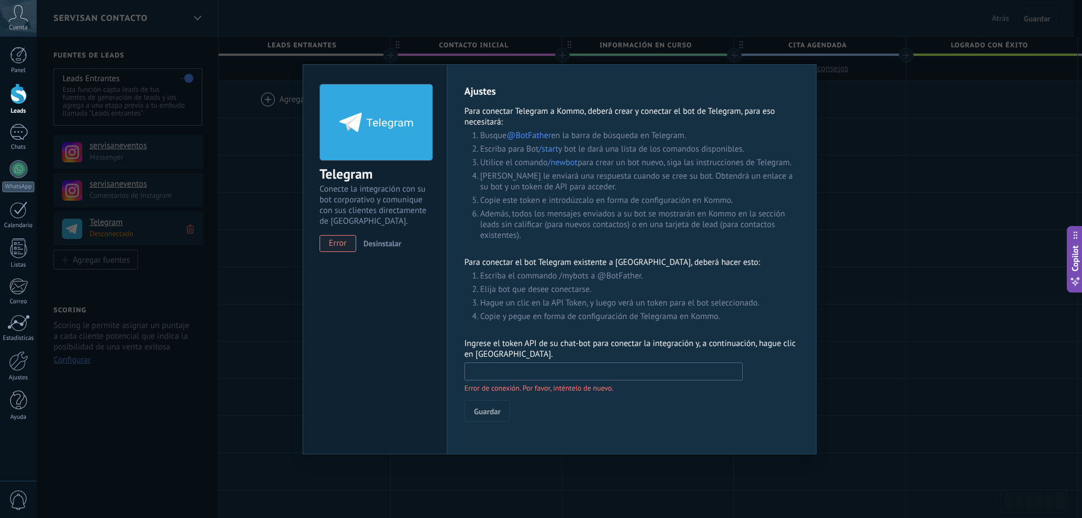
paste input "**********"
click at [471, 373] on input "**********" at bounding box center [604, 372] width 279 height 18
click at [543, 370] on input "**********" at bounding box center [604, 372] width 279 height 18
type input "**********"
click at [480, 408] on span "Guardar" at bounding box center [487, 412] width 26 height 8
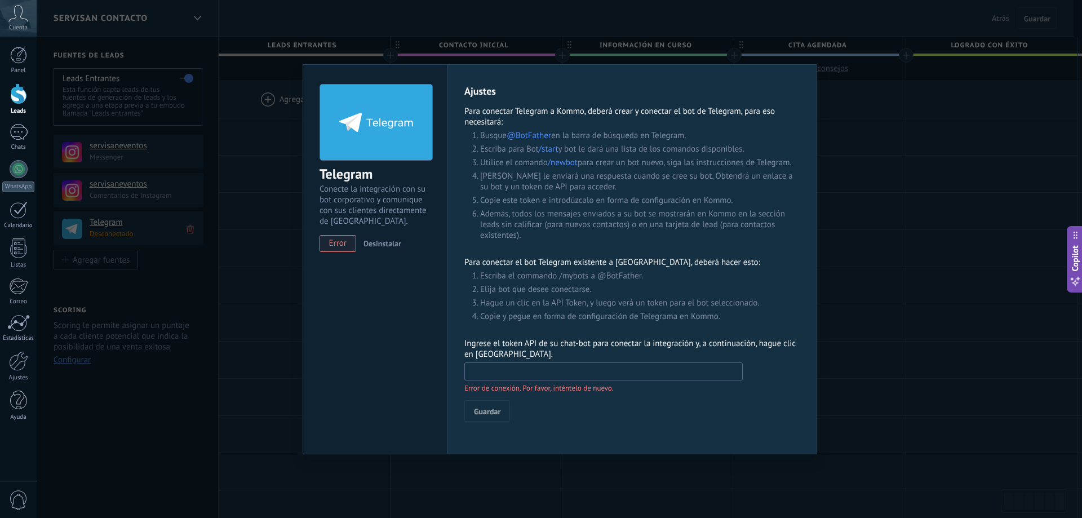
click at [555, 369] on input "text" at bounding box center [604, 372] width 279 height 18
click at [520, 366] on input "text" at bounding box center [604, 372] width 279 height 18
click at [537, 337] on div "Ajustes Para conectar Telegram a Kommo, deberá crear y conectar el bot de Teleg…" at bounding box center [632, 253] width 335 height 337
click at [560, 374] on input "text" at bounding box center [604, 372] width 279 height 18
paste input "**********"
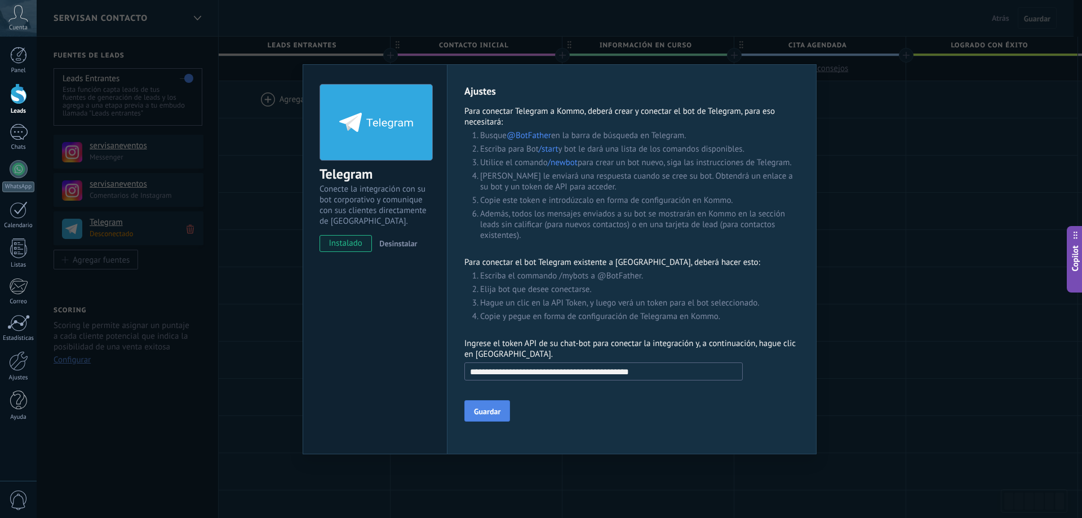
type input "**********"
click at [485, 412] on span "Guardar" at bounding box center [487, 412] width 26 height 8
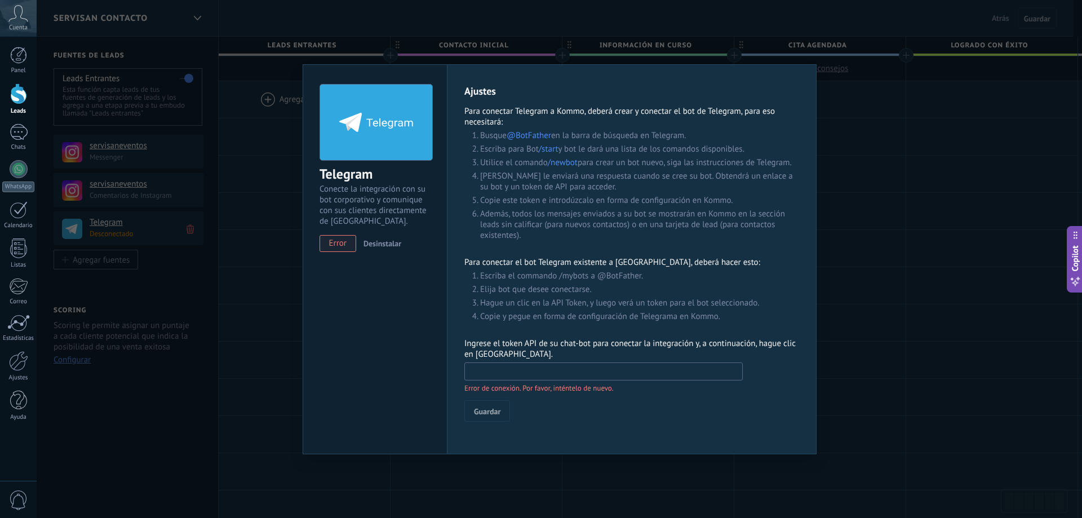
click at [523, 373] on input "text" at bounding box center [604, 372] width 279 height 18
paste input "**********"
type input "**********"
click at [497, 411] on span "Guardar" at bounding box center [487, 412] width 26 height 8
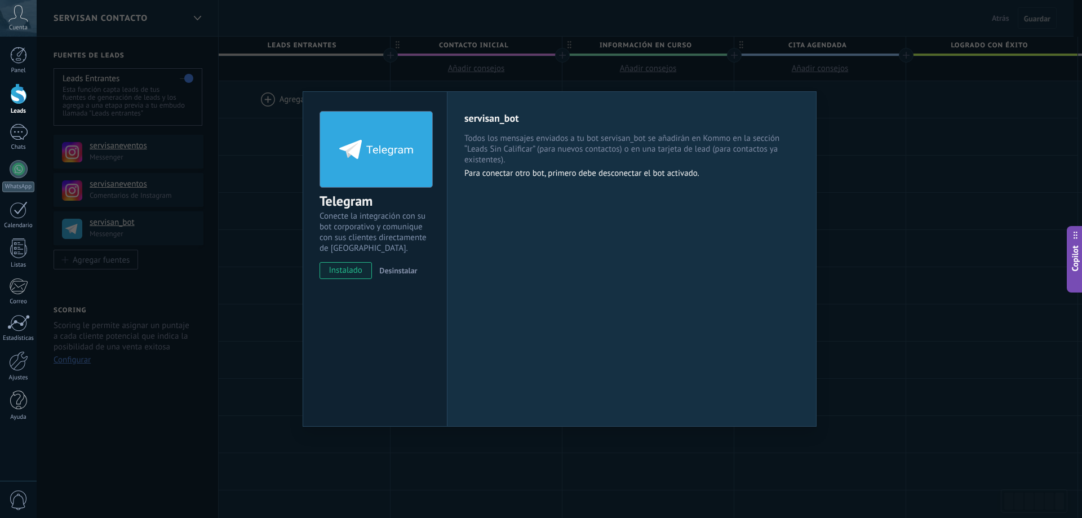
click at [352, 269] on span "instalado" at bounding box center [345, 270] width 51 height 17
click at [870, 244] on div "Telegram Conecte la integración con su bot corporativo y comunique con sus clie…" at bounding box center [560, 259] width 1046 height 518
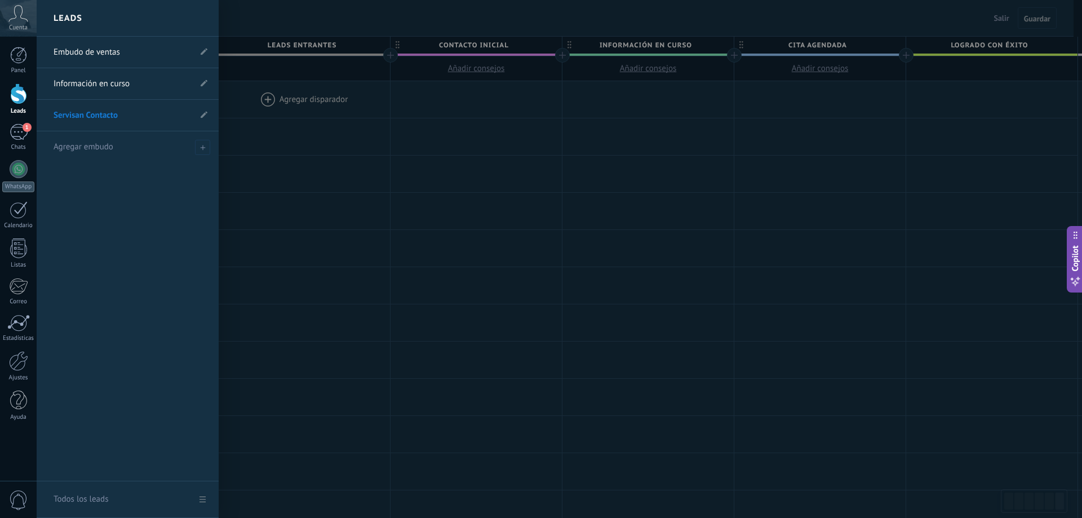
click at [15, 103] on div at bounding box center [18, 93] width 17 height 21
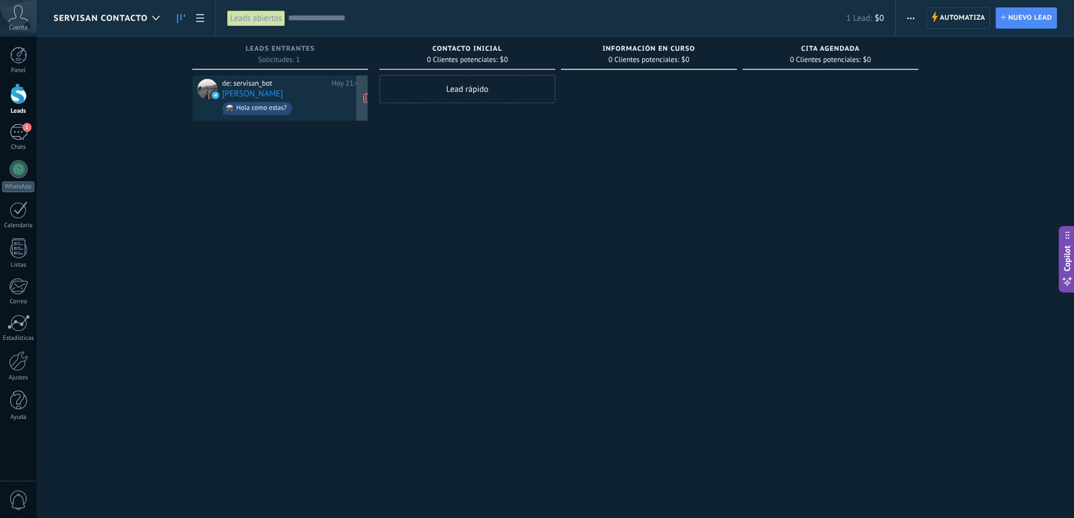
click at [262, 84] on div "de: servisan_bot" at bounding box center [274, 83] width 105 height 9
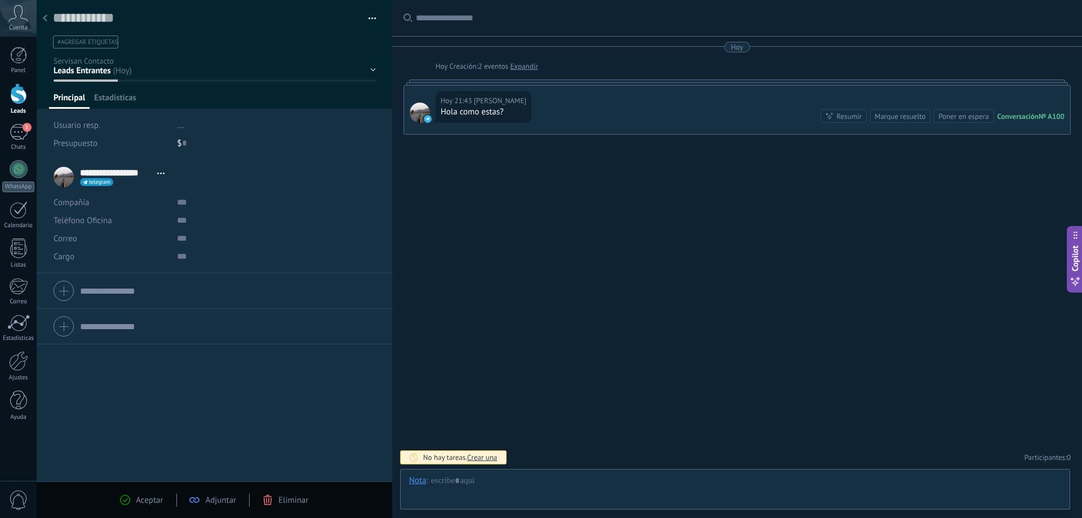
scroll to position [17, 0]
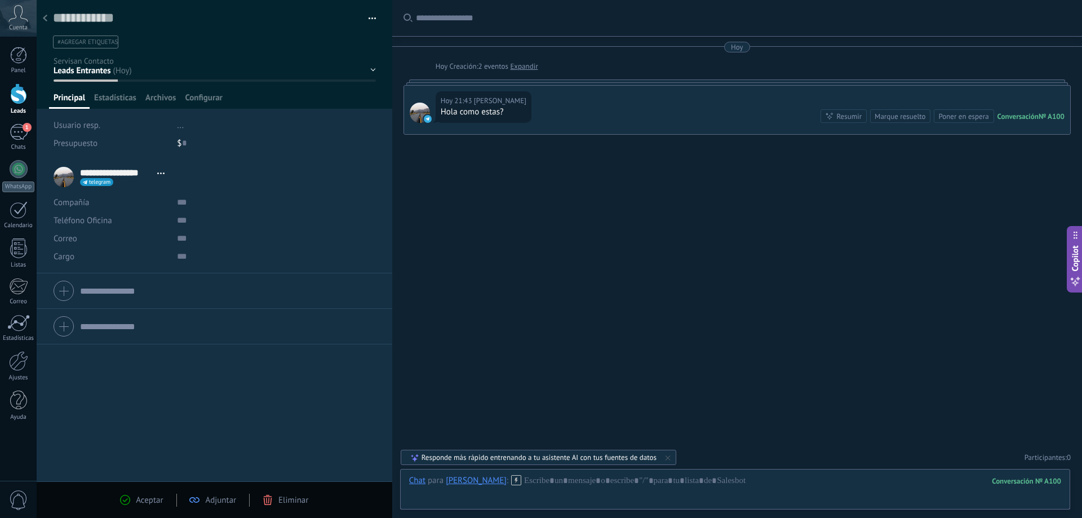
click at [55, 179] on div "**********" at bounding box center [112, 177] width 117 height 28
click at [46, 19] on icon at bounding box center [45, 18] width 5 height 7
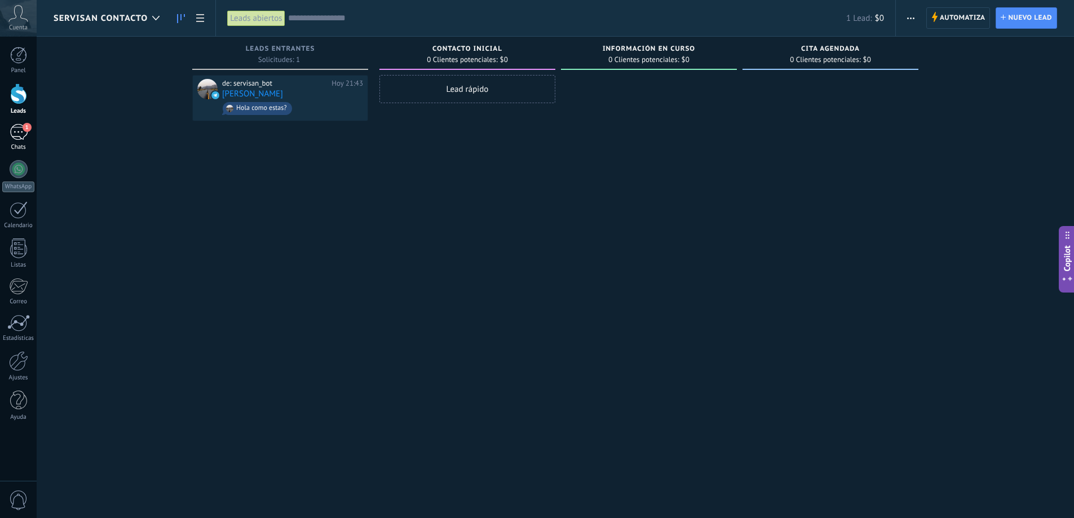
click at [21, 142] on link "1 Chats" at bounding box center [18, 137] width 37 height 27
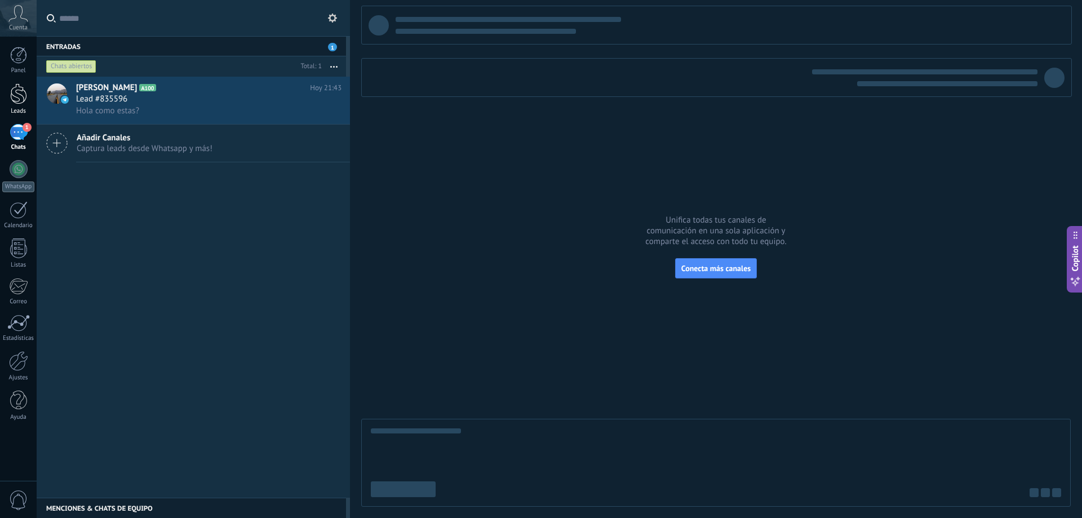
click at [28, 107] on link "Leads" at bounding box center [18, 99] width 37 height 32
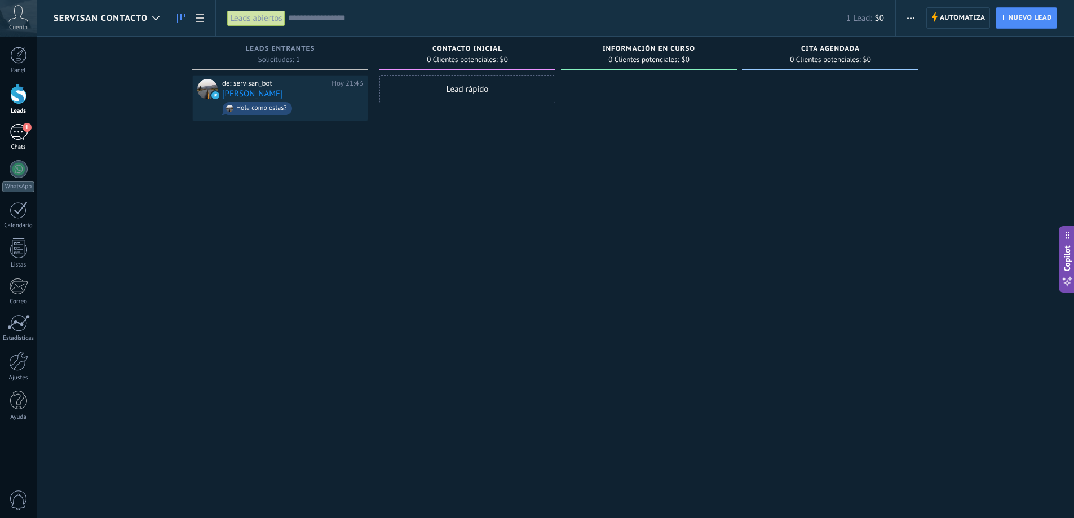
click at [32, 131] on link "1 Chats" at bounding box center [18, 137] width 37 height 27
